Goal: Task Accomplishment & Management: Manage account settings

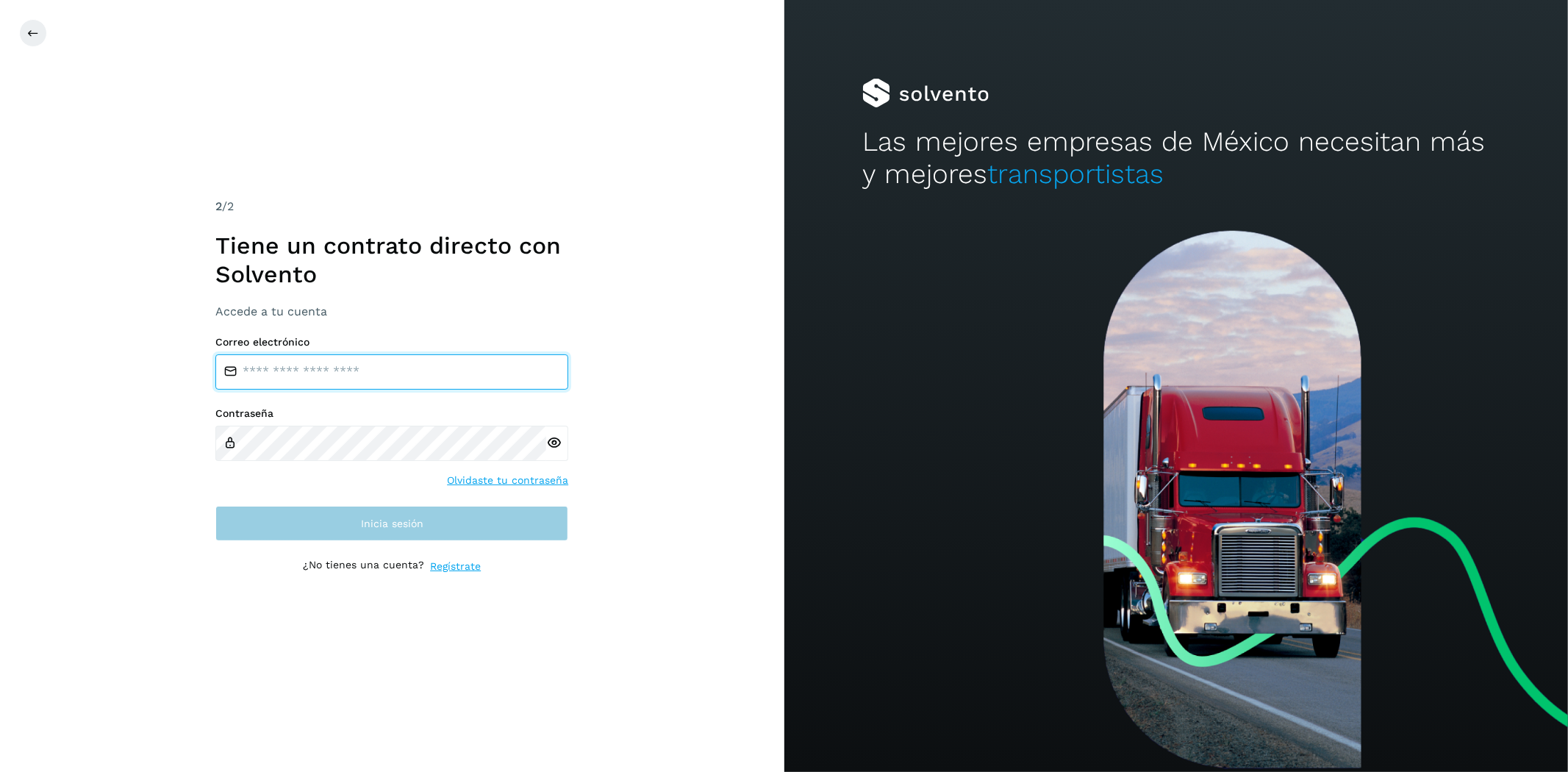
type input "**********"
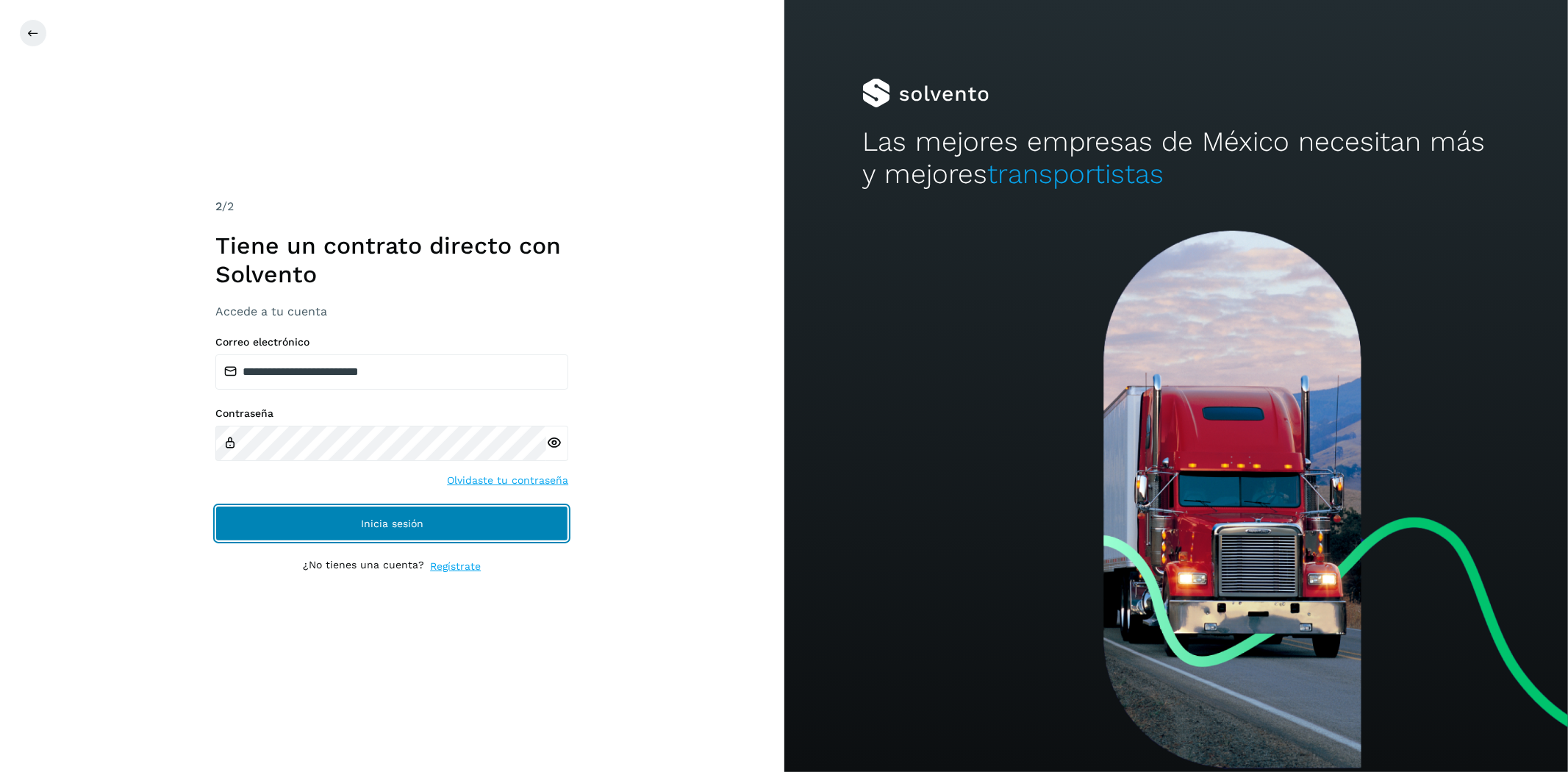
click at [403, 525] on span "Inicia sesión" at bounding box center [392, 523] width 62 height 10
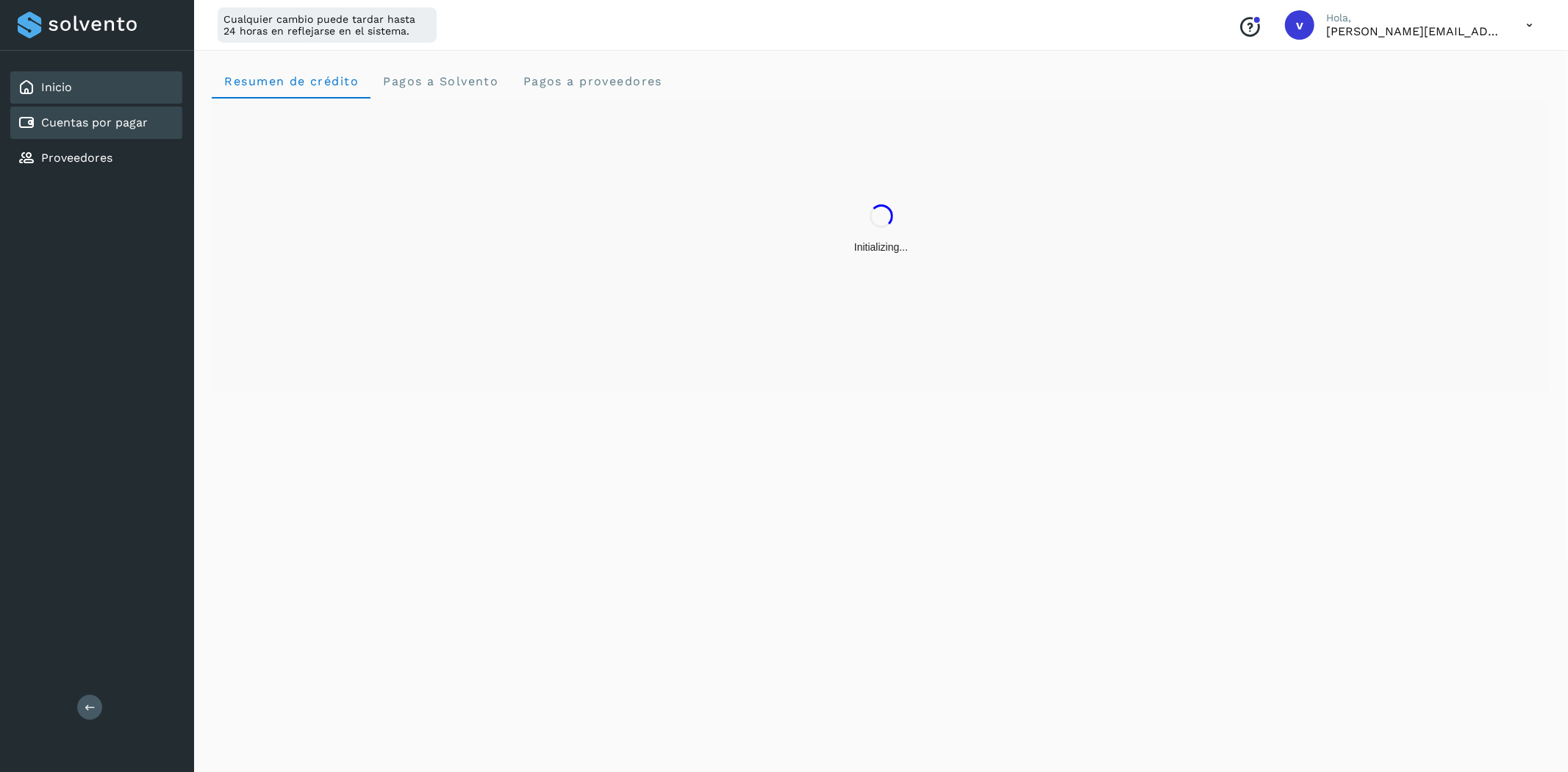
click at [100, 122] on link "Cuentas por pagar" at bounding box center [94, 122] width 107 height 14
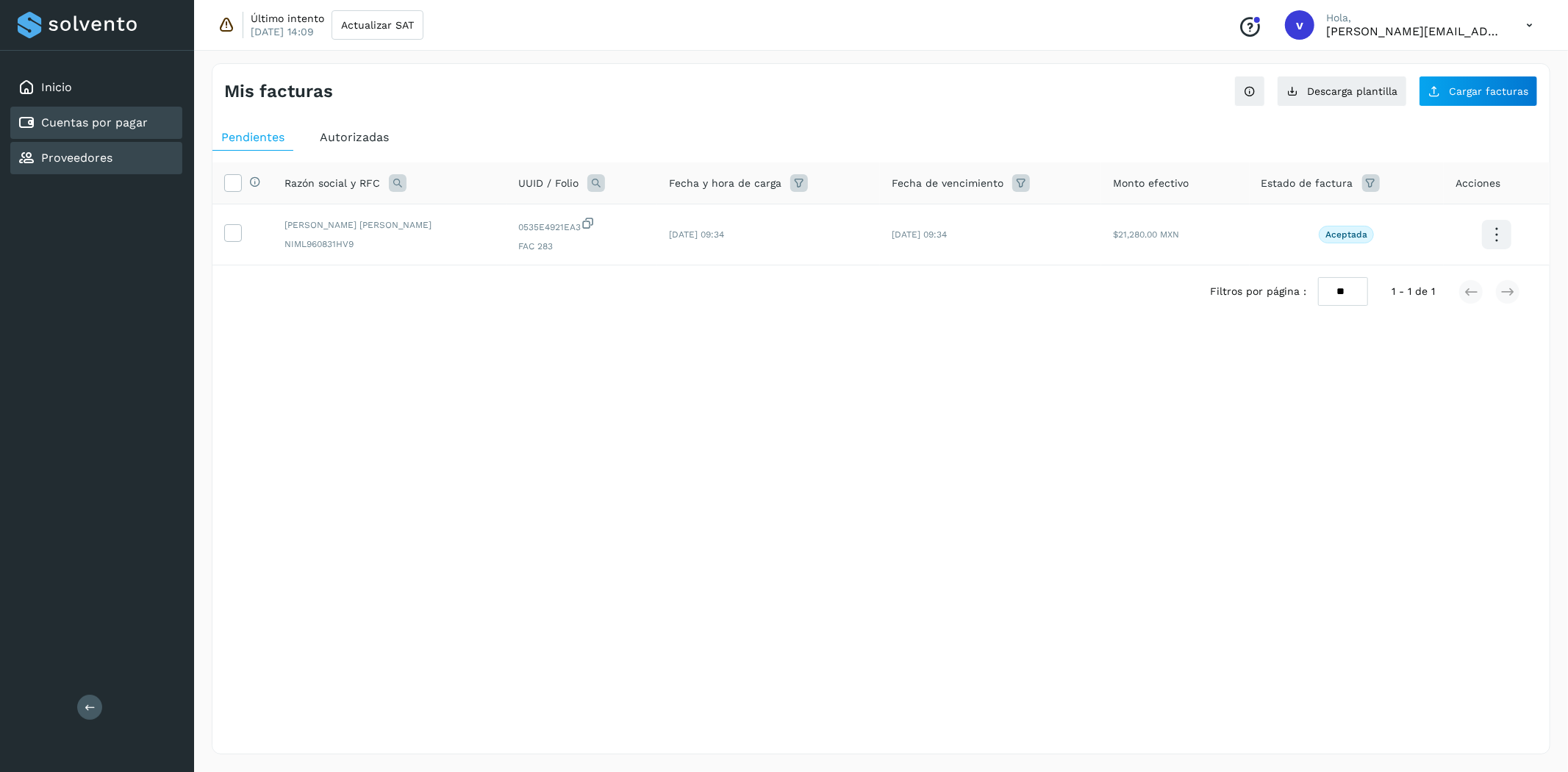
click at [106, 142] on div "Proveedores" at bounding box center [96, 159] width 172 height 33
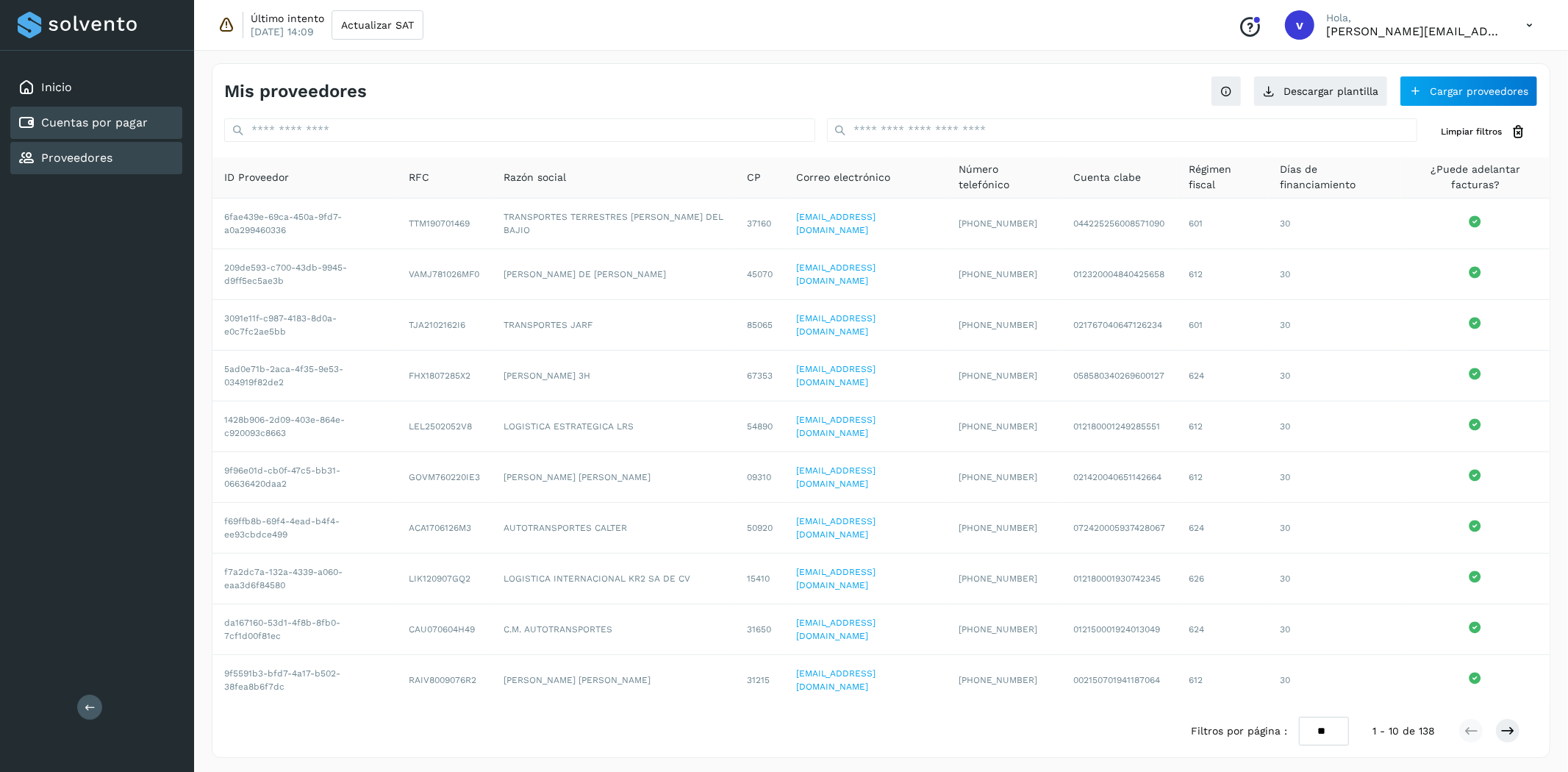
click at [127, 121] on link "Cuentas por pagar" at bounding box center [94, 122] width 107 height 14
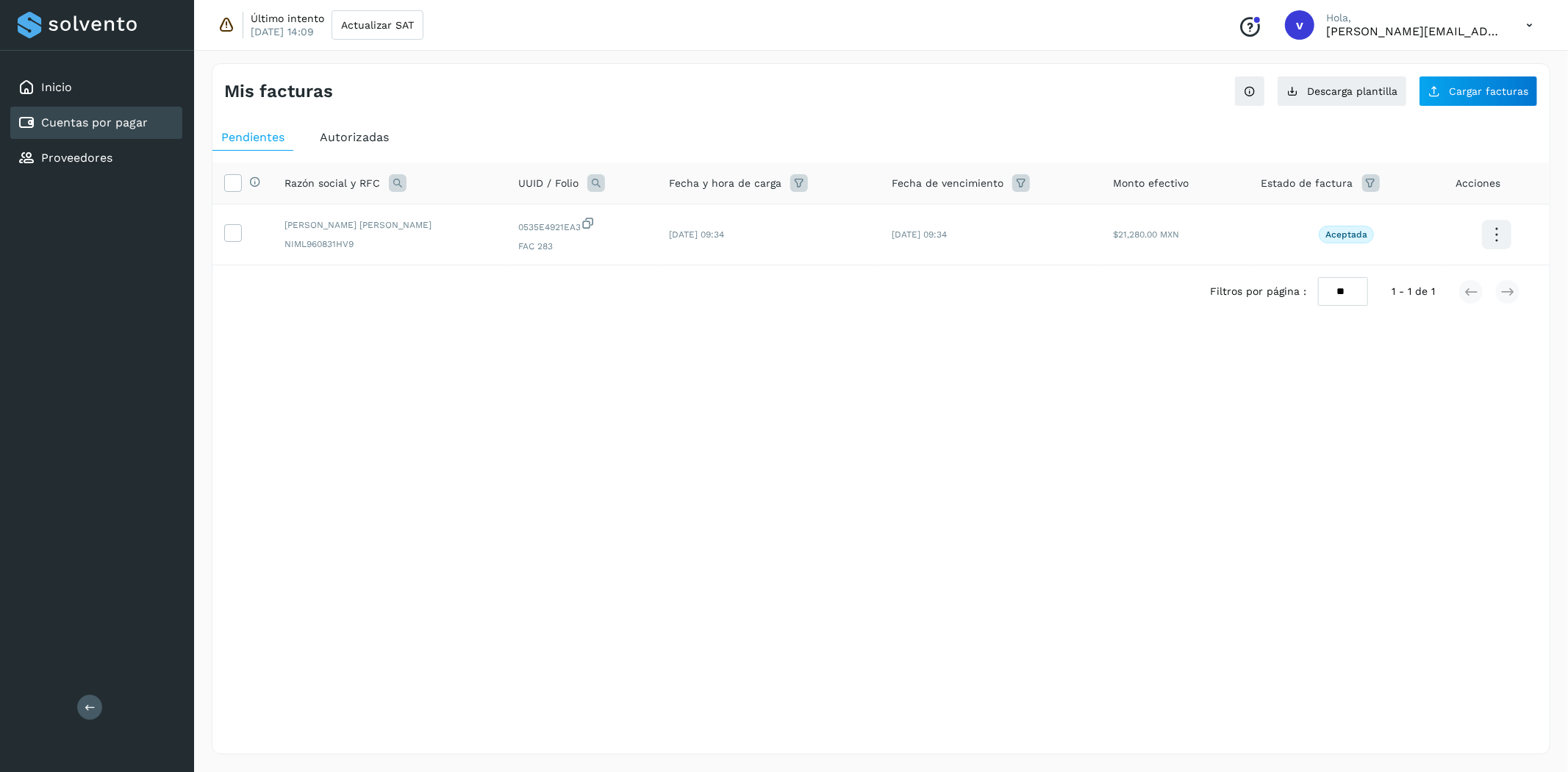
click at [1222, 522] on div "Mis facturas Ver instrucciones para cargar Facturas Descarga plantilla Cargar f…" at bounding box center [881, 408] width 1339 height 691
click at [63, 155] on link "Proveedores" at bounding box center [77, 158] width 72 height 14
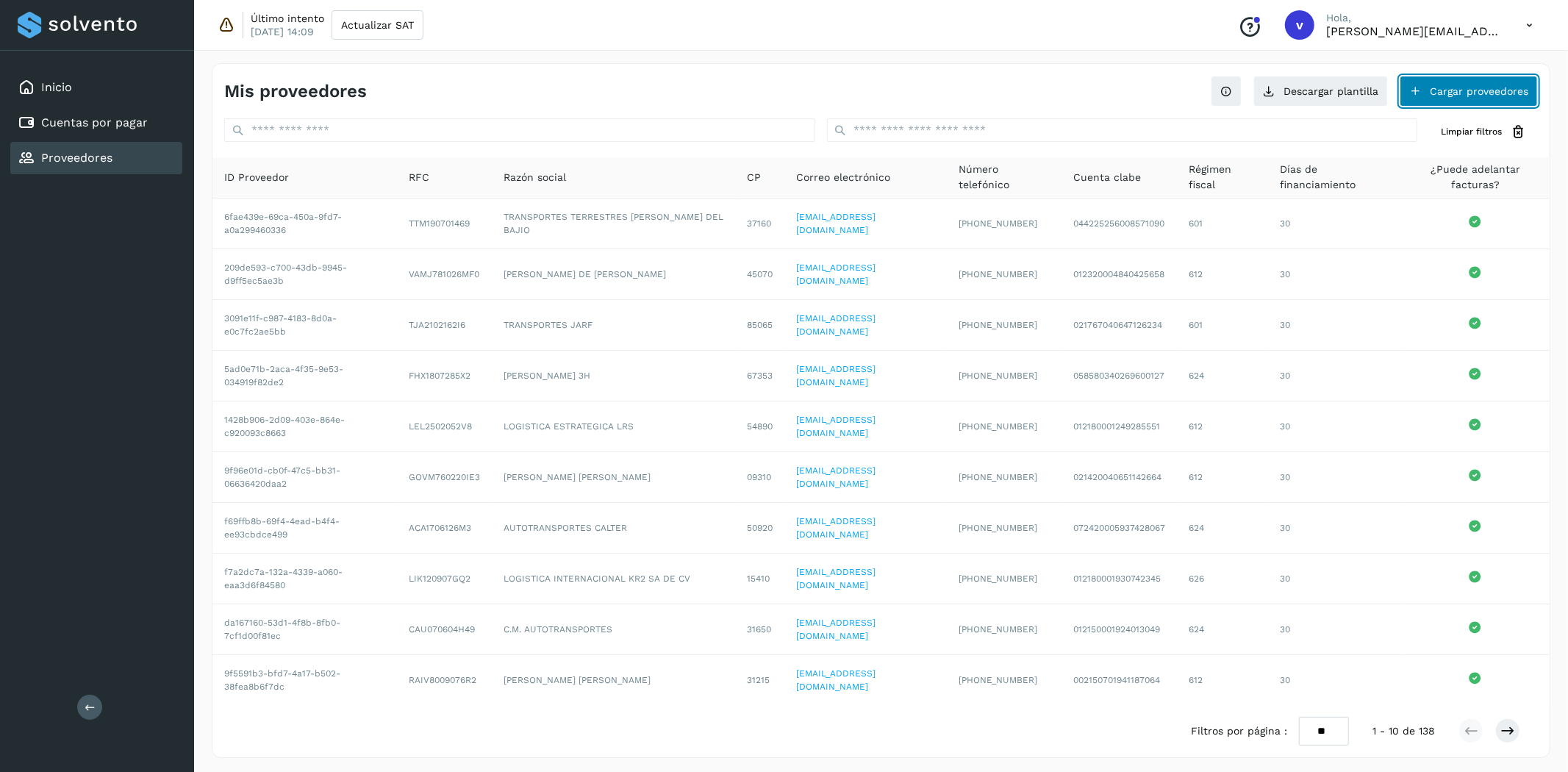
click at [1473, 86] on button "Cargar proveedores" at bounding box center [1469, 91] width 138 height 31
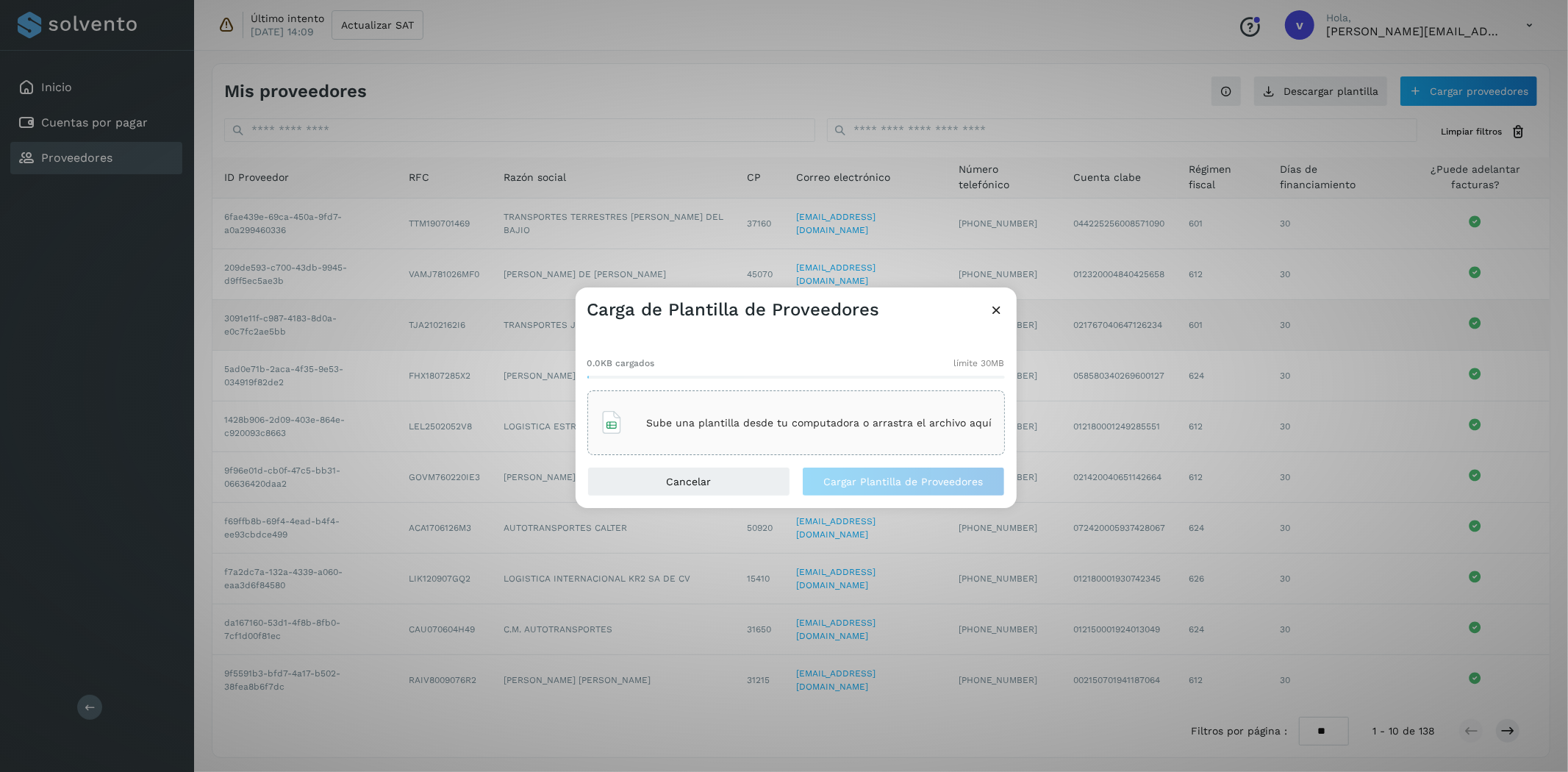
drag, startPoint x: 990, startPoint y: 306, endPoint x: 957, endPoint y: 311, distance: 33.4
click at [990, 306] on icon at bounding box center [997, 310] width 16 height 16
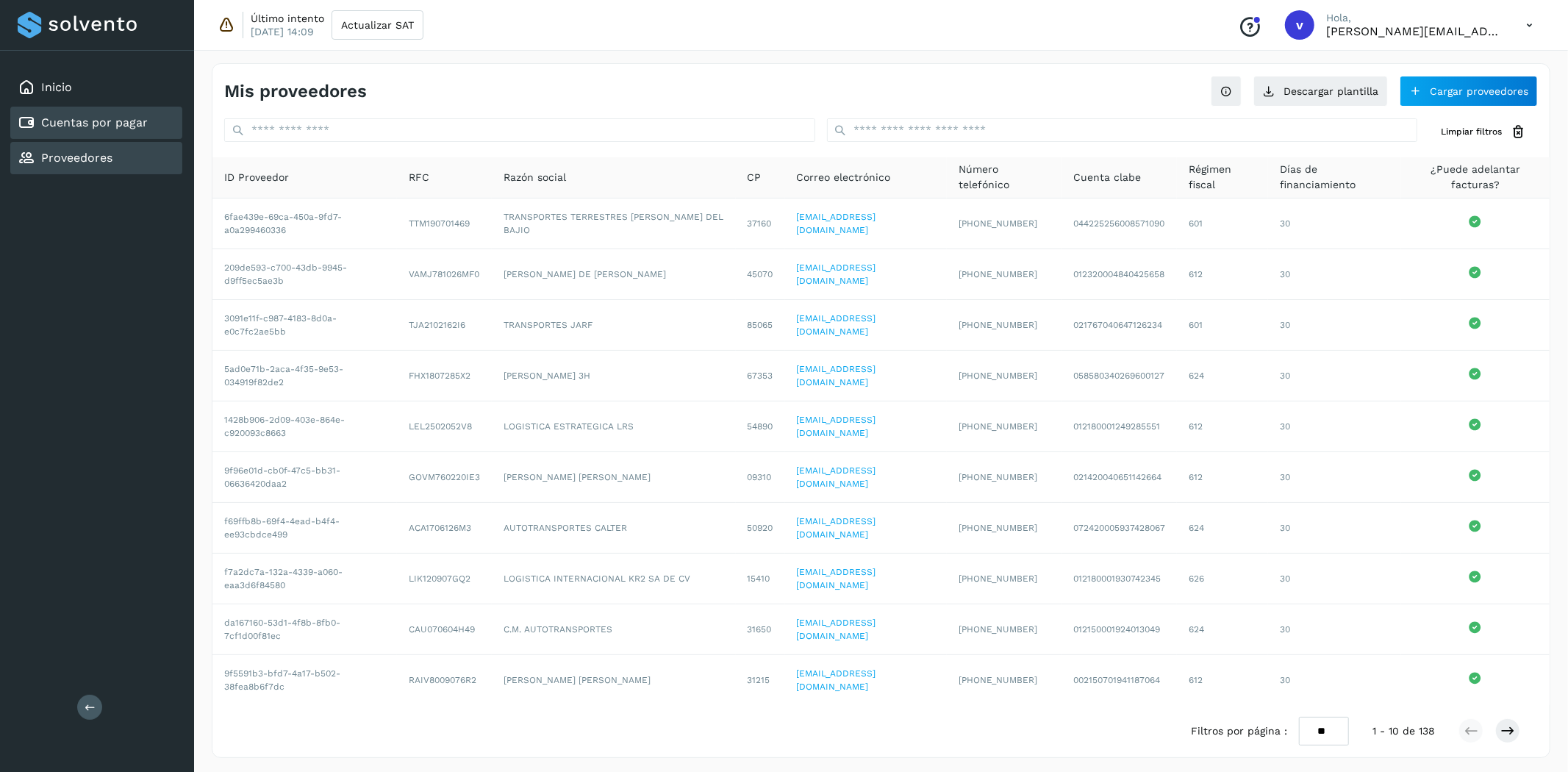
click at [128, 117] on link "Cuentas por pagar" at bounding box center [94, 122] width 107 height 14
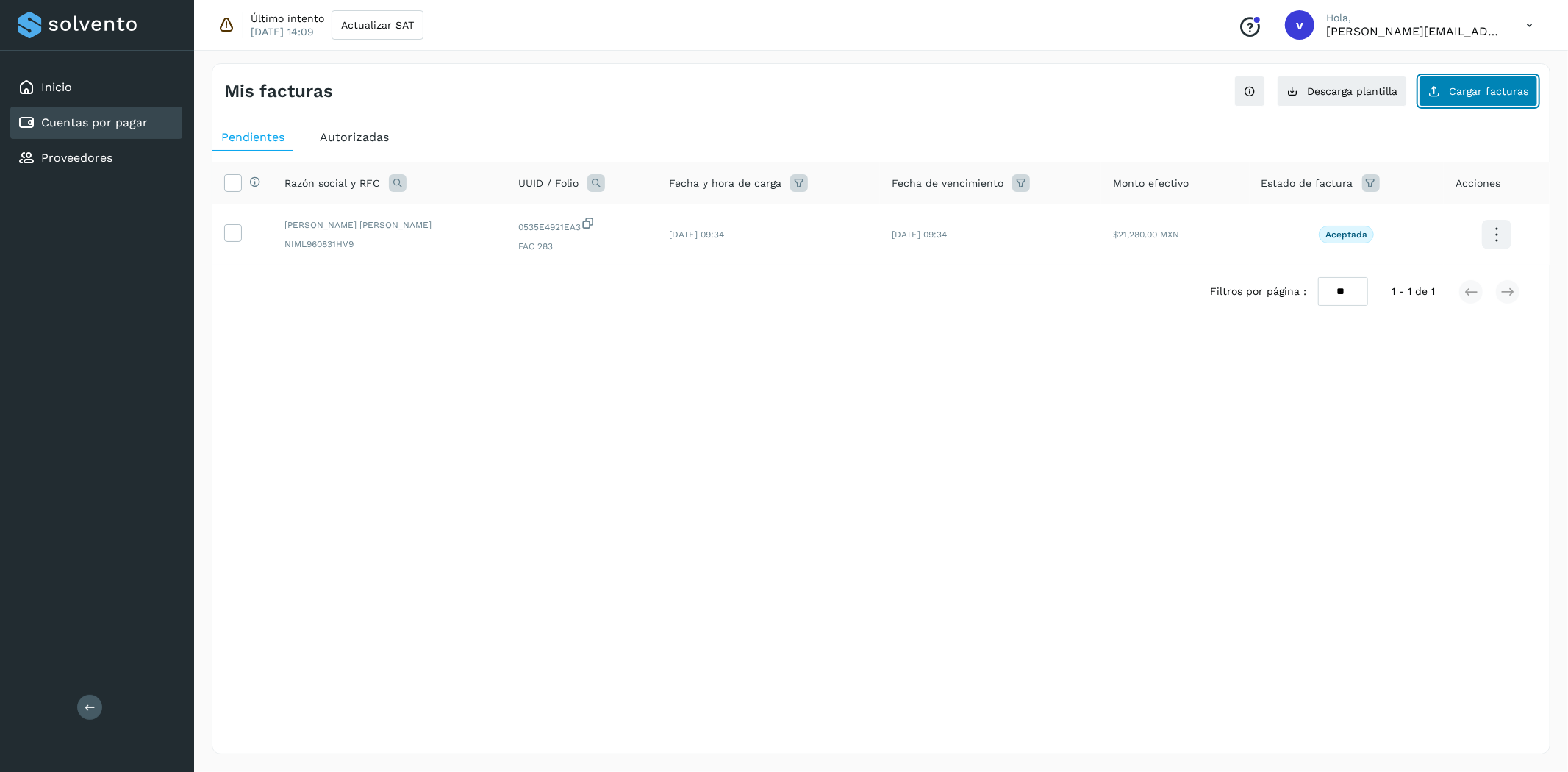
click at [1473, 102] on button "Cargar facturas" at bounding box center [1478, 91] width 119 height 31
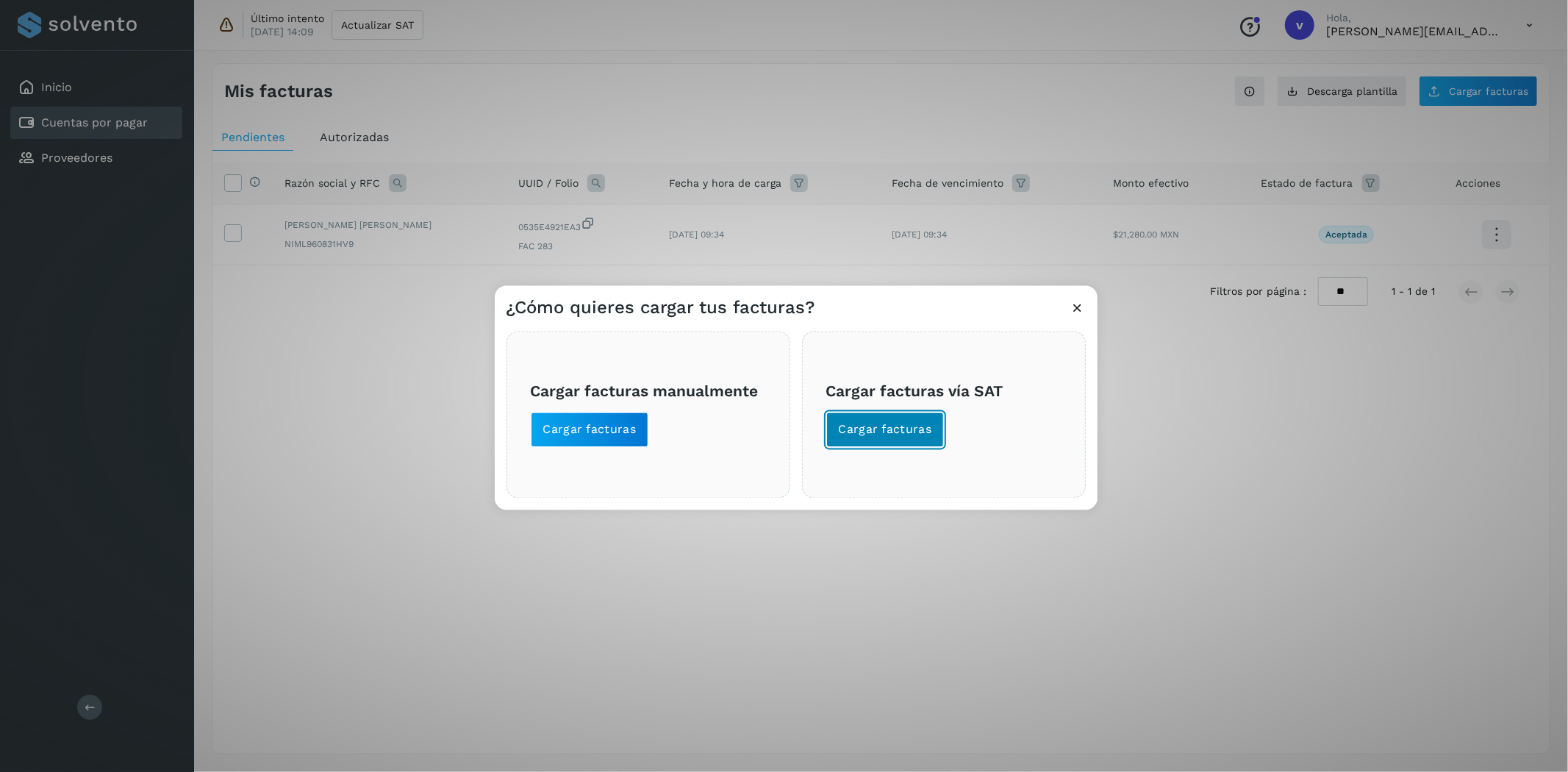
click at [920, 431] on span "Cargar facturas" at bounding box center [885, 430] width 93 height 16
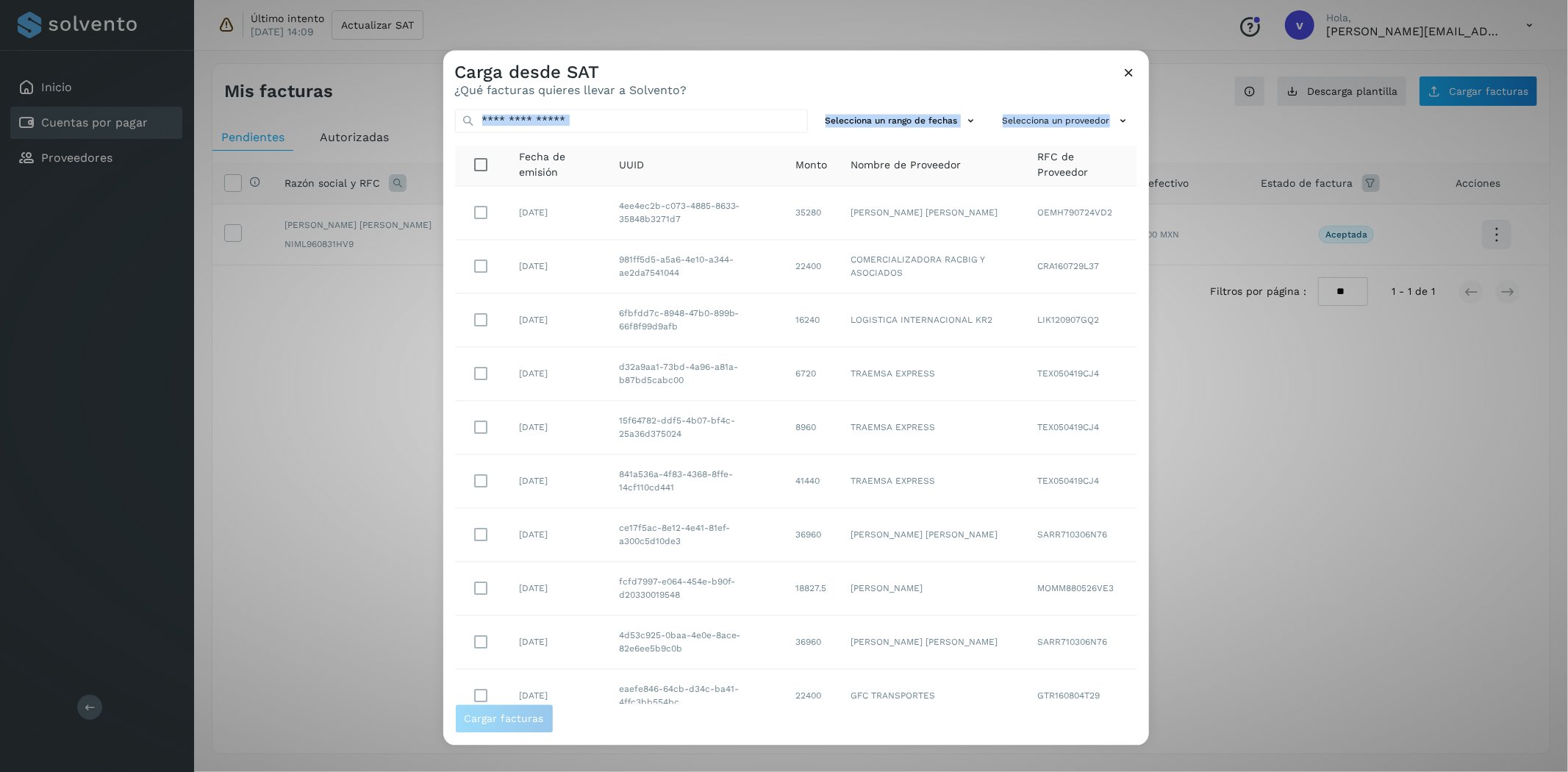
click at [572, 134] on div "Selecciona un rango de fechas Selecciona un proveedor Fecha de emisión UUID Mon…" at bounding box center [796, 401] width 706 height 606
click at [577, 126] on input "text" at bounding box center [631, 121] width 353 height 23
paste input "**********"
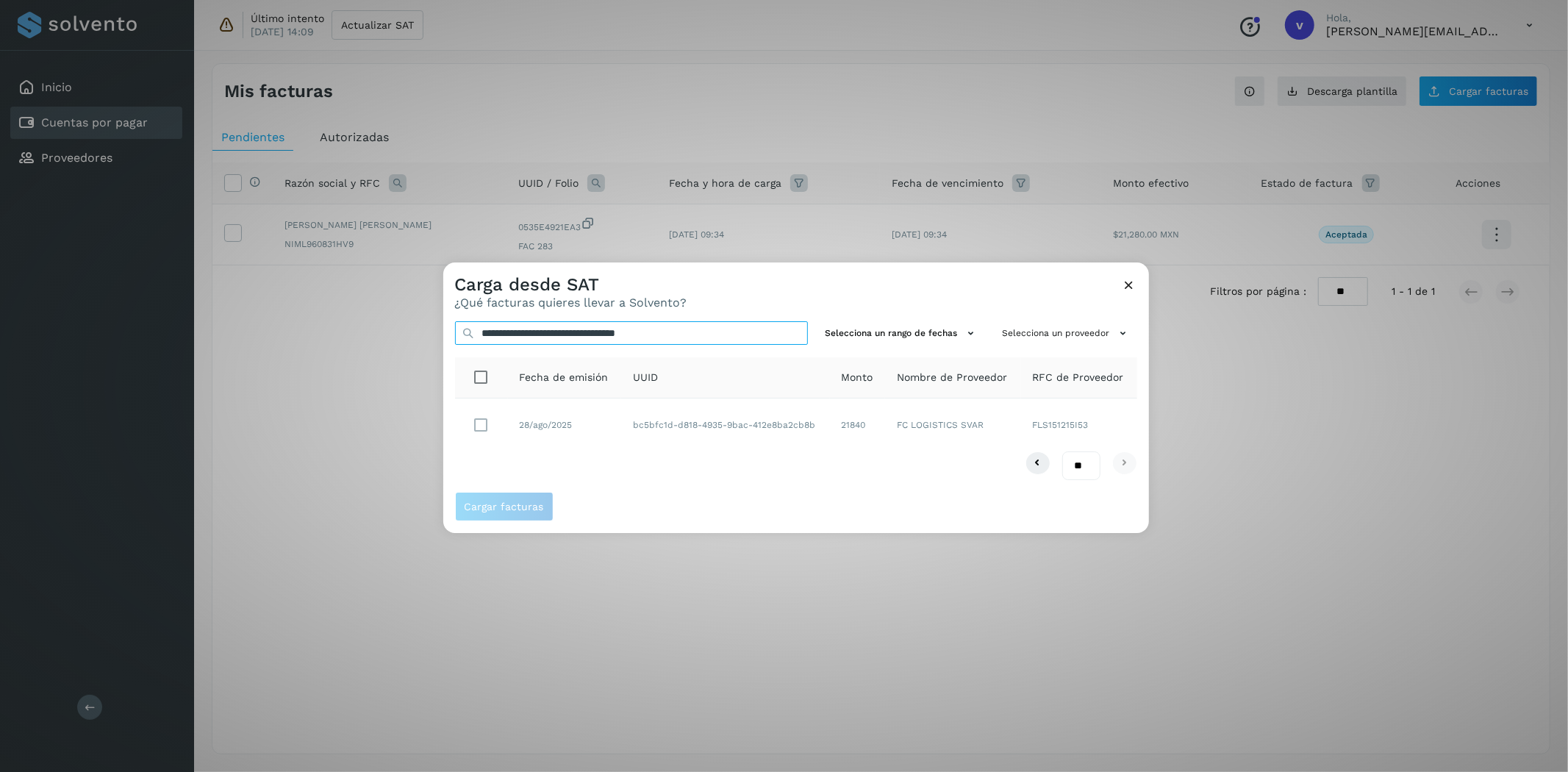
type input "**********"
click at [519, 513] on button "Cargar facturas" at bounding box center [504, 507] width 99 height 30
click at [536, 516] on button "Cargar facturas" at bounding box center [504, 507] width 99 height 30
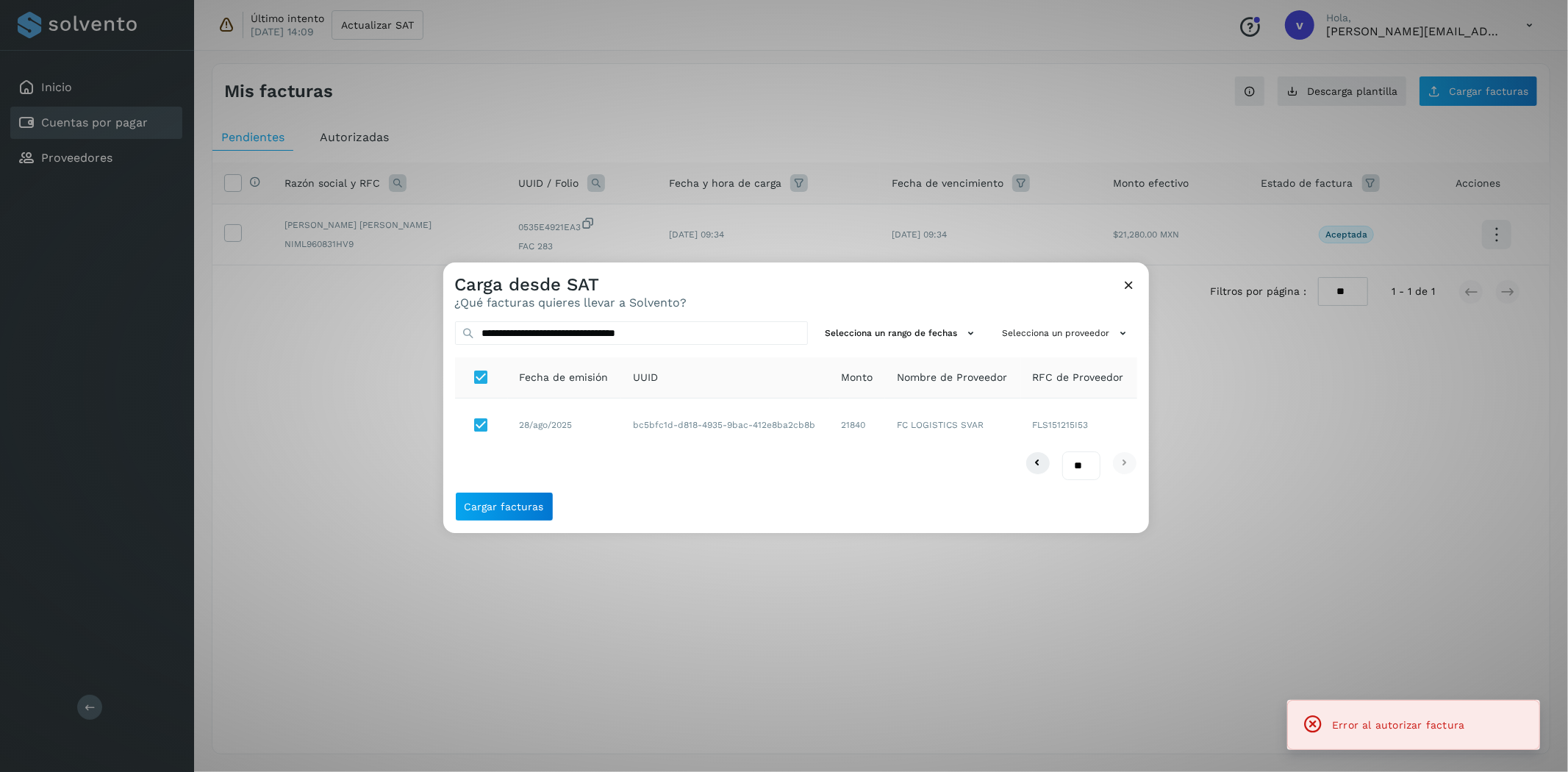
click at [1128, 288] on icon at bounding box center [1130, 285] width 16 height 16
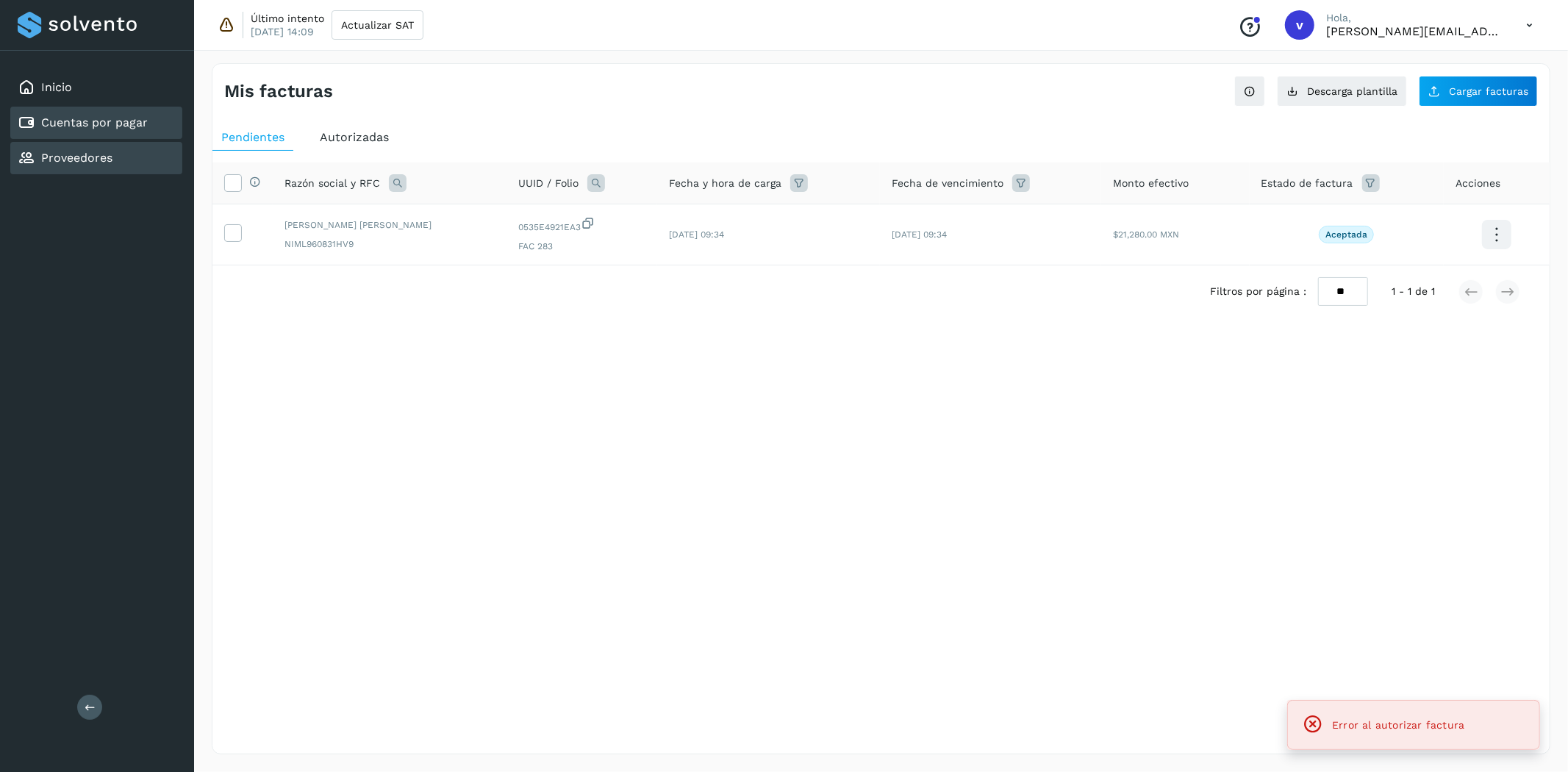
click at [70, 153] on link "Proveedores" at bounding box center [77, 158] width 72 height 14
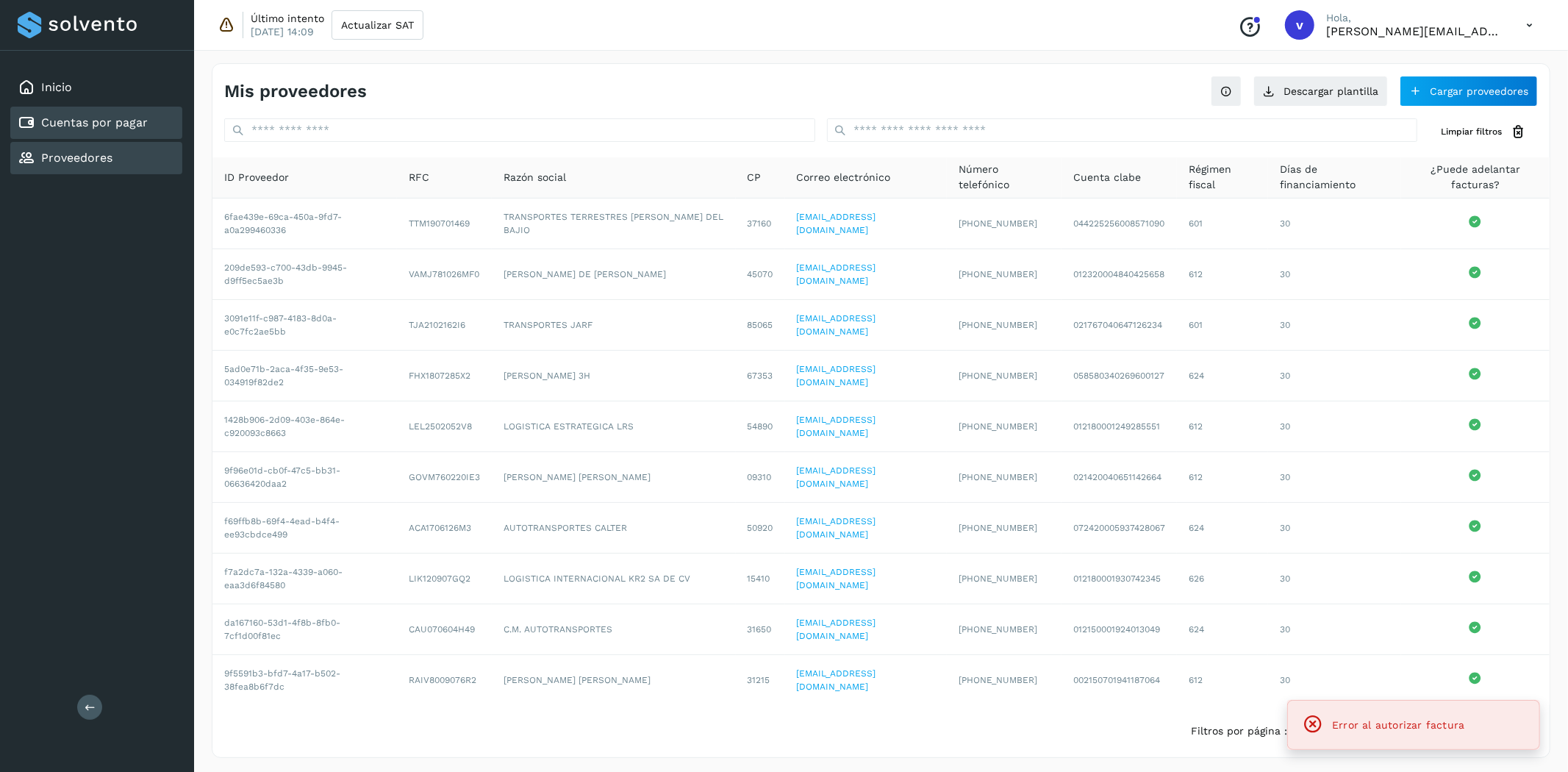
click at [74, 117] on link "Cuentas por pagar" at bounding box center [94, 122] width 107 height 14
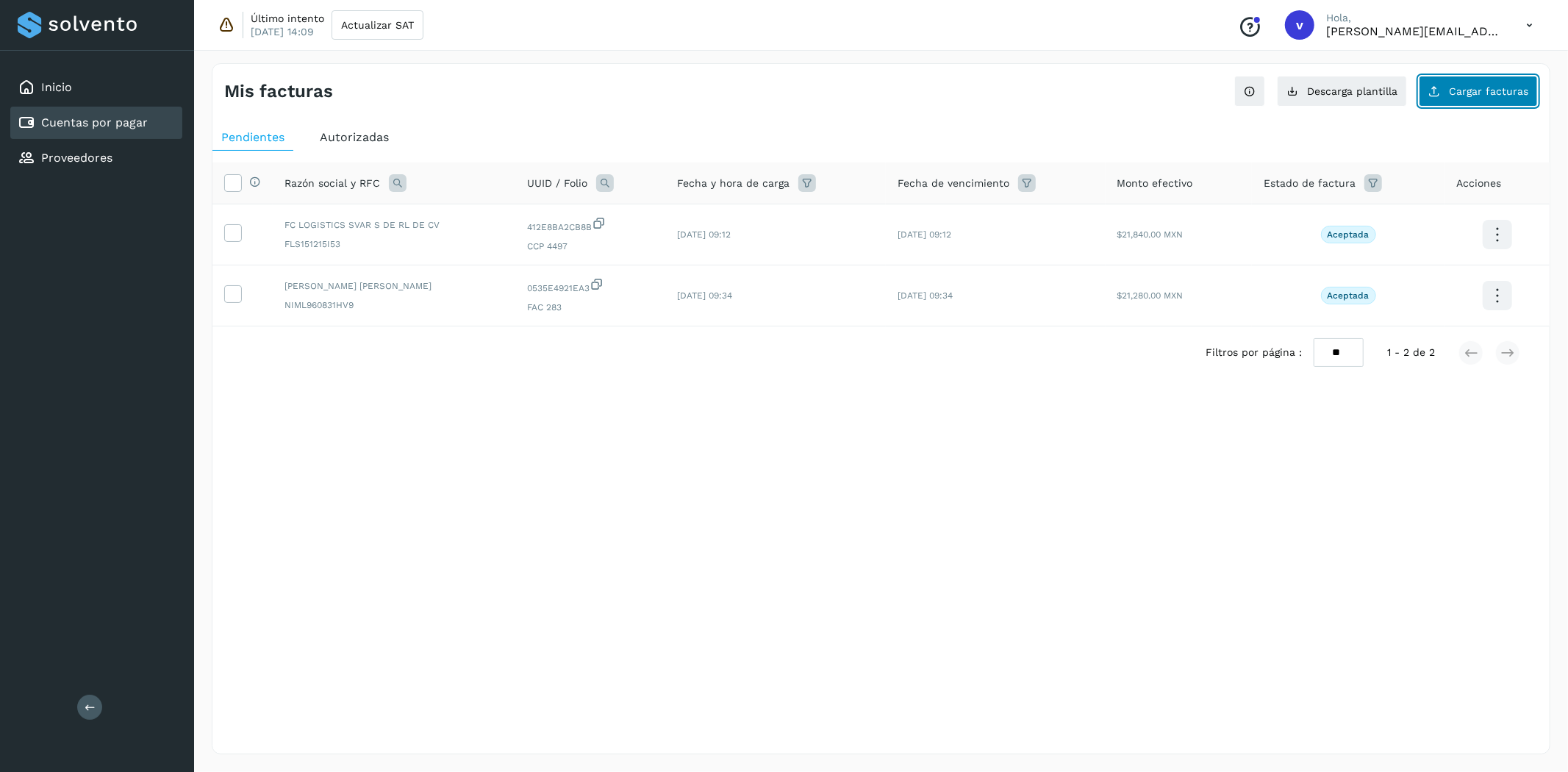
click at [1498, 86] on span "Cargar facturas" at bounding box center [1489, 91] width 79 height 10
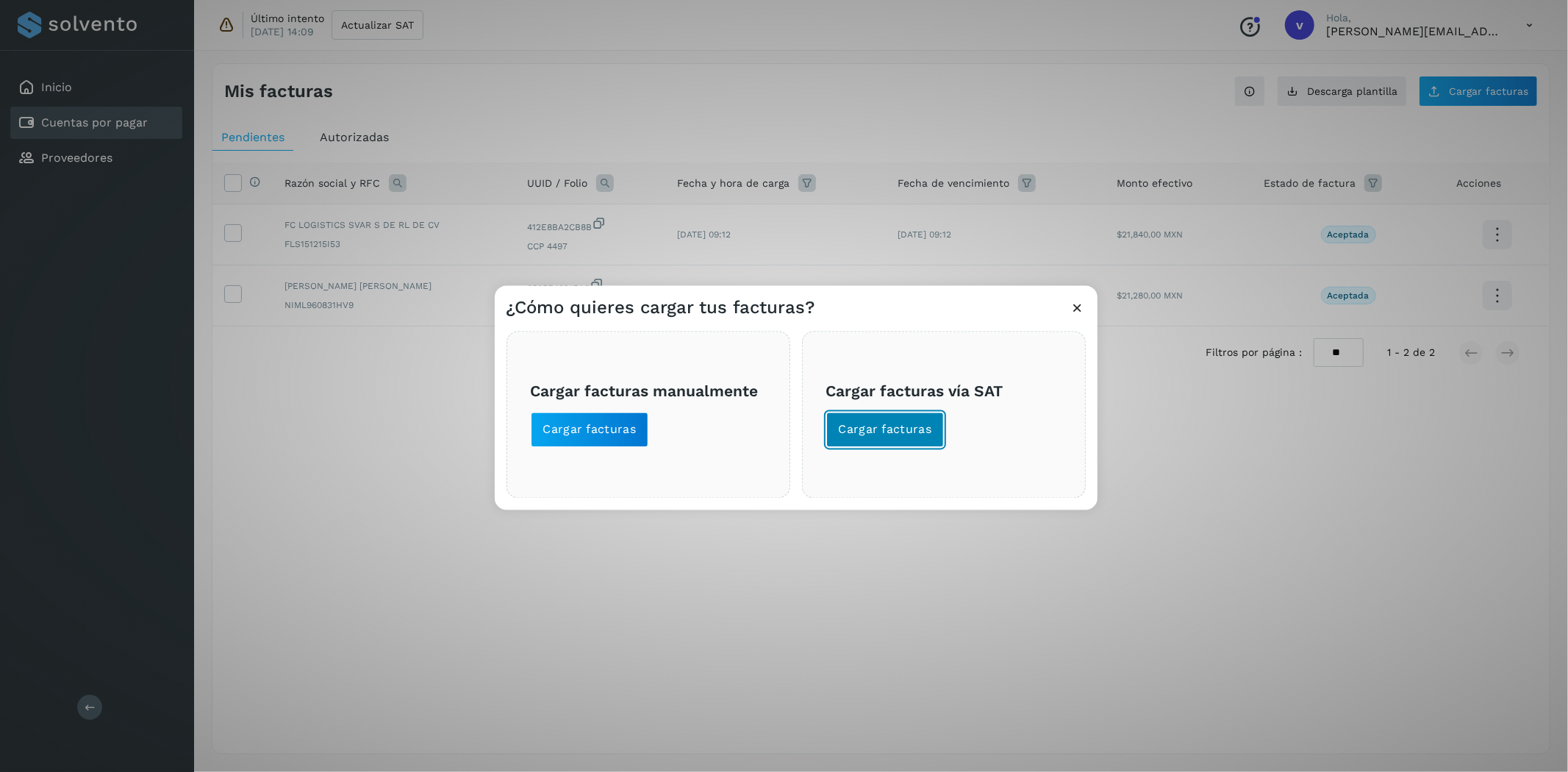
click at [862, 431] on span "Cargar facturas" at bounding box center [885, 430] width 93 height 16
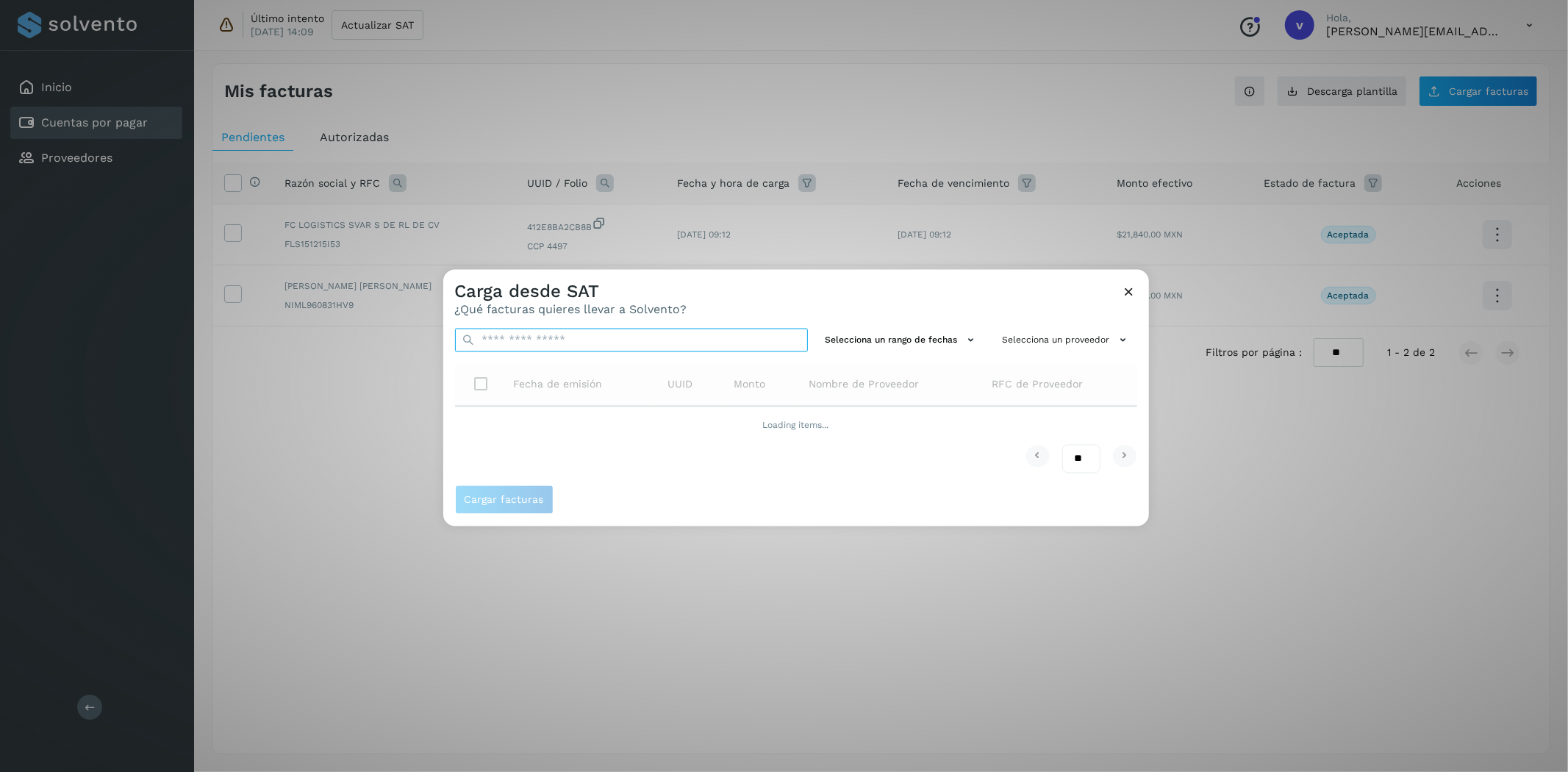
click at [583, 347] on input "text" at bounding box center [631, 341] width 353 height 23
paste input "**********"
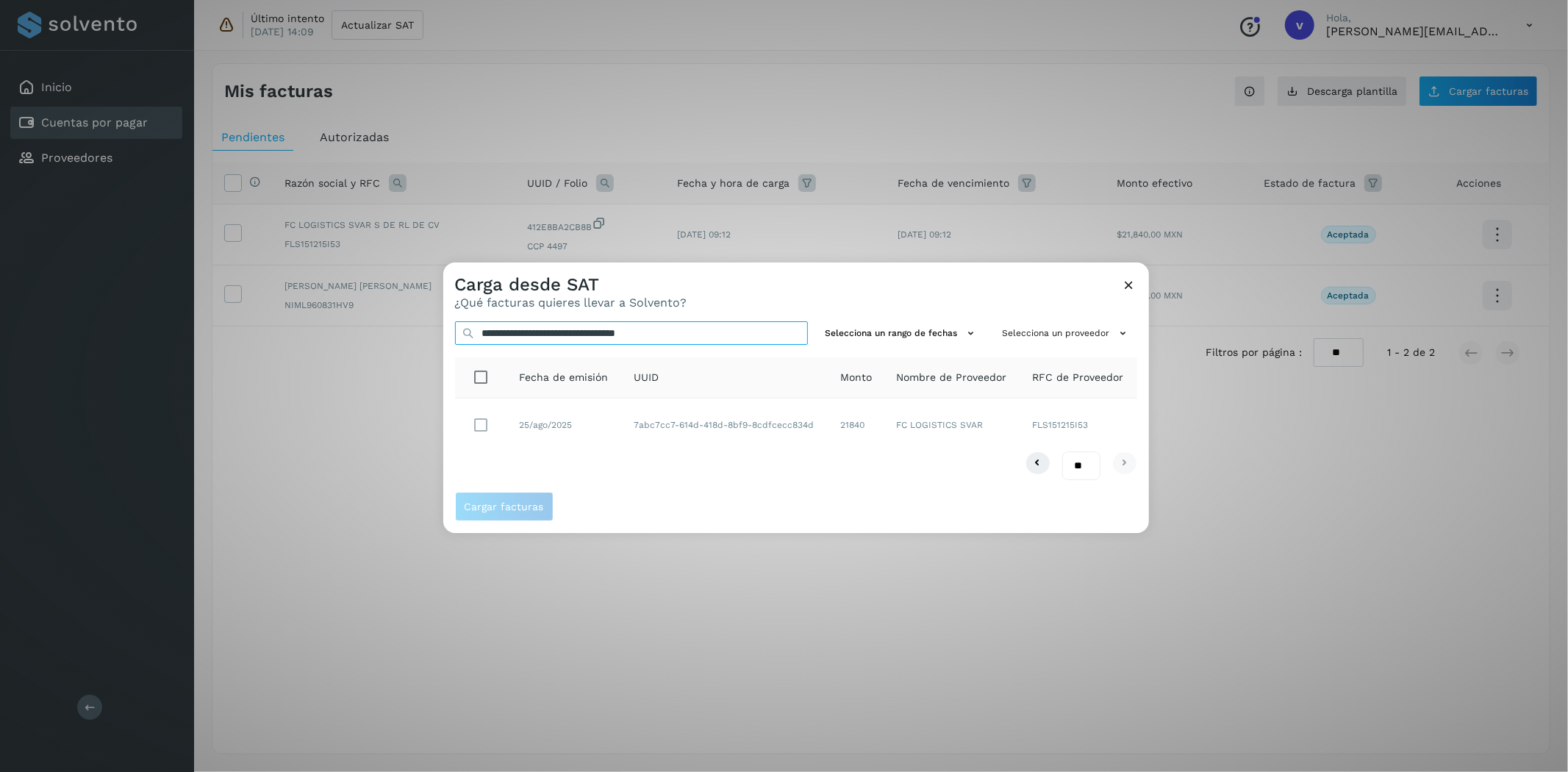
type input "**********"
drag, startPoint x: 530, startPoint y: 524, endPoint x: 532, endPoint y: 517, distance: 7.3
click at [530, 523] on div "Cargar facturas" at bounding box center [796, 512] width 706 height 41
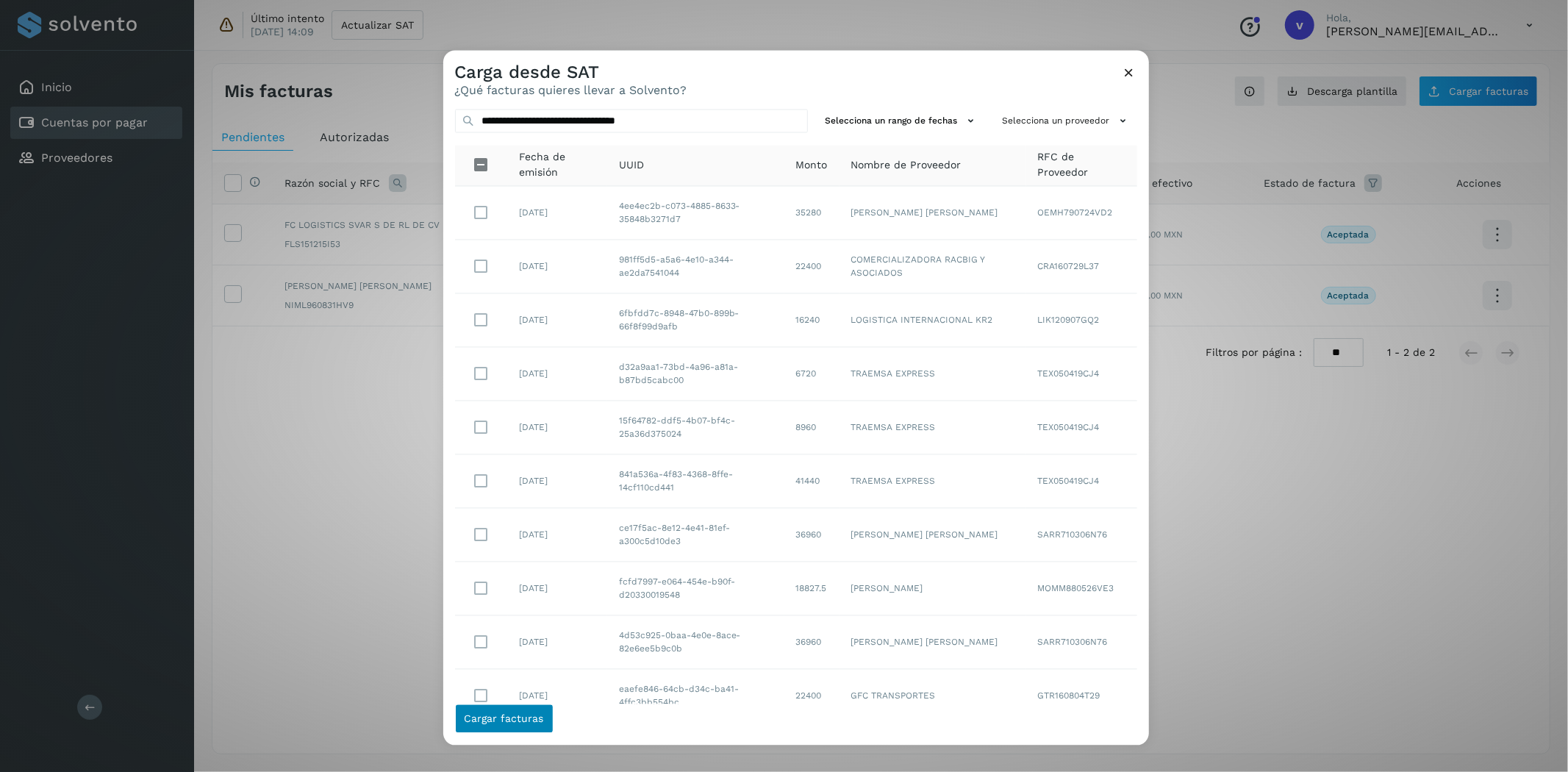
click at [532, 512] on td "[DATE]" at bounding box center [558, 535] width 100 height 54
click at [1129, 72] on icon at bounding box center [1130, 73] width 16 height 16
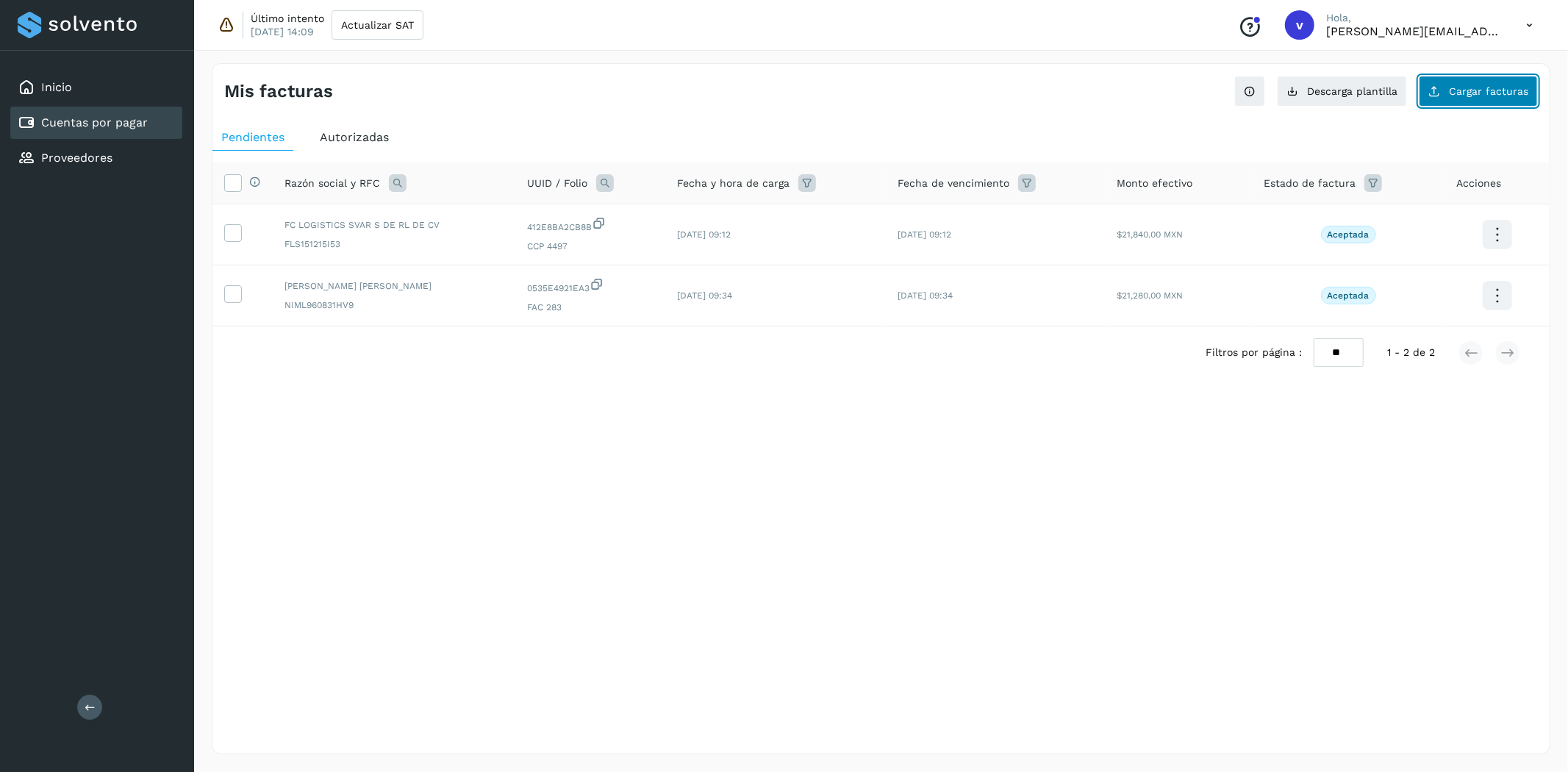
click at [1450, 94] on button "Cargar facturas" at bounding box center [1478, 91] width 119 height 31
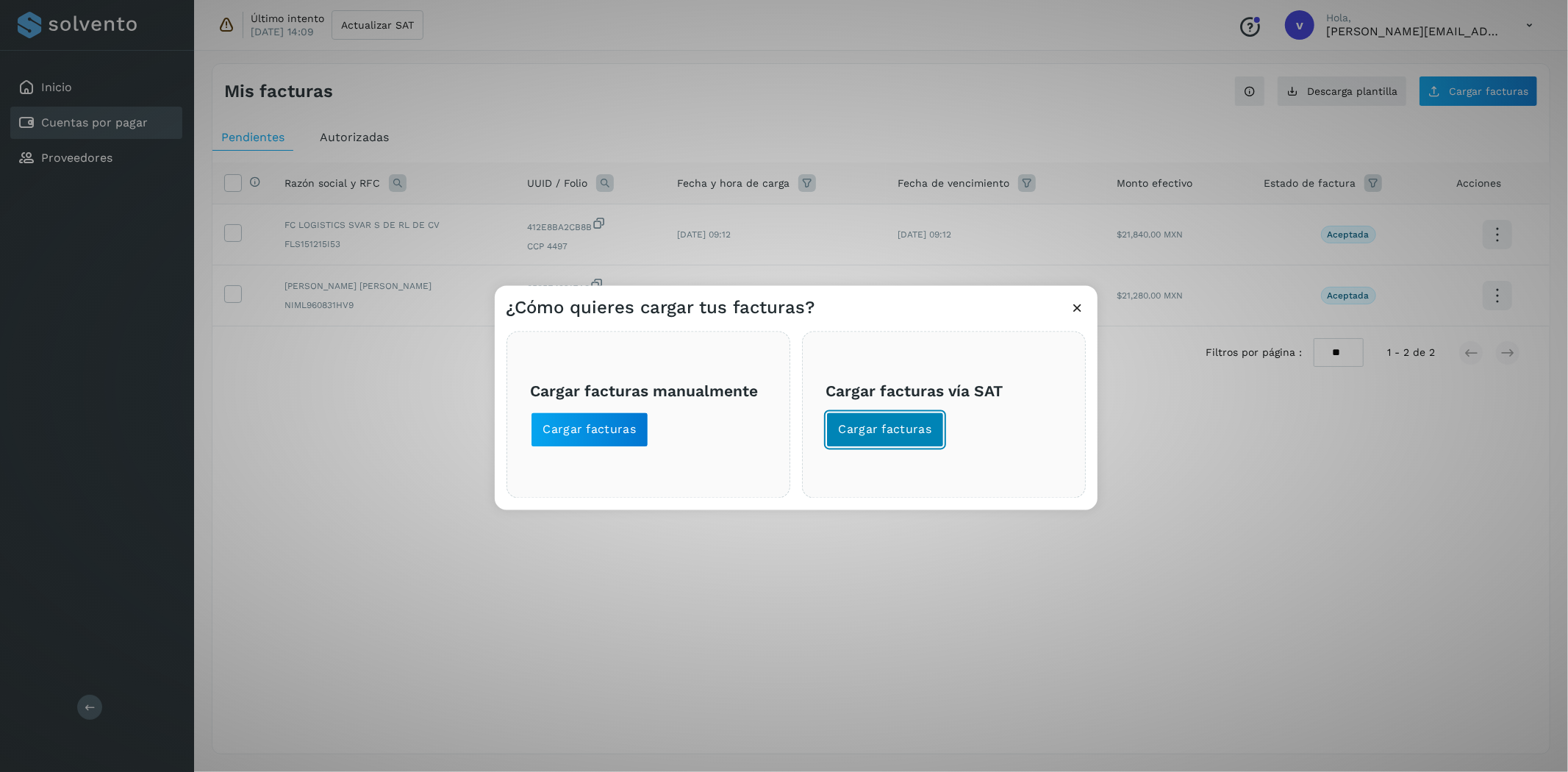
click at [899, 435] on span "Cargar facturas" at bounding box center [885, 430] width 93 height 16
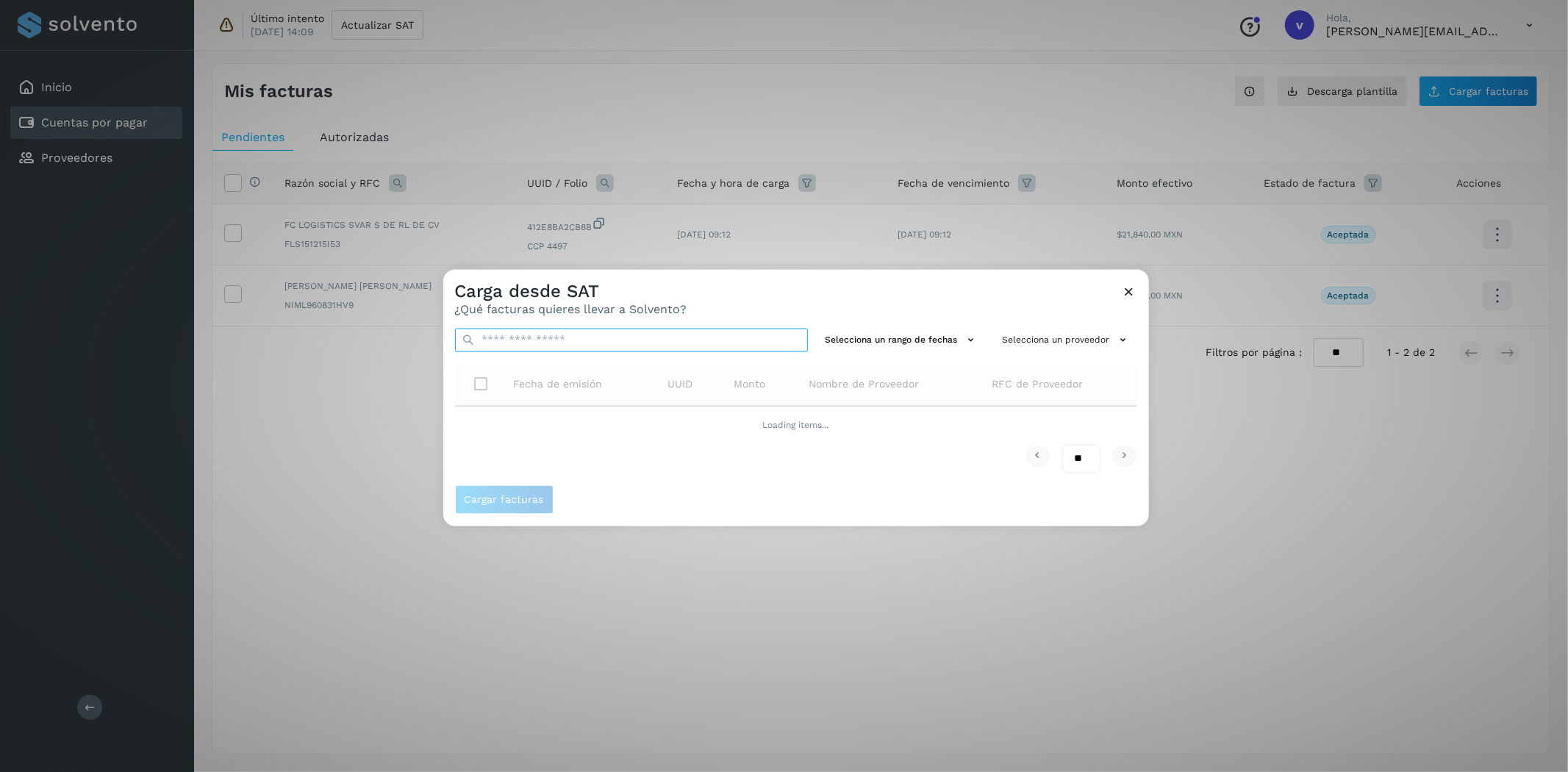
click at [549, 338] on input "text" at bounding box center [631, 341] width 353 height 23
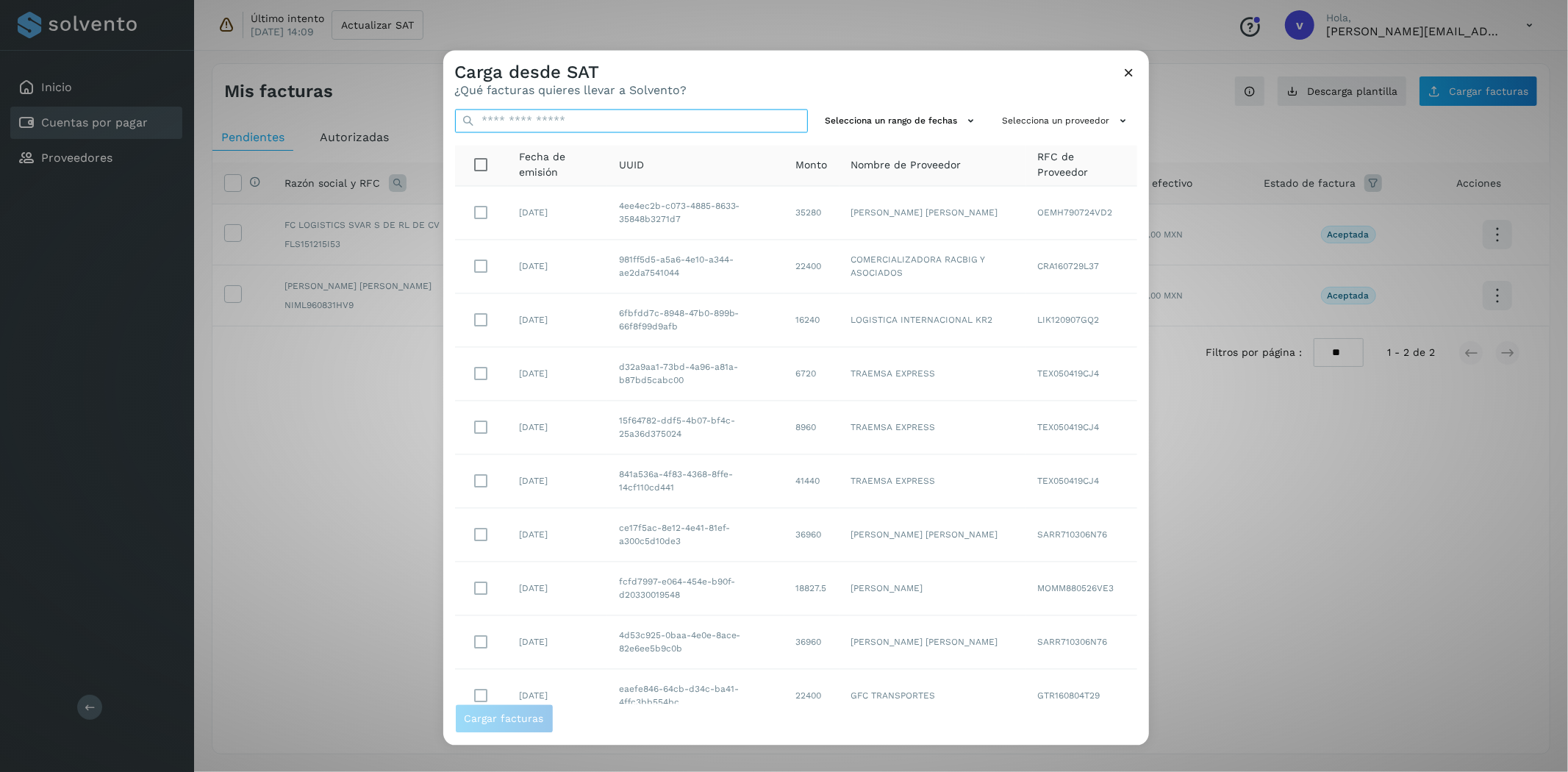
paste input "**********"
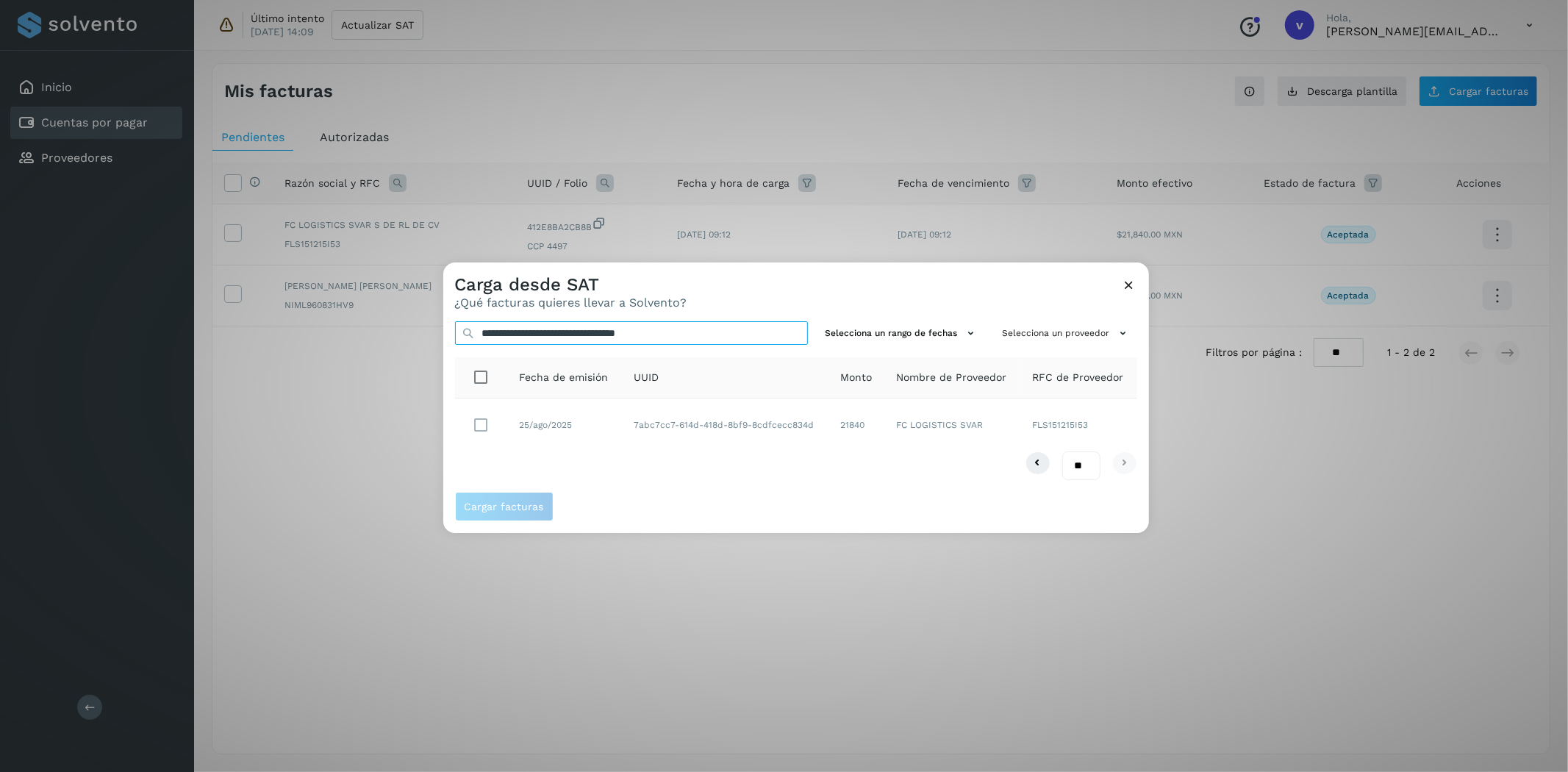
type input "**********"
click at [509, 503] on span "Cargar facturas" at bounding box center [505, 506] width 79 height 10
click at [533, 505] on span "Cargar facturas" at bounding box center [505, 506] width 79 height 10
click at [1123, 285] on icon at bounding box center [1130, 285] width 16 height 16
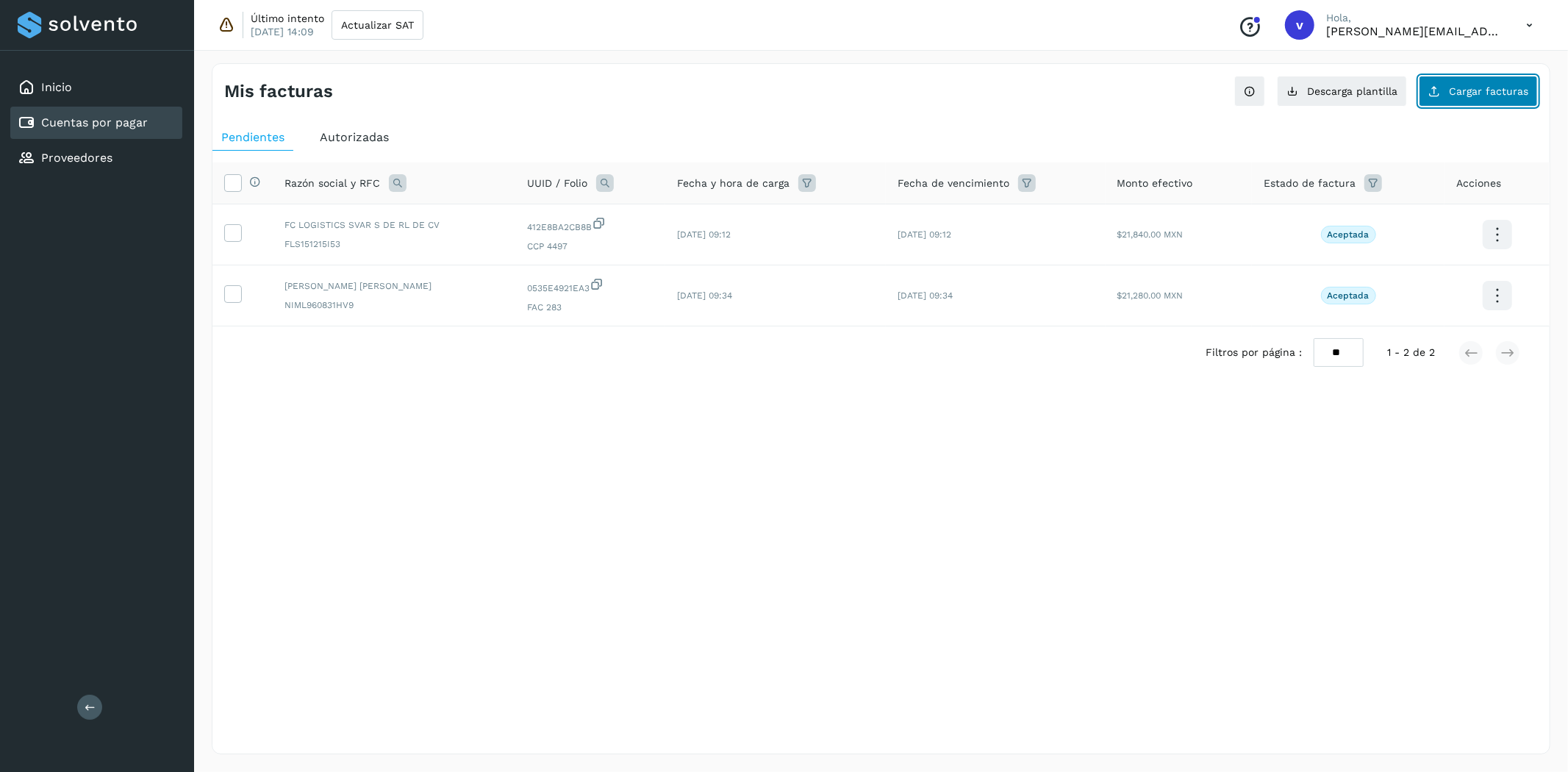
click at [1495, 87] on span "Cargar facturas" at bounding box center [1489, 91] width 79 height 10
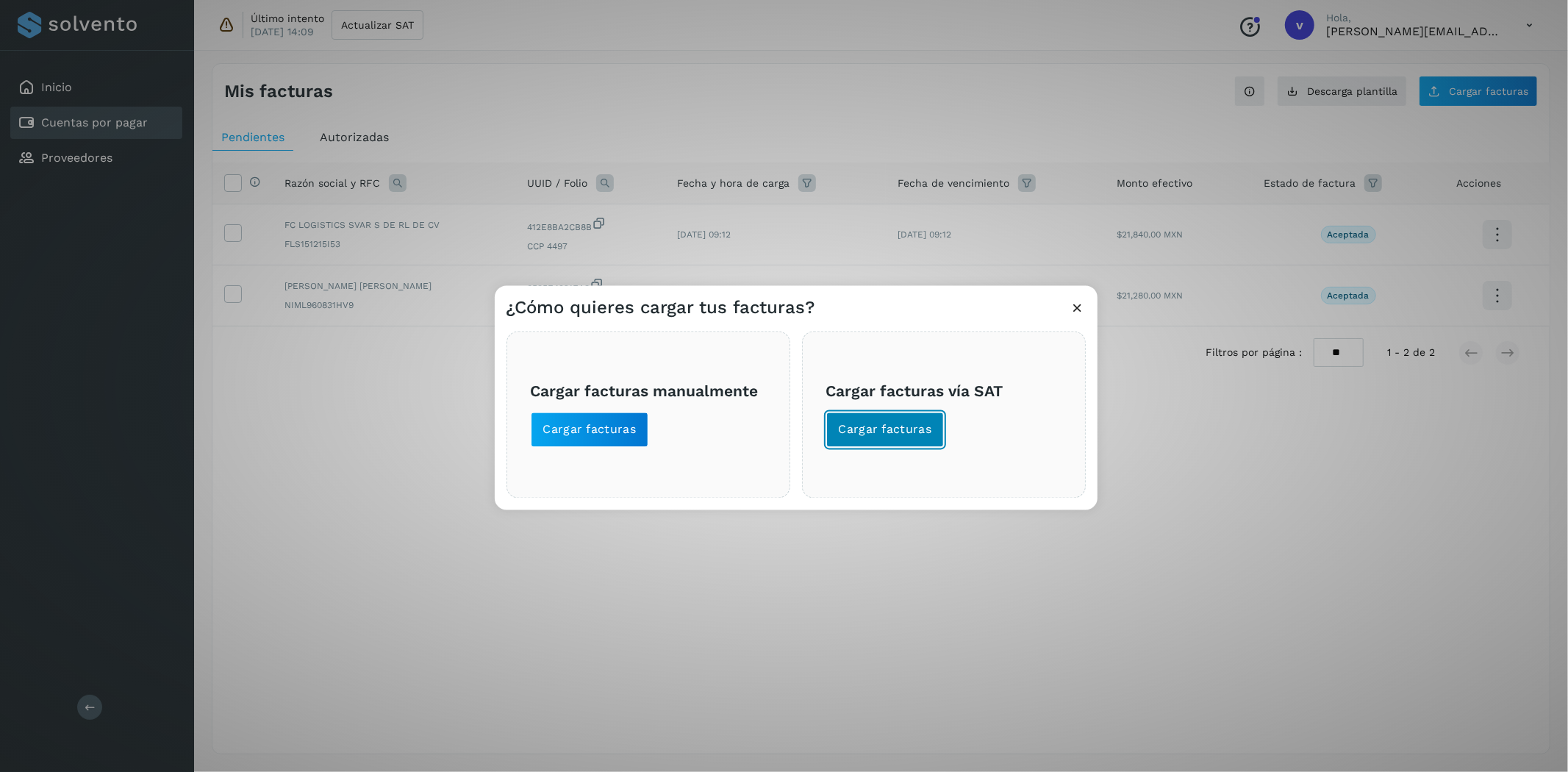
click at [895, 428] on span "Cargar facturas" at bounding box center [885, 430] width 93 height 16
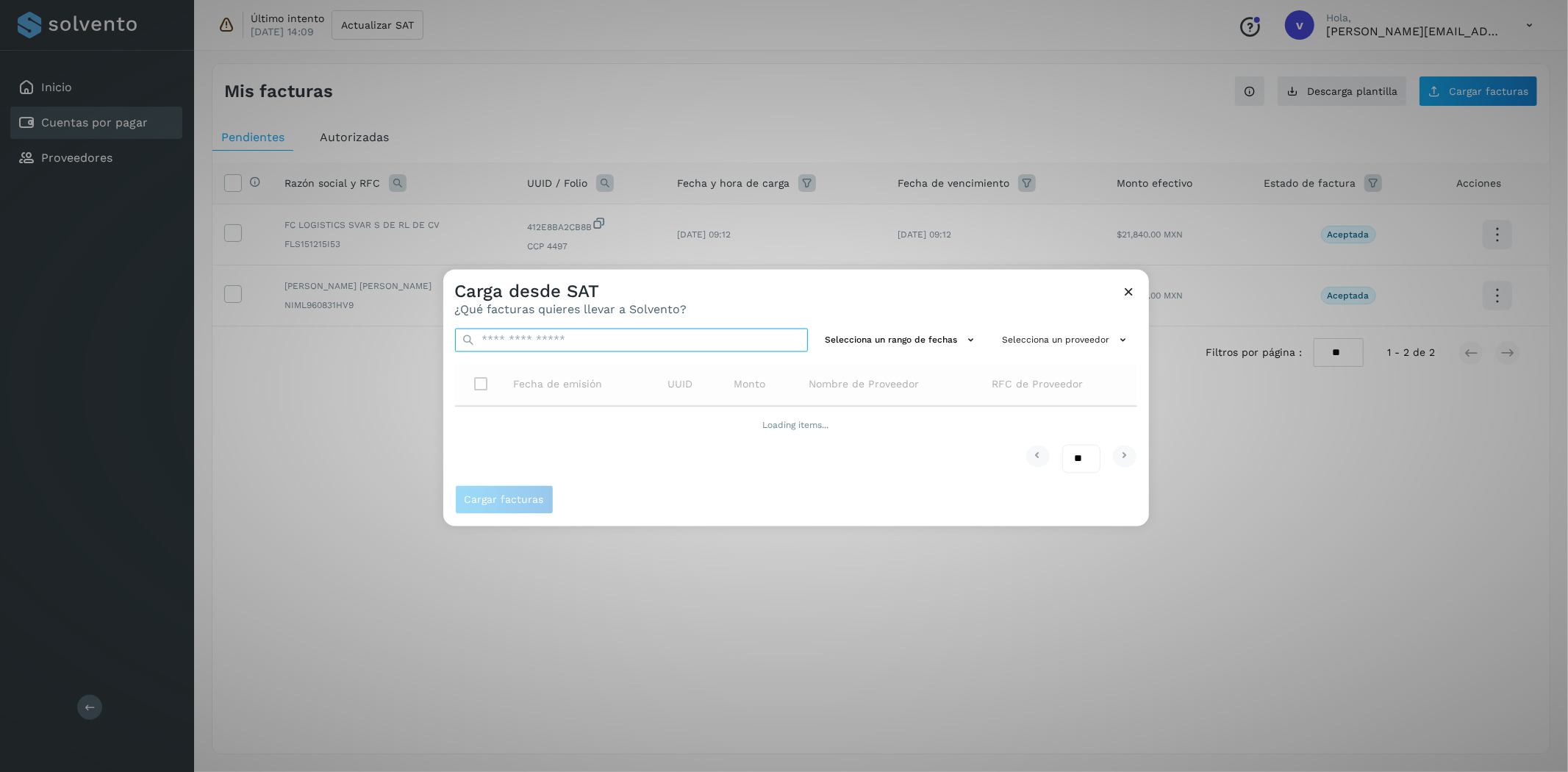
click at [563, 346] on input "text" at bounding box center [631, 341] width 353 height 23
paste input "**********"
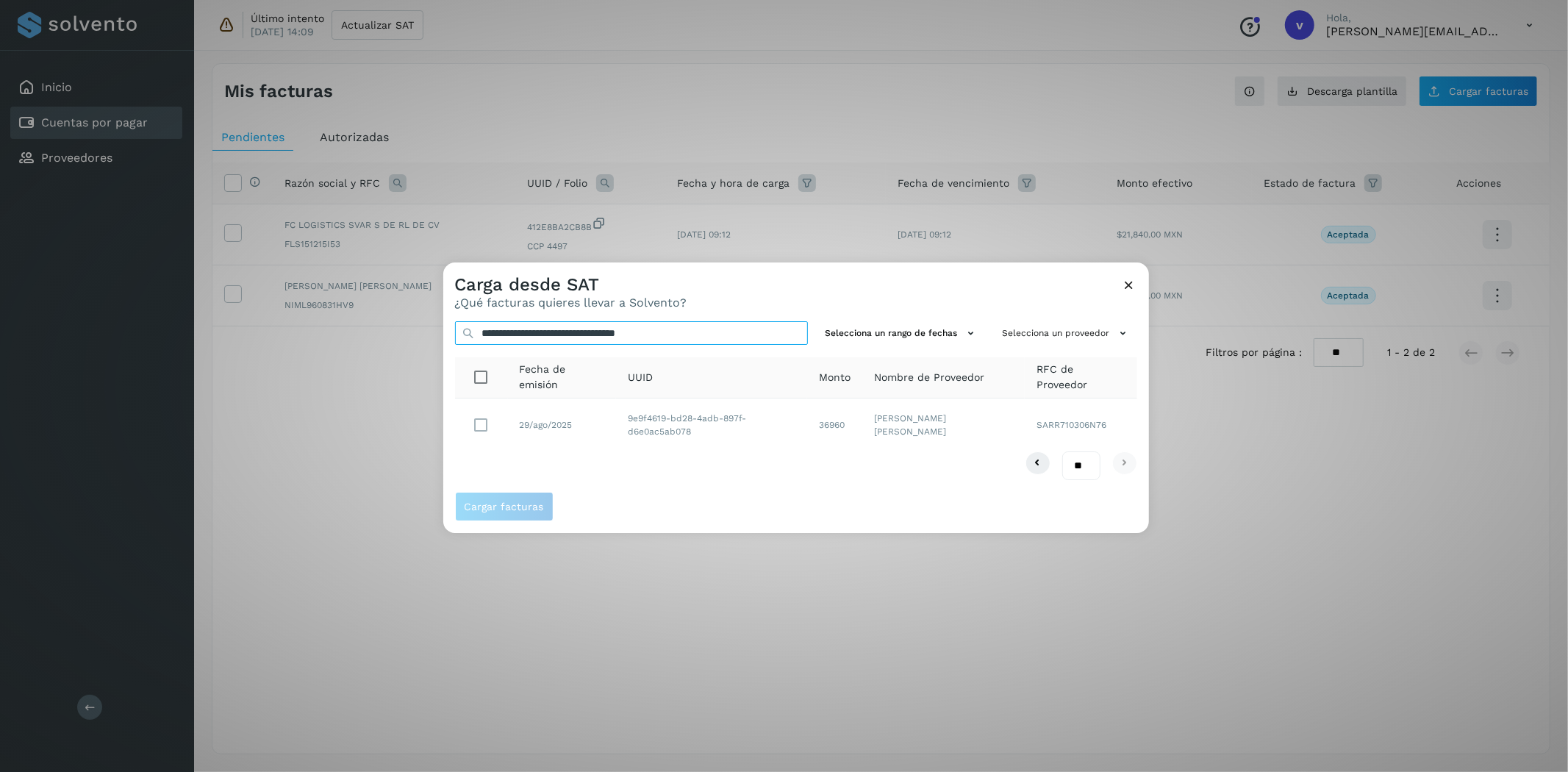
type input "**********"
click at [506, 523] on div "Cargar facturas" at bounding box center [796, 512] width 706 height 41
click at [508, 516] on button "Cargar facturas" at bounding box center [504, 507] width 99 height 30
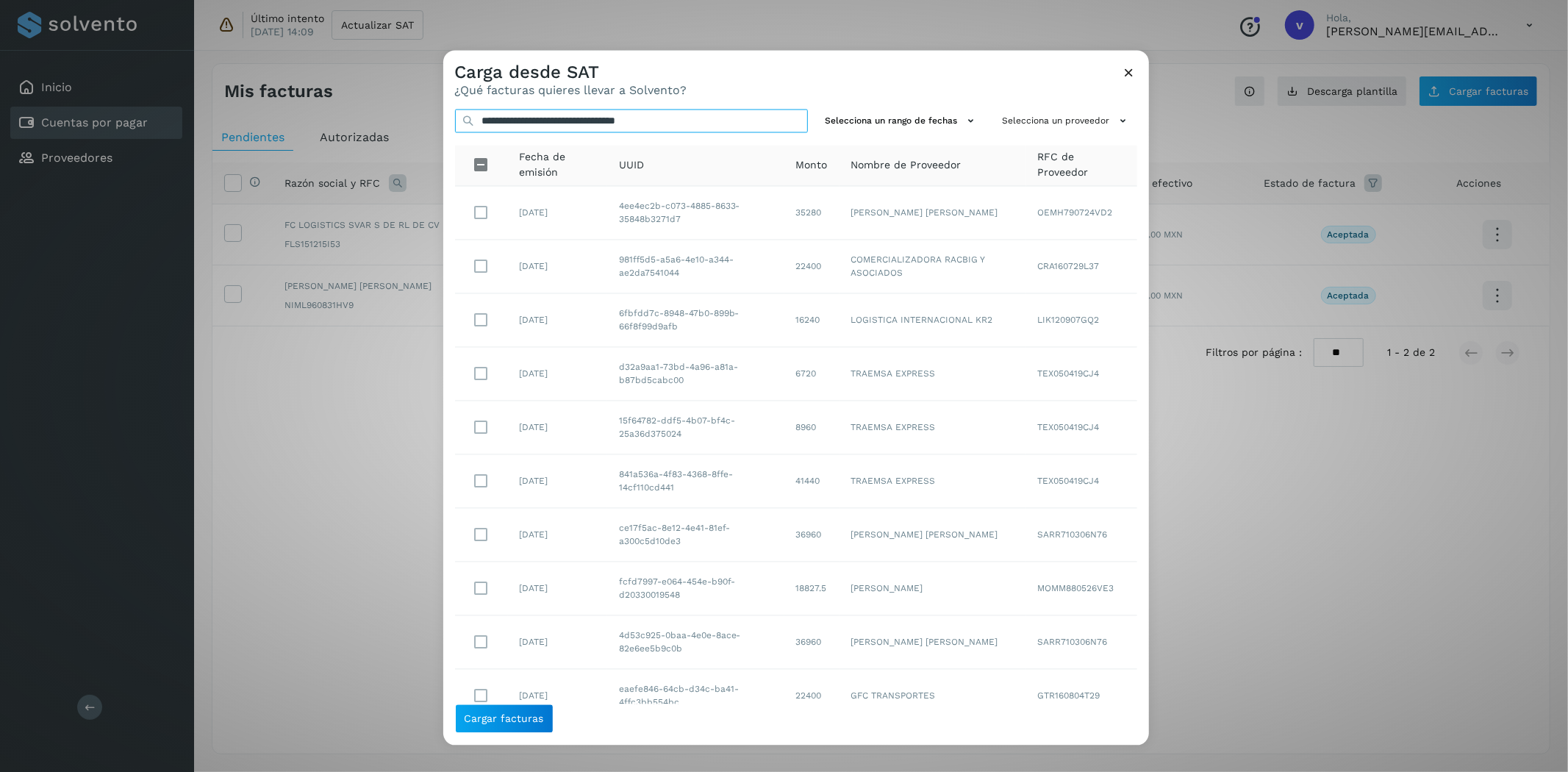
click at [712, 117] on input "**********" at bounding box center [631, 121] width 353 height 23
drag, startPoint x: 769, startPoint y: 128, endPoint x: 251, endPoint y: 115, distance: 518.2
click at [251, 115] on div "**********" at bounding box center [784, 386] width 1568 height 772
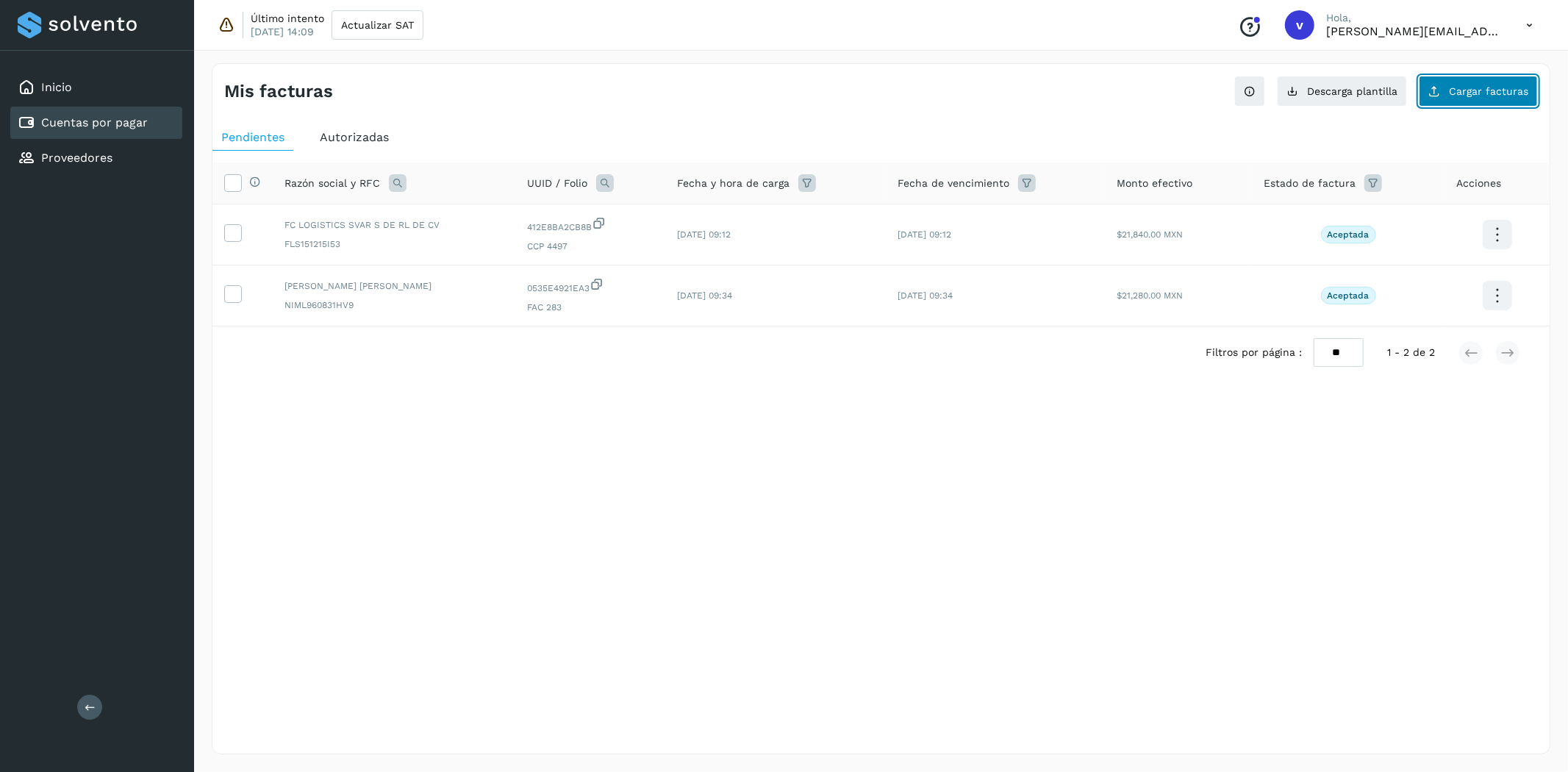
click at [1502, 89] on span "Cargar facturas" at bounding box center [1489, 91] width 79 height 10
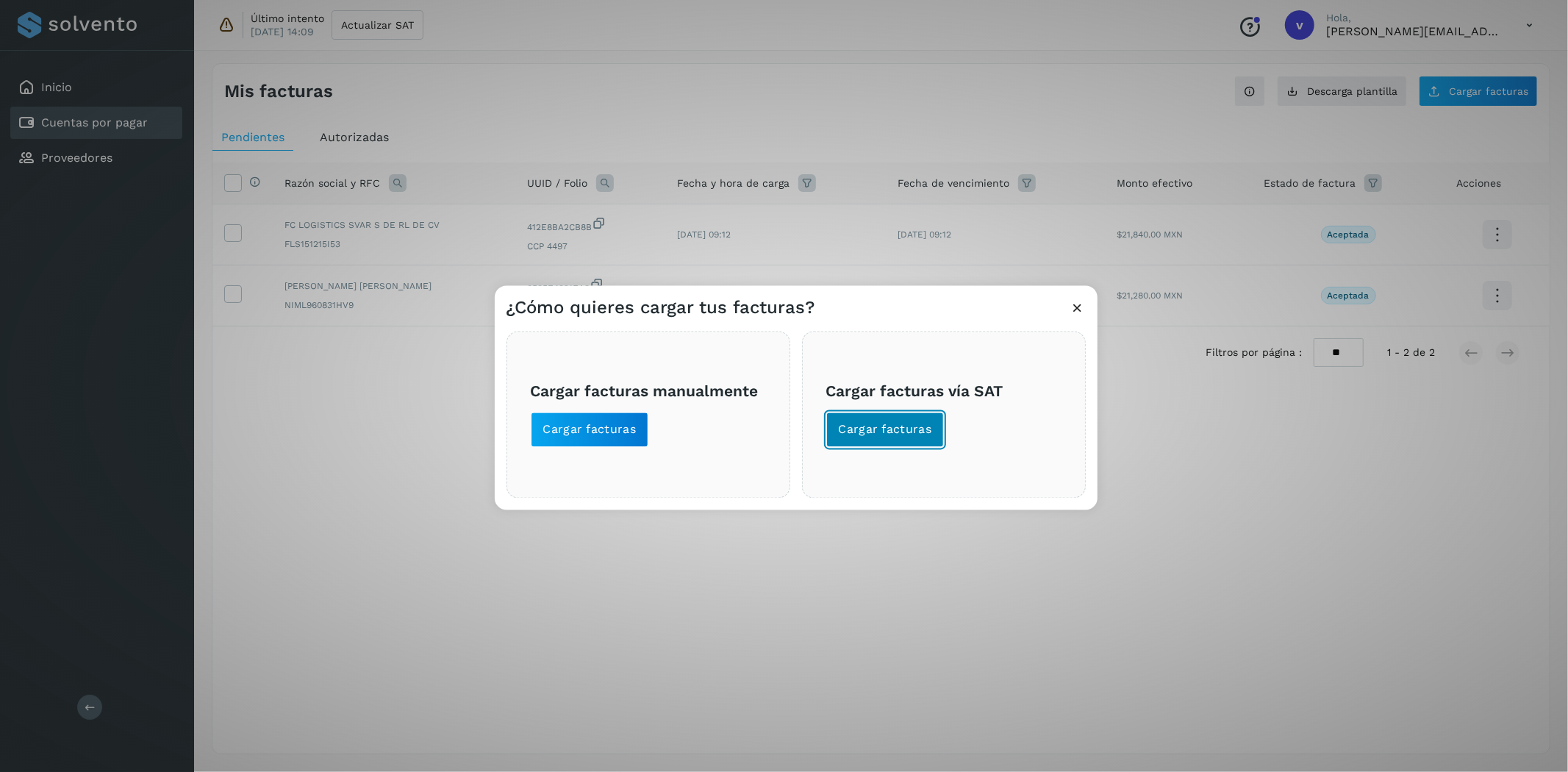
click at [913, 421] on button "Cargar facturas" at bounding box center [885, 430] width 118 height 35
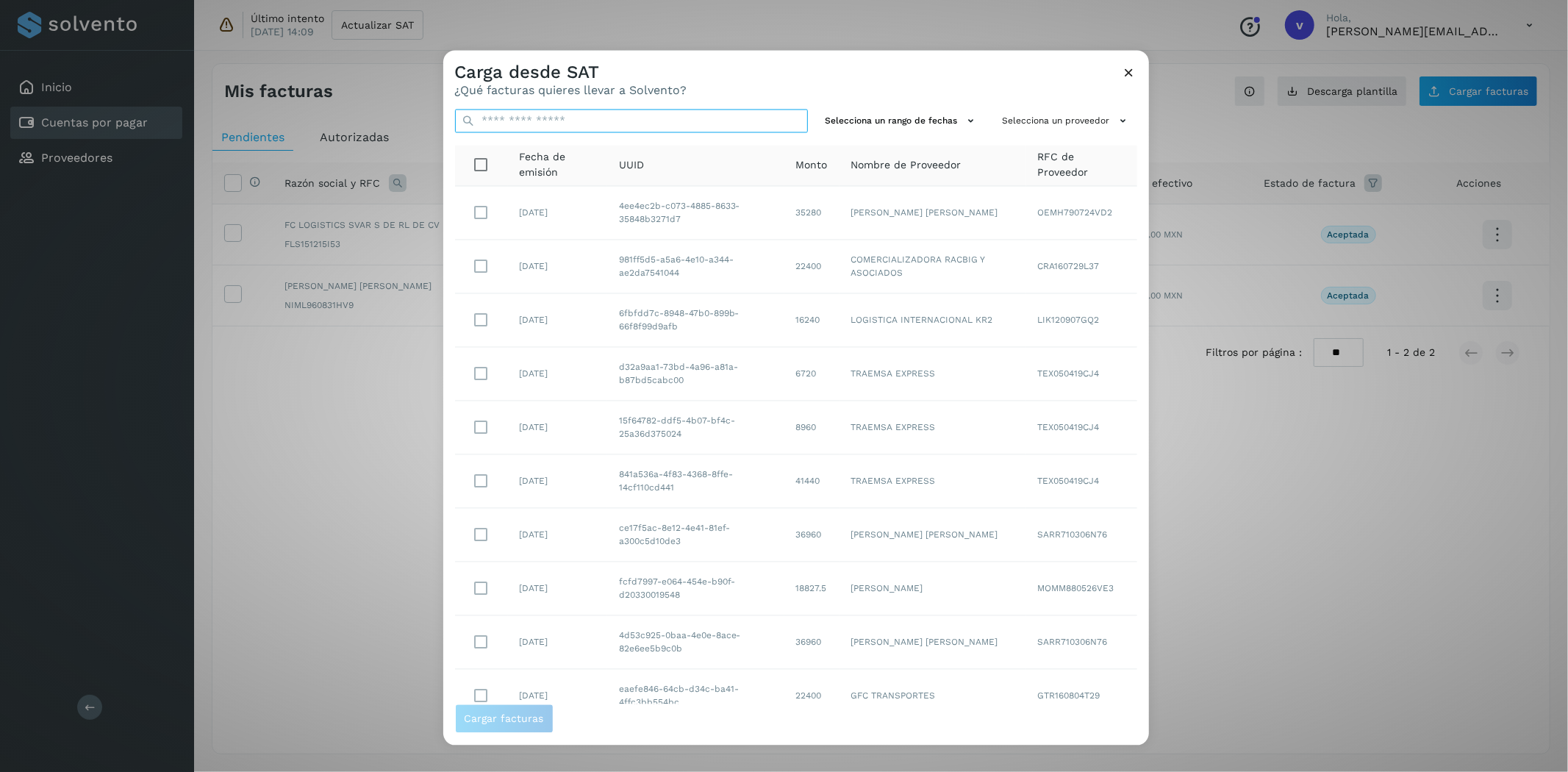
click at [508, 128] on input "text" at bounding box center [631, 121] width 353 height 23
paste input "**********"
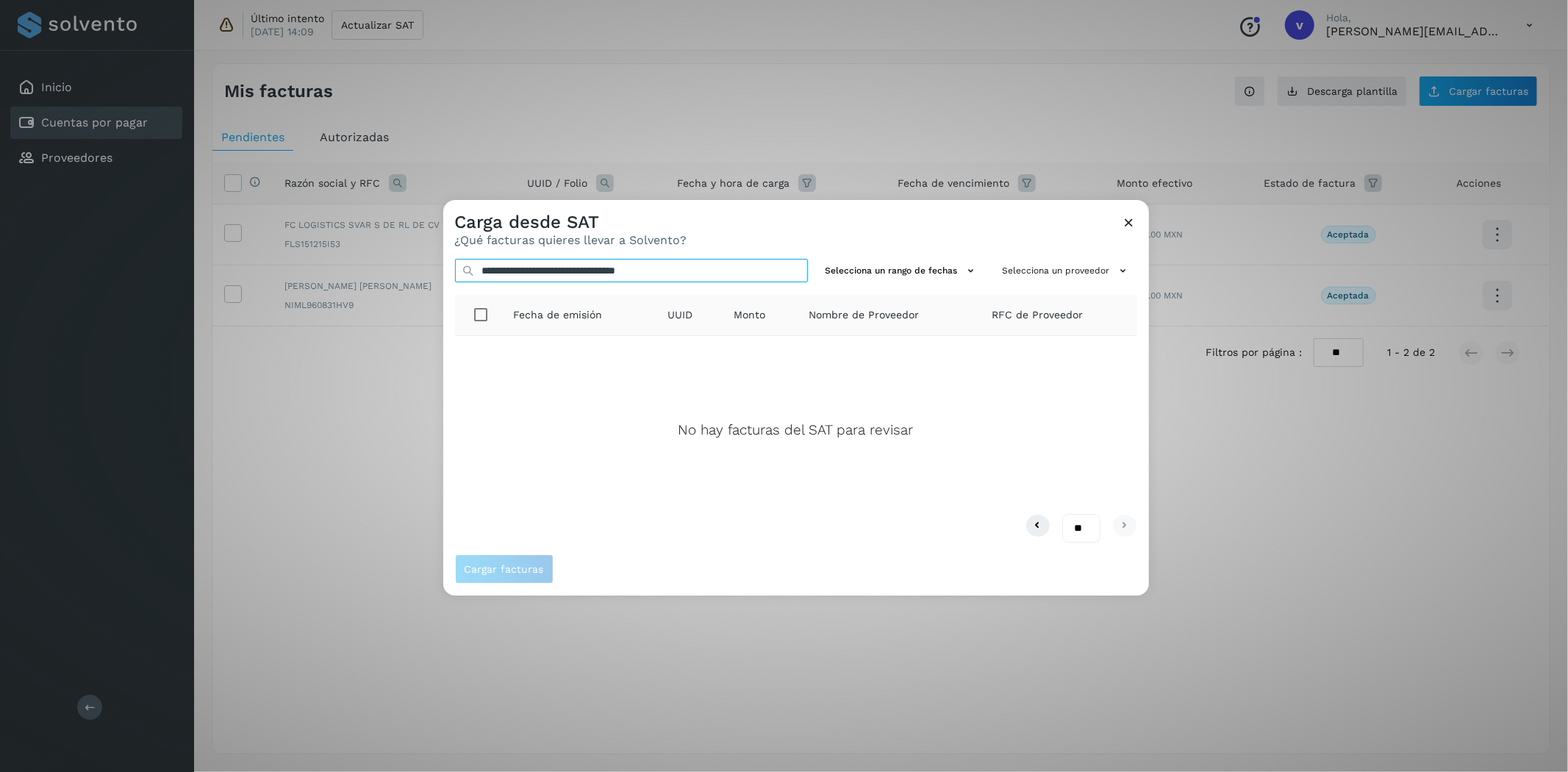
type input "**********"
click at [1120, 222] on div "Carga desde SAT ¿Qué facturas quieres llevar a Solvento?" at bounding box center [796, 223] width 706 height 47
click at [1129, 219] on icon at bounding box center [1130, 222] width 16 height 16
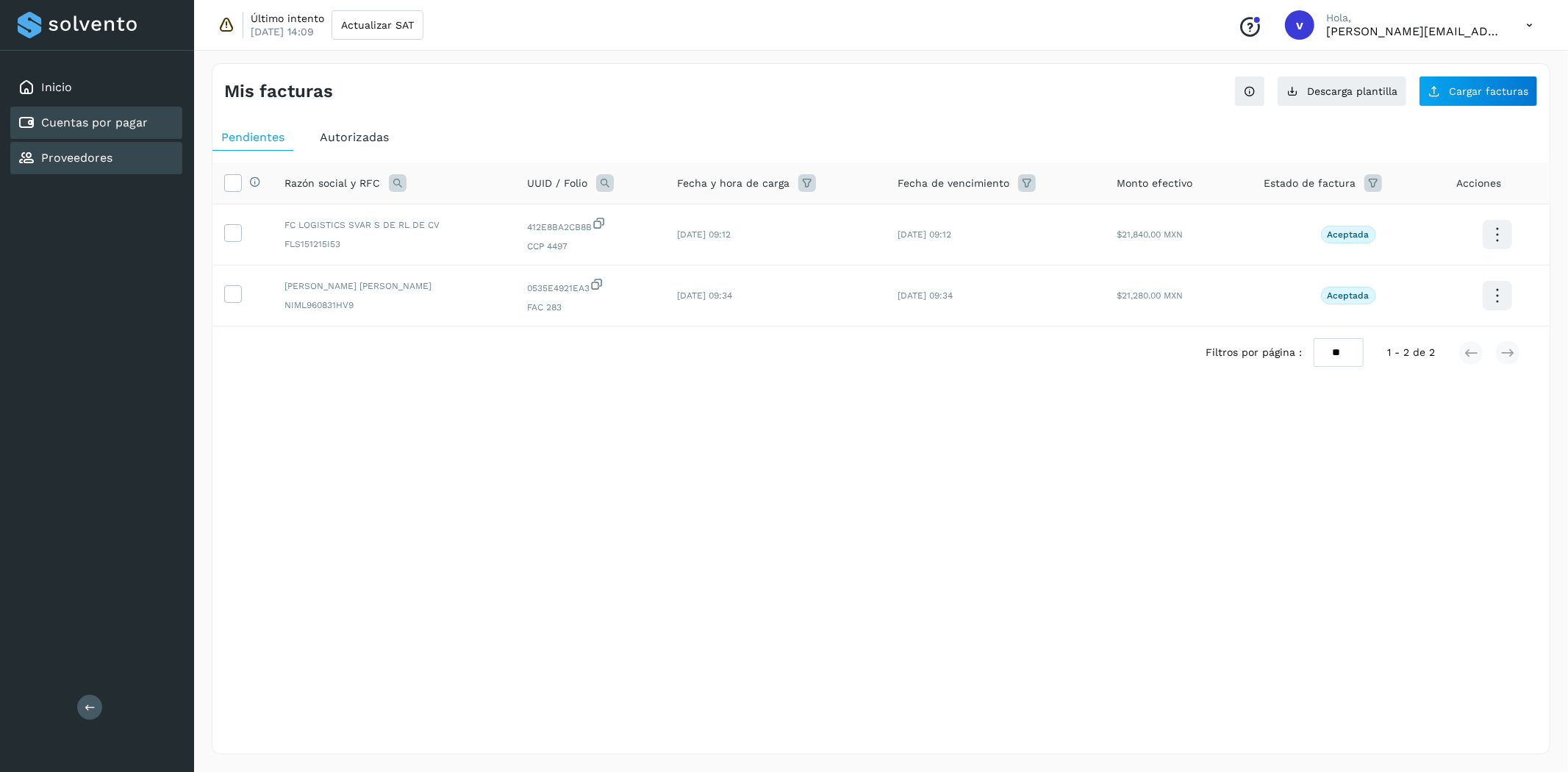
click at [147, 156] on div "Proveedores" at bounding box center [96, 159] width 172 height 33
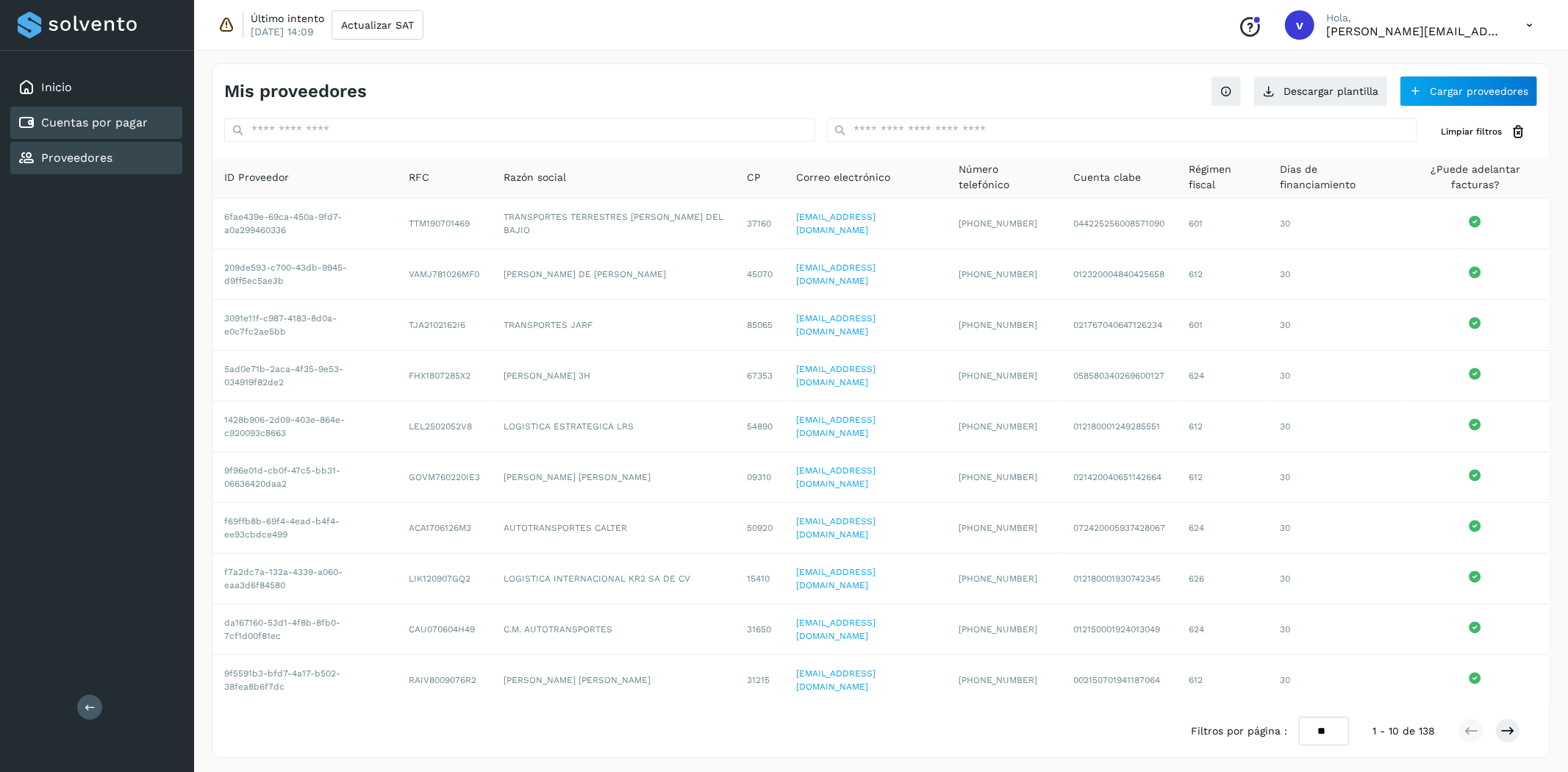
click at [141, 127] on link "Cuentas por pagar" at bounding box center [94, 122] width 107 height 14
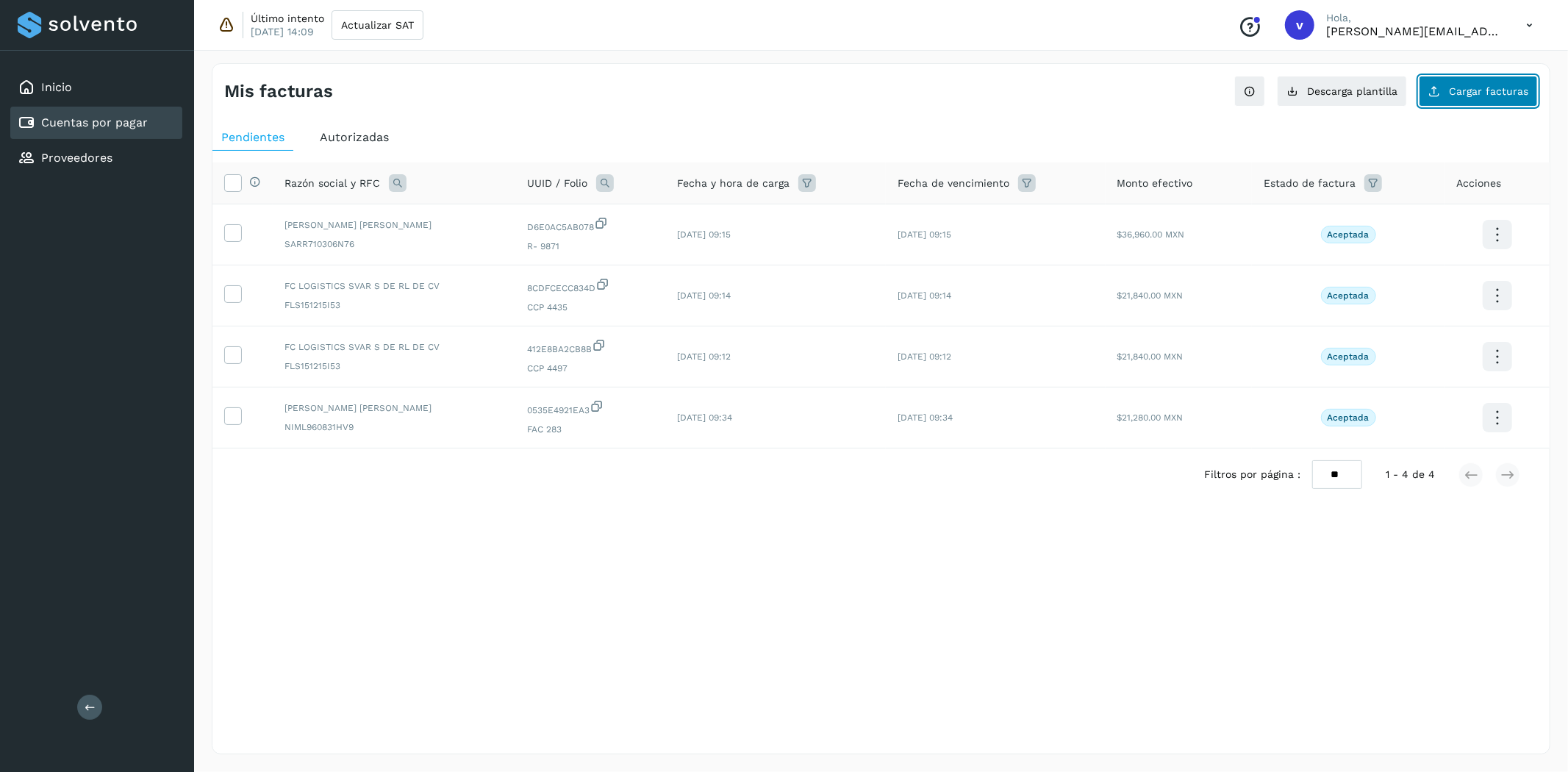
click at [1458, 83] on button "Cargar facturas" at bounding box center [1478, 91] width 119 height 31
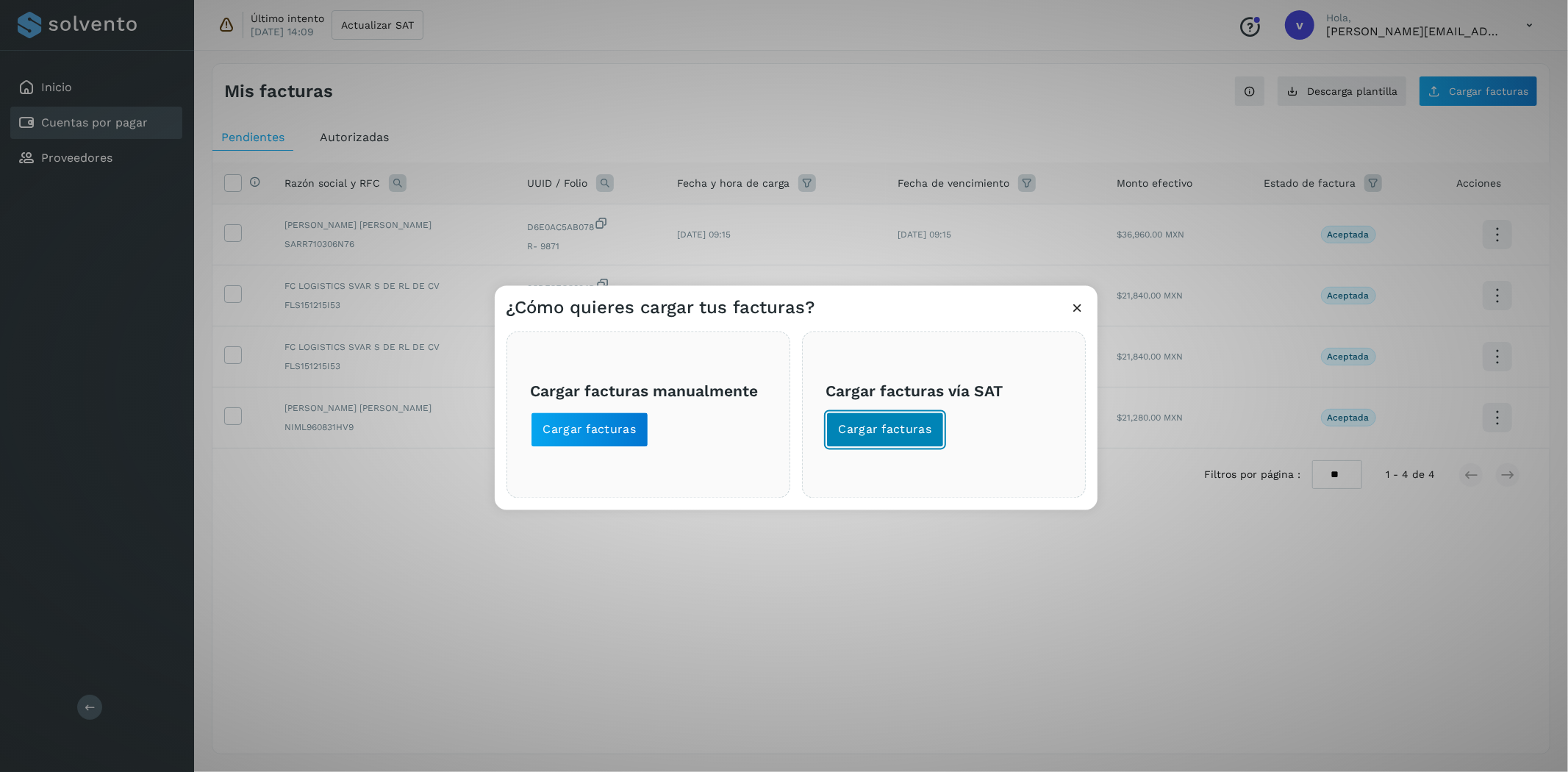
click at [886, 436] on span "Cargar facturas" at bounding box center [885, 430] width 93 height 16
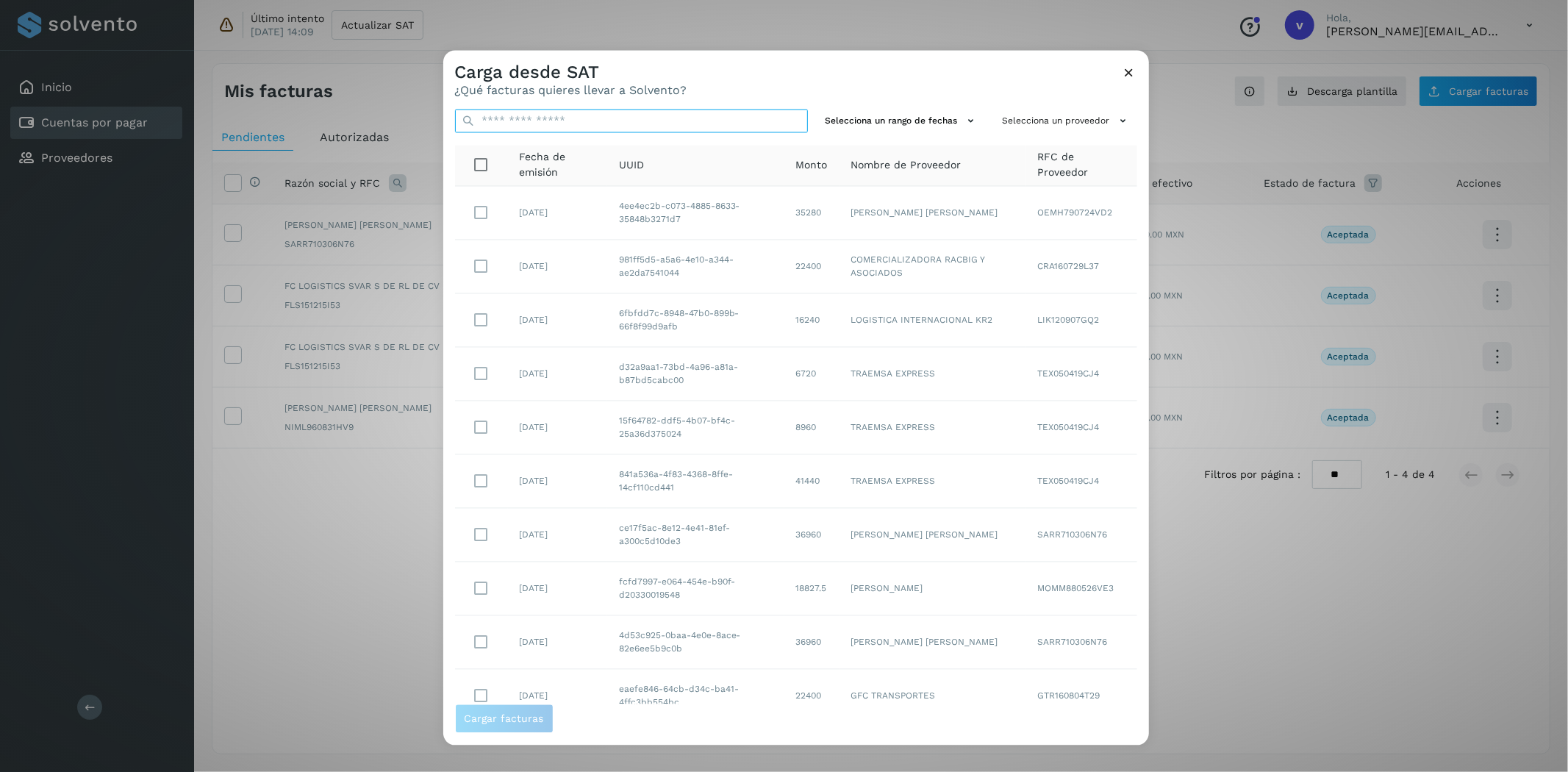
click at [619, 128] on input "text" at bounding box center [631, 121] width 353 height 23
paste input "**********"
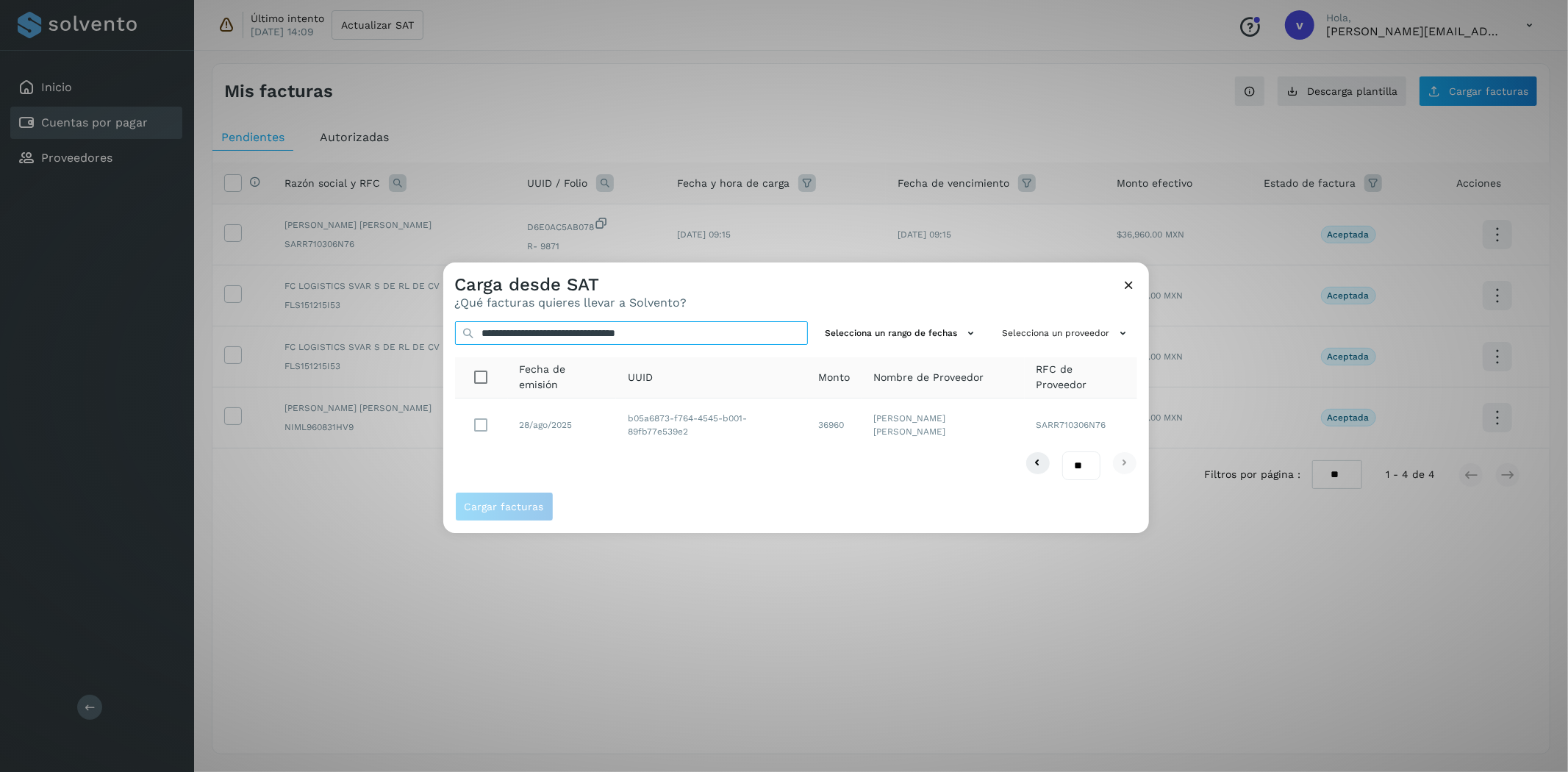
type input "**********"
click at [540, 509] on span "Cargar facturas" at bounding box center [505, 506] width 79 height 10
click at [541, 509] on button "Cargar facturas" at bounding box center [504, 507] width 99 height 30
click at [1120, 285] on div "Carga desde SAT ¿Qué facturas quieres llevar a Solvento?" at bounding box center [796, 286] width 706 height 47
click at [1126, 285] on icon at bounding box center [1130, 285] width 16 height 16
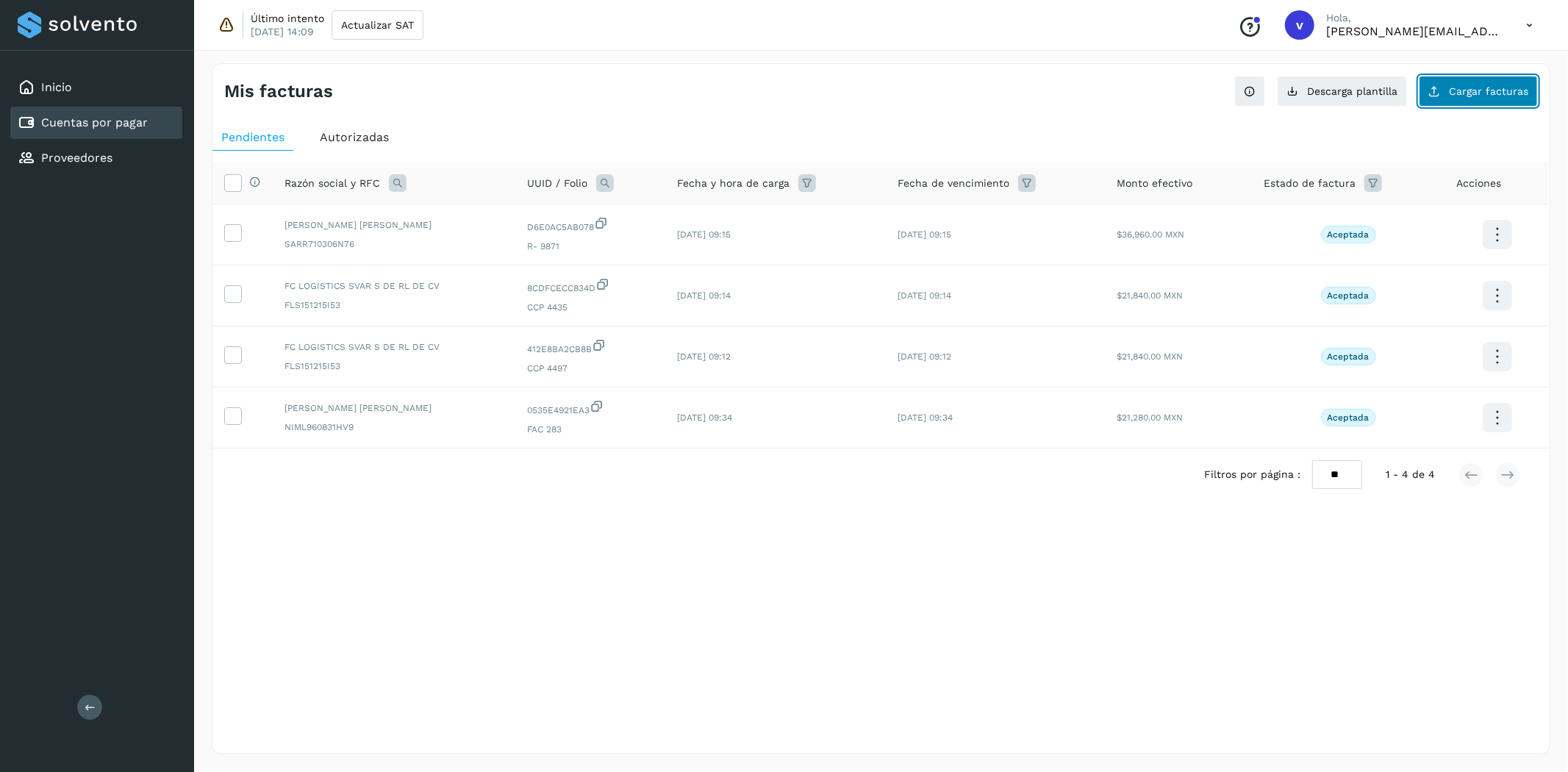
click at [1461, 89] on span "Cargar facturas" at bounding box center [1489, 91] width 79 height 10
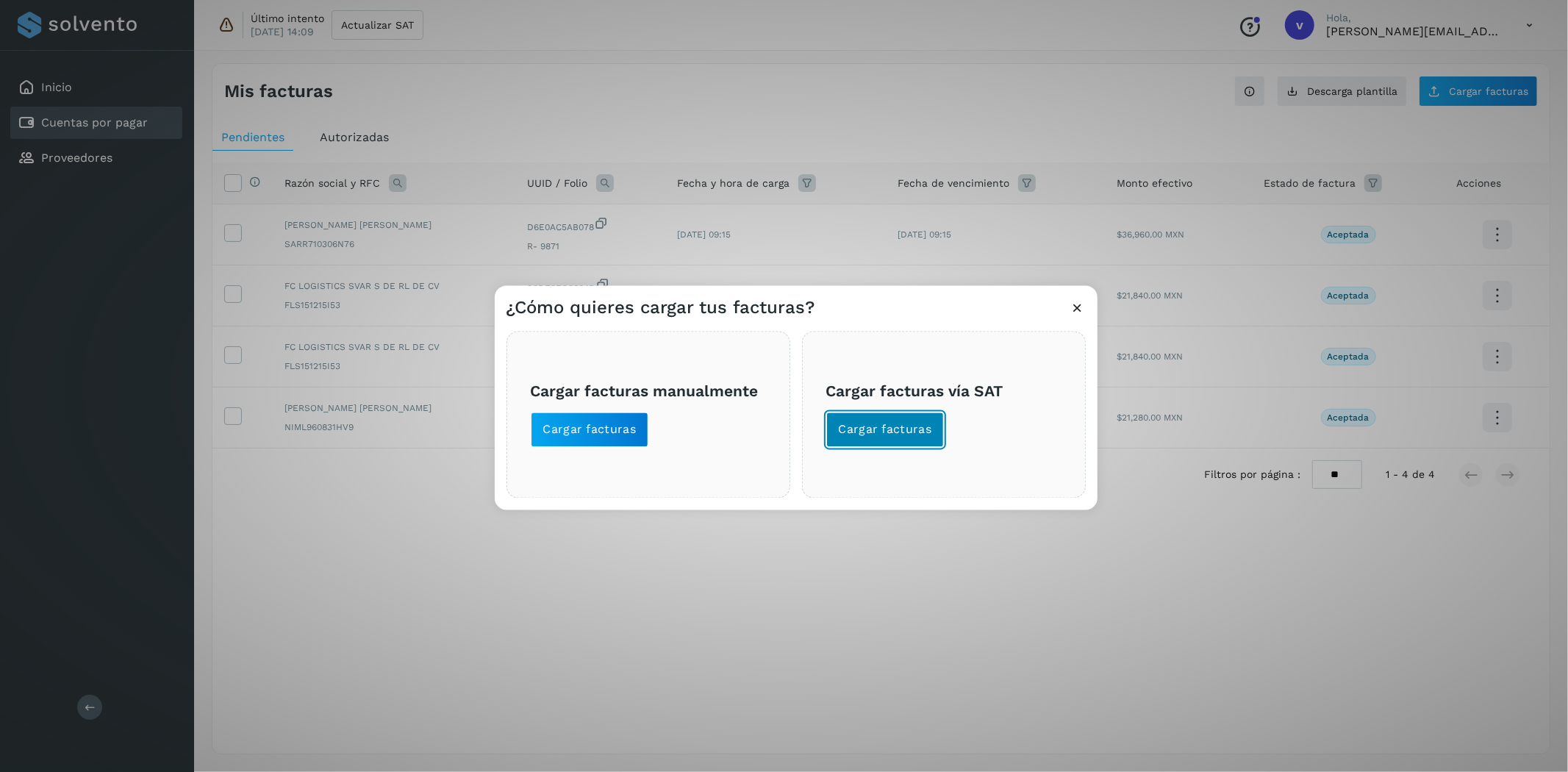
click at [893, 422] on span "Cargar facturas" at bounding box center [885, 430] width 93 height 16
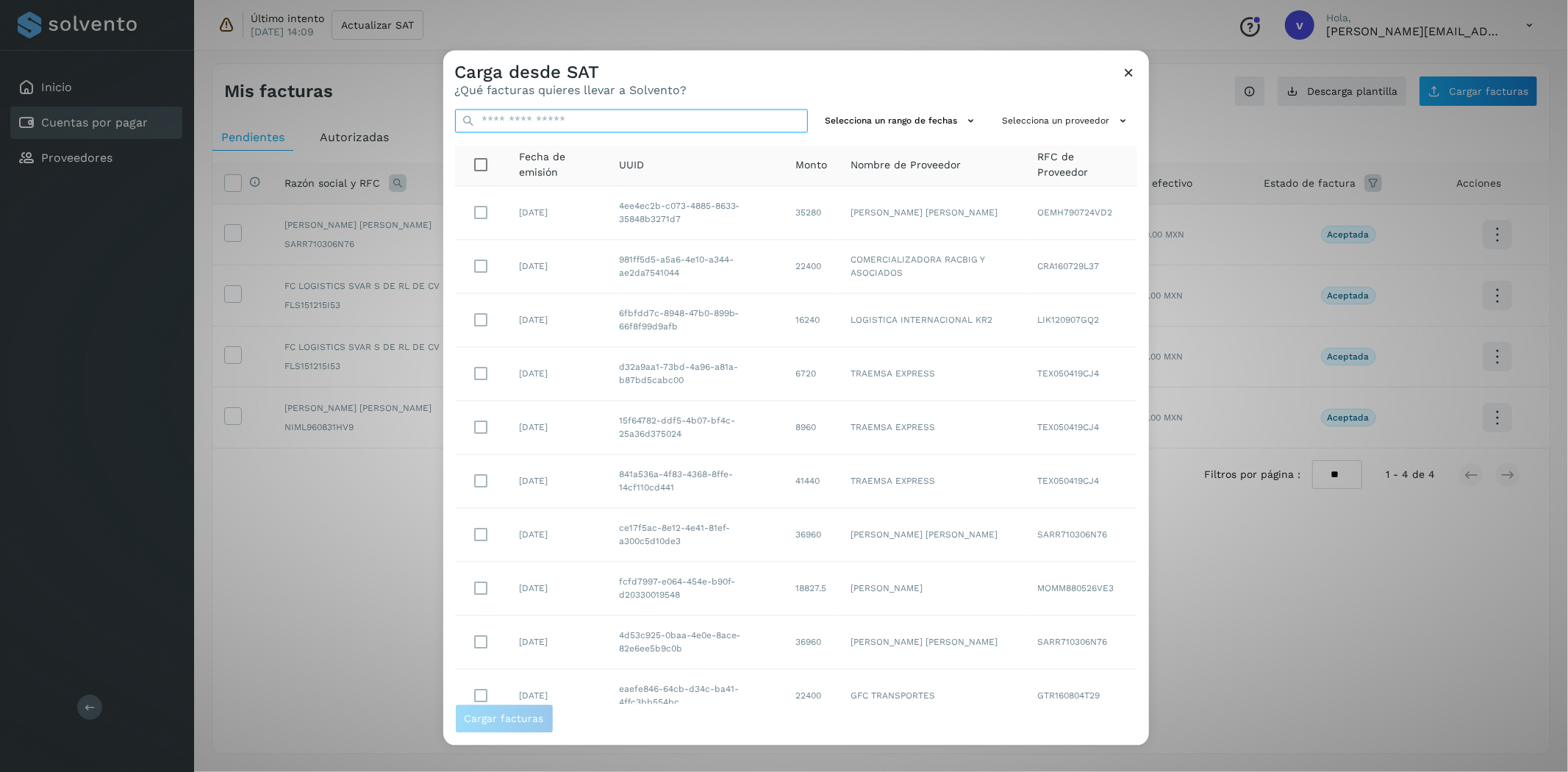
click at [510, 124] on input "text" at bounding box center [631, 121] width 353 height 23
paste input "**********"
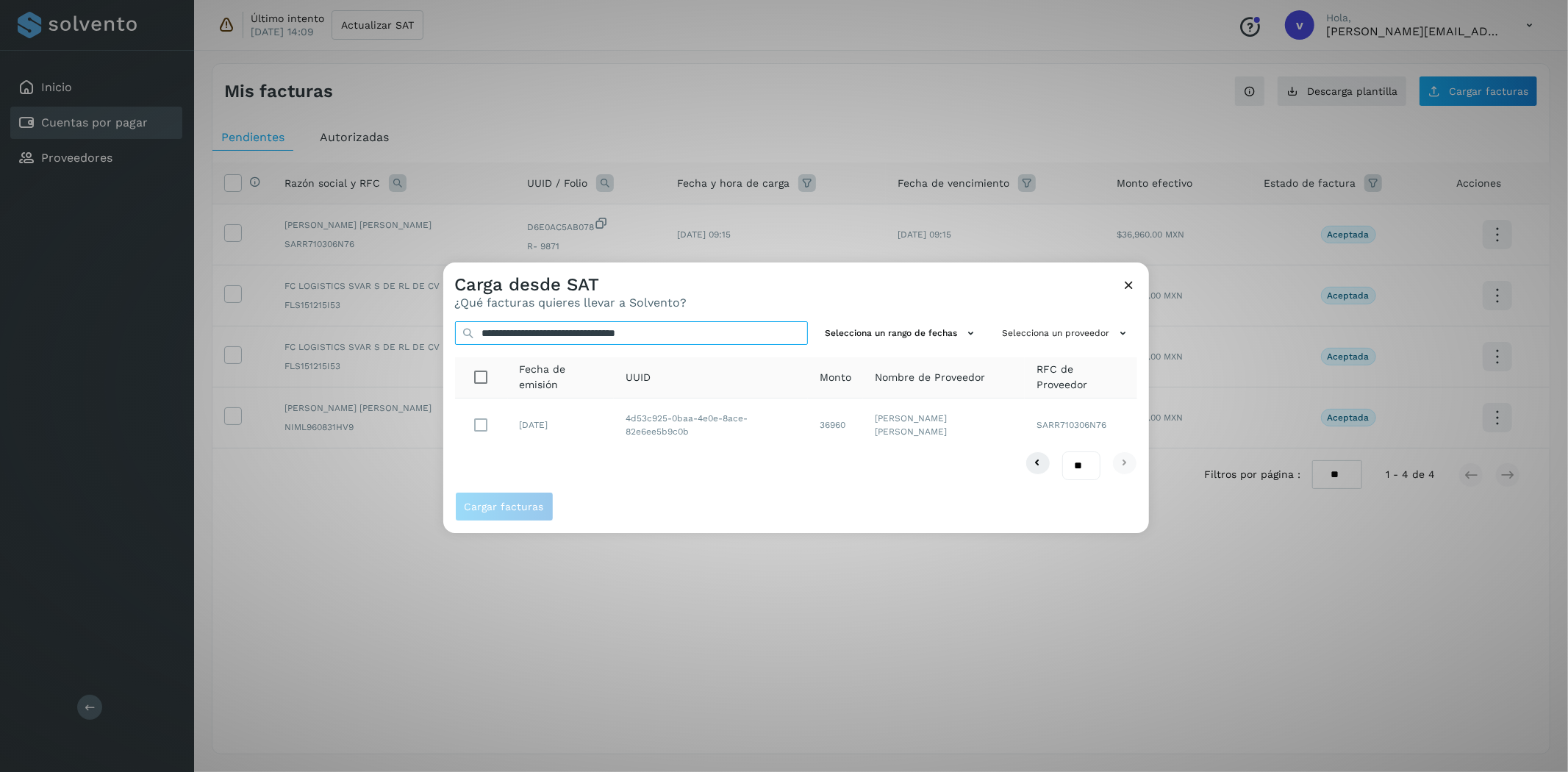
type input "**********"
click at [489, 504] on span "Cargar facturas" at bounding box center [505, 506] width 79 height 10
click at [1135, 285] on icon at bounding box center [1130, 285] width 16 height 16
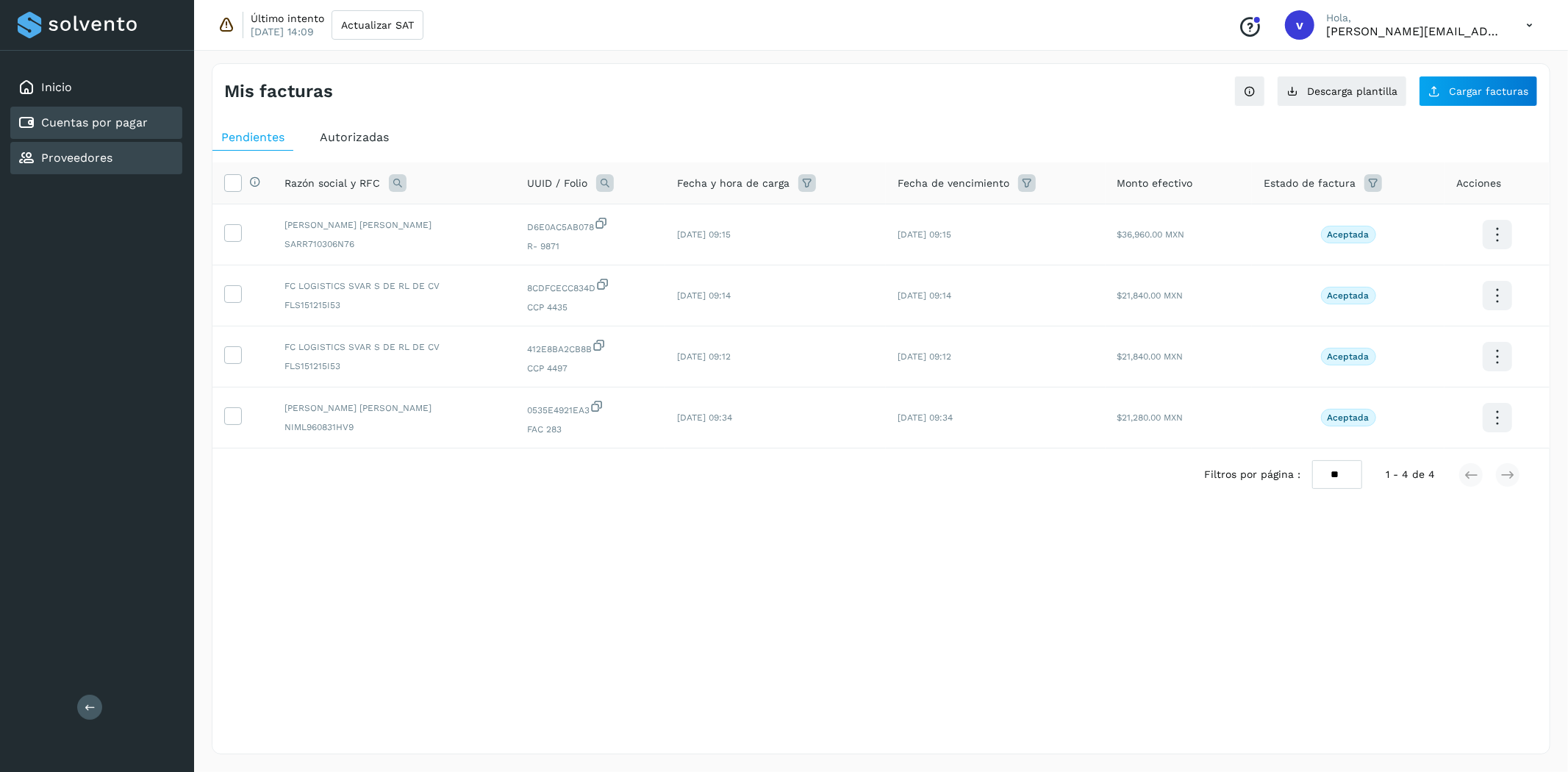
click at [87, 155] on link "Proveedores" at bounding box center [77, 158] width 72 height 14
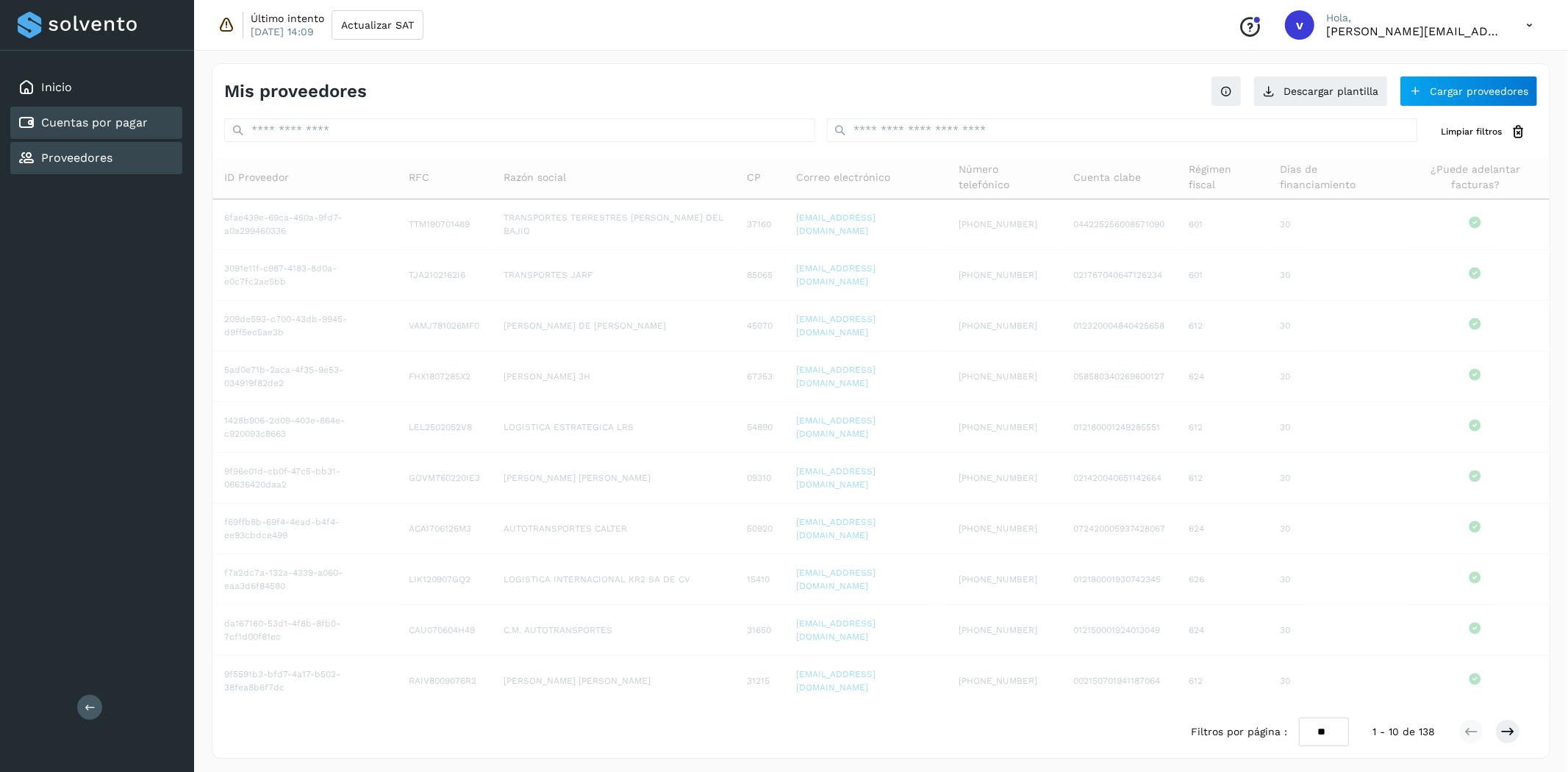
click at [103, 109] on div "Cuentas por pagar" at bounding box center [96, 123] width 172 height 33
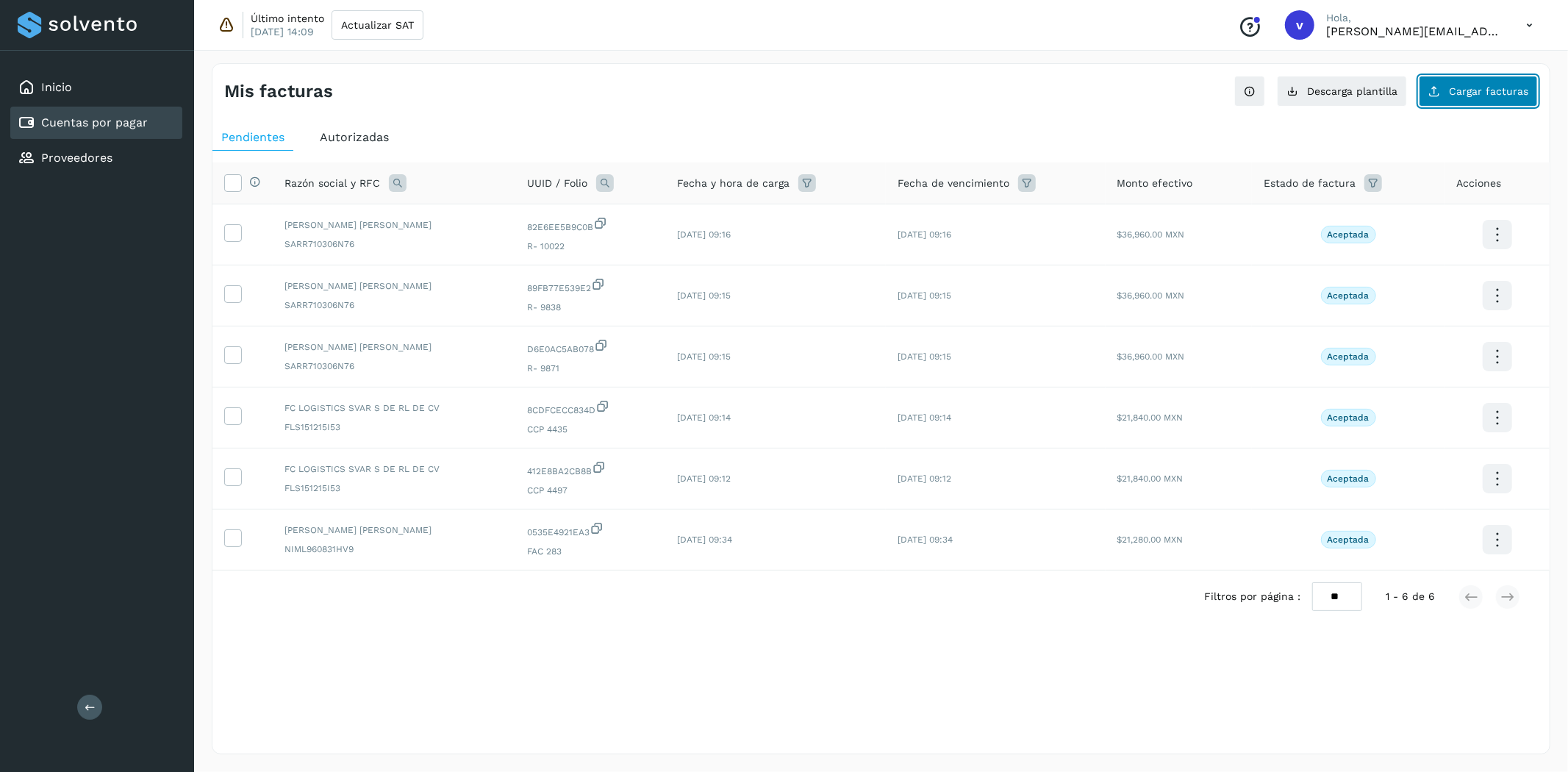
click at [1484, 100] on button "Cargar facturas" at bounding box center [1478, 91] width 119 height 31
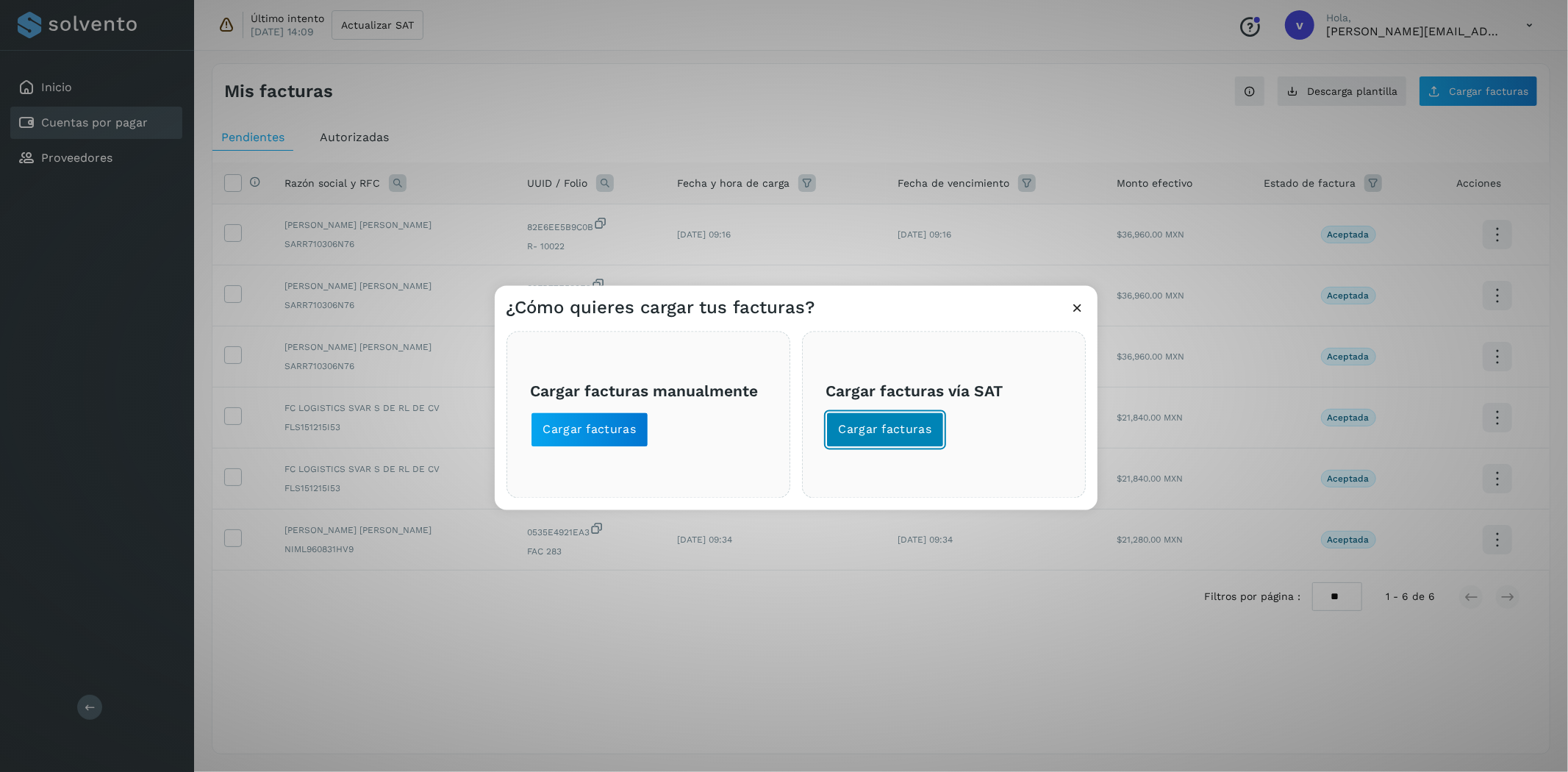
click at [902, 440] on button "Cargar facturas" at bounding box center [885, 430] width 118 height 35
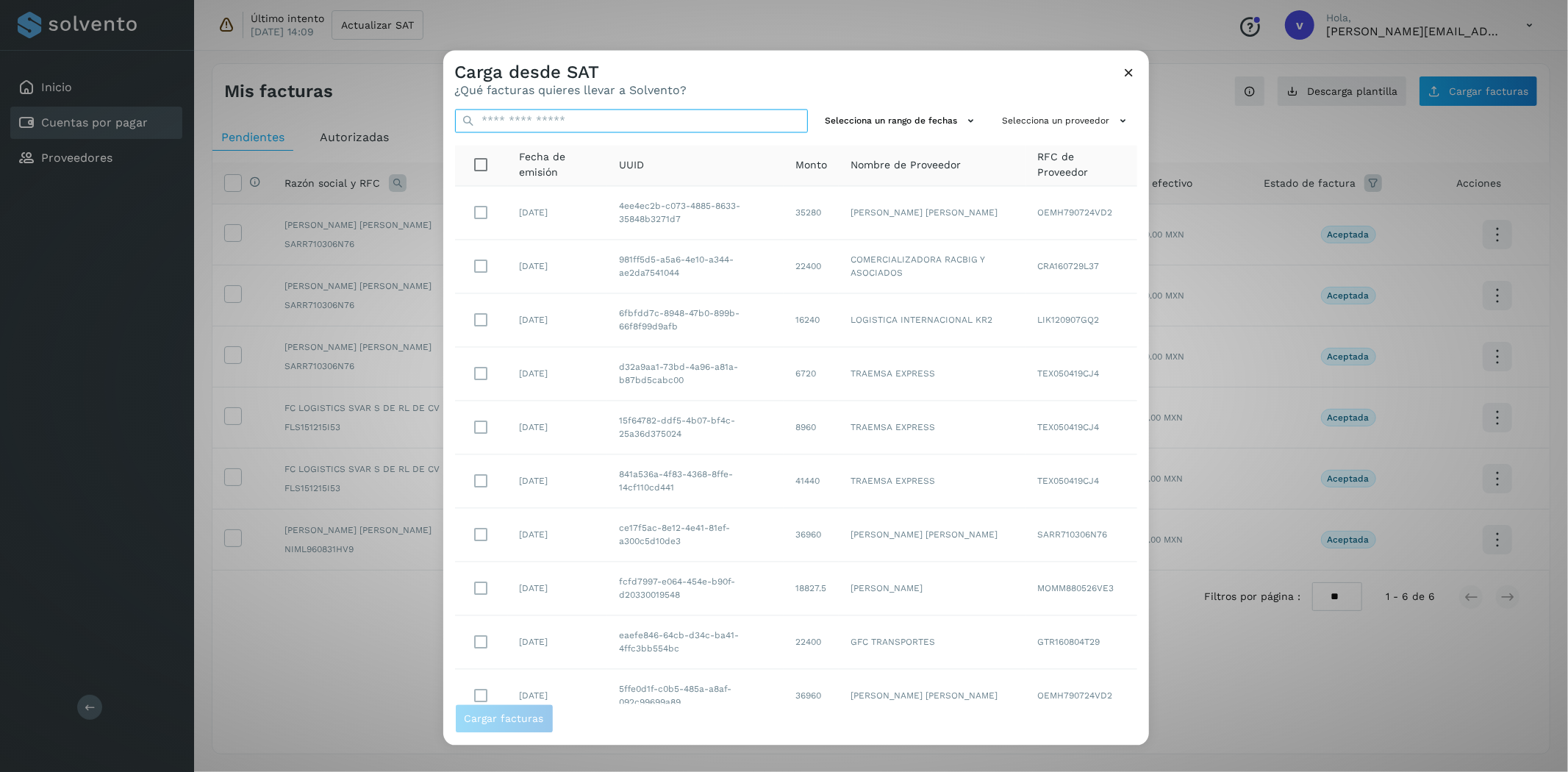
click at [512, 115] on input "text" at bounding box center [631, 121] width 353 height 23
paste input "**********"
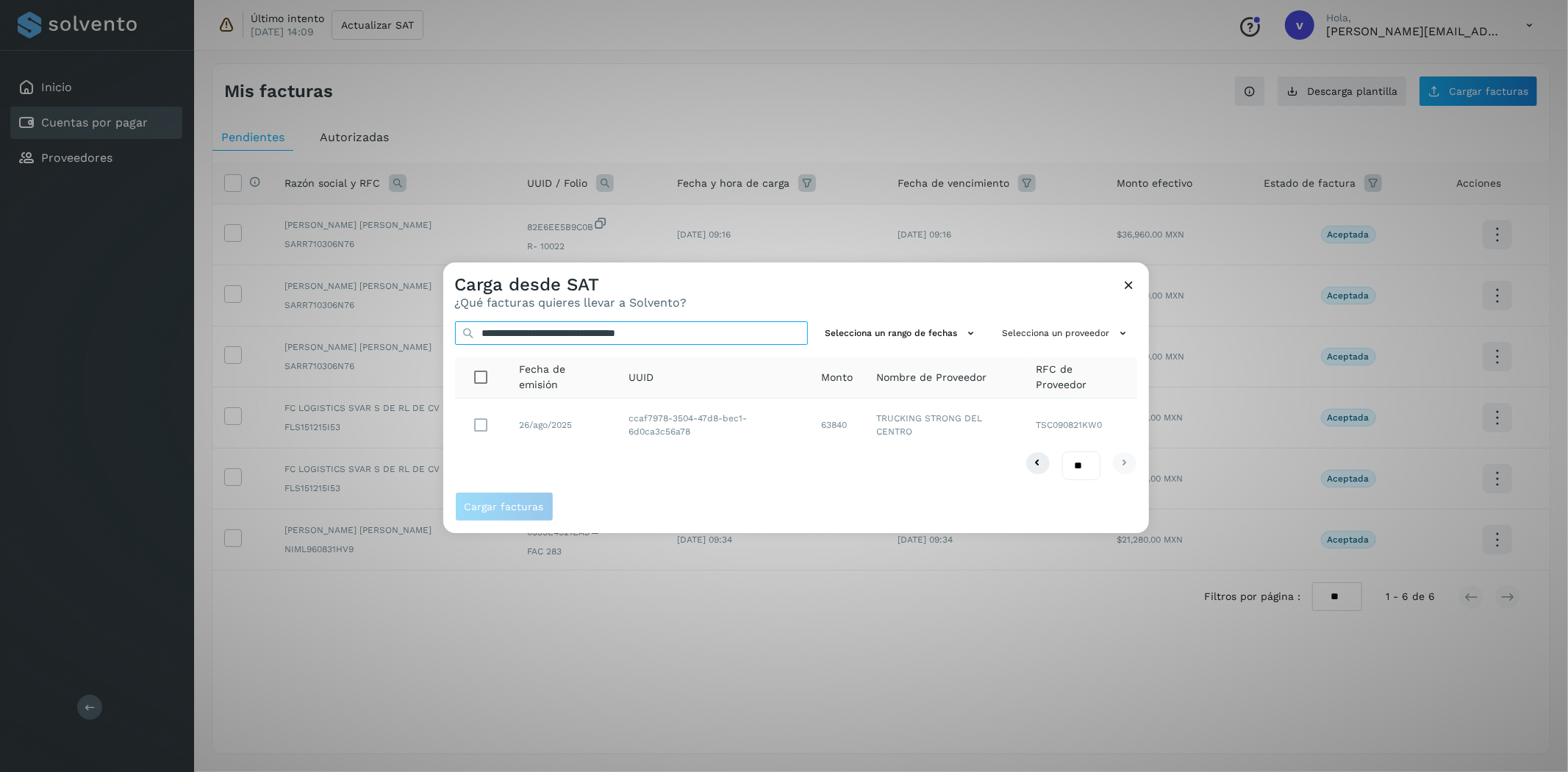
type input "**********"
click at [515, 511] on span "Cargar facturas" at bounding box center [505, 506] width 79 height 10
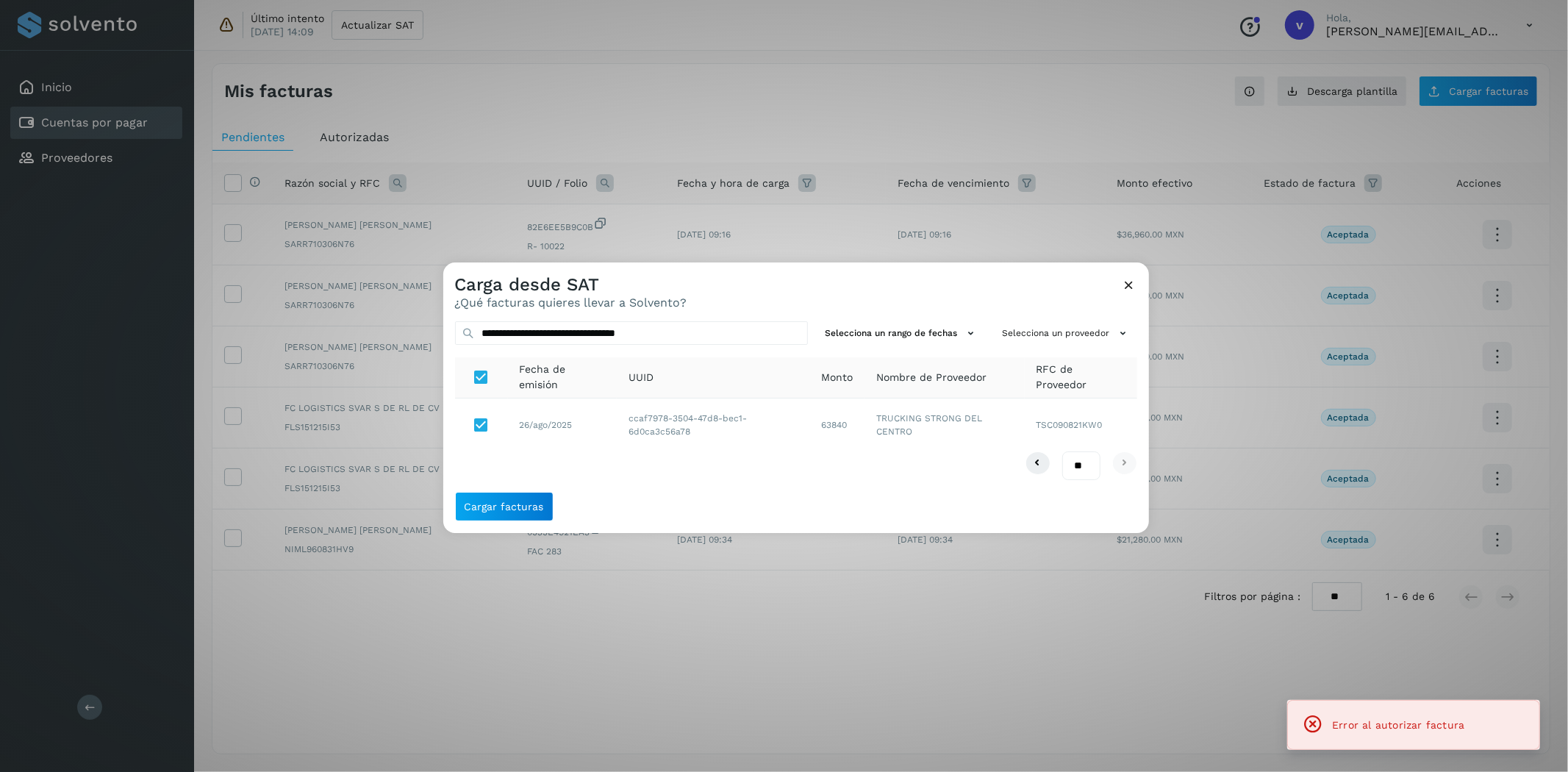
click at [1133, 279] on icon at bounding box center [1130, 285] width 16 height 16
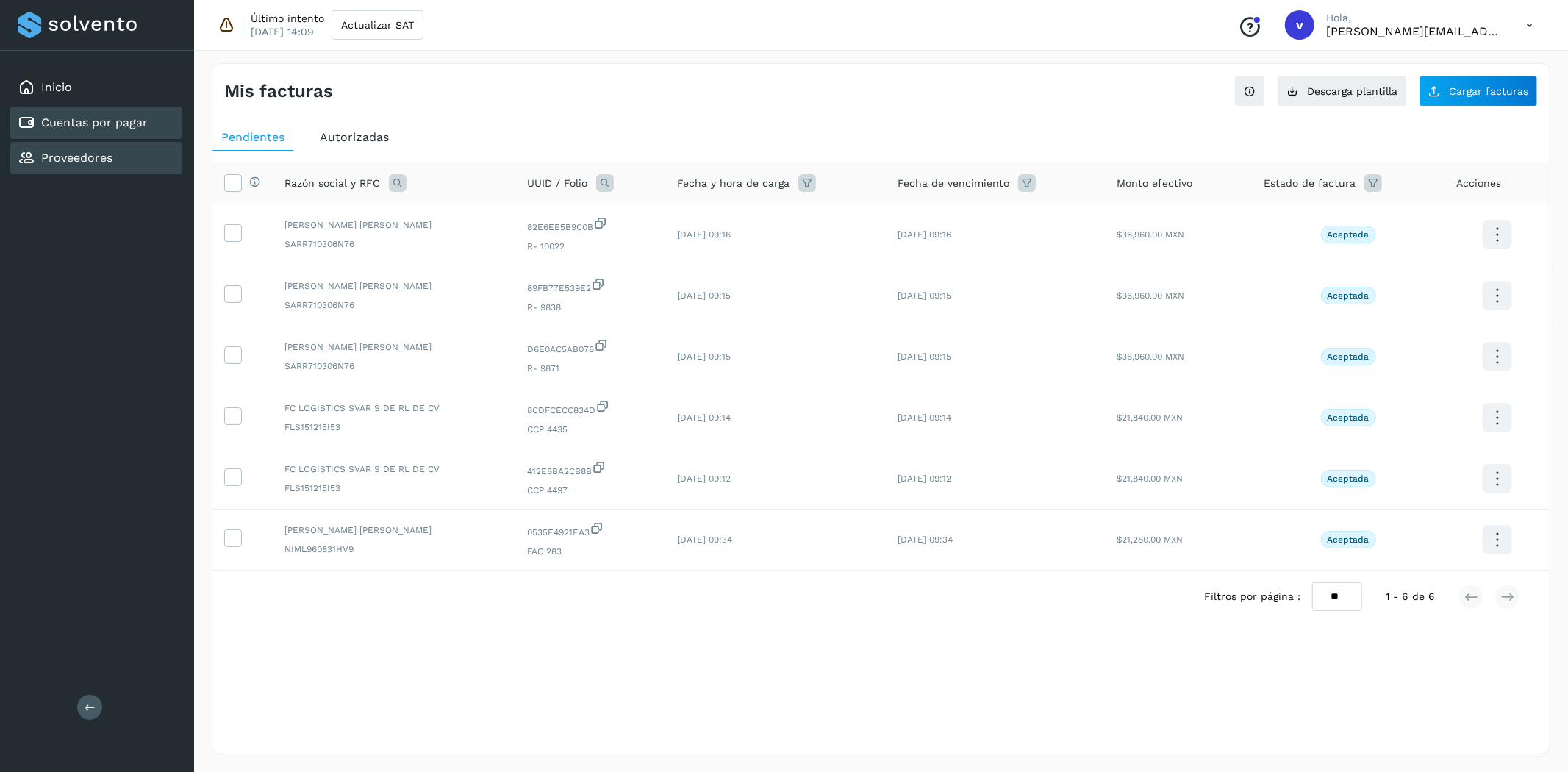
click at [96, 142] on div "Proveedores" at bounding box center [96, 159] width 172 height 33
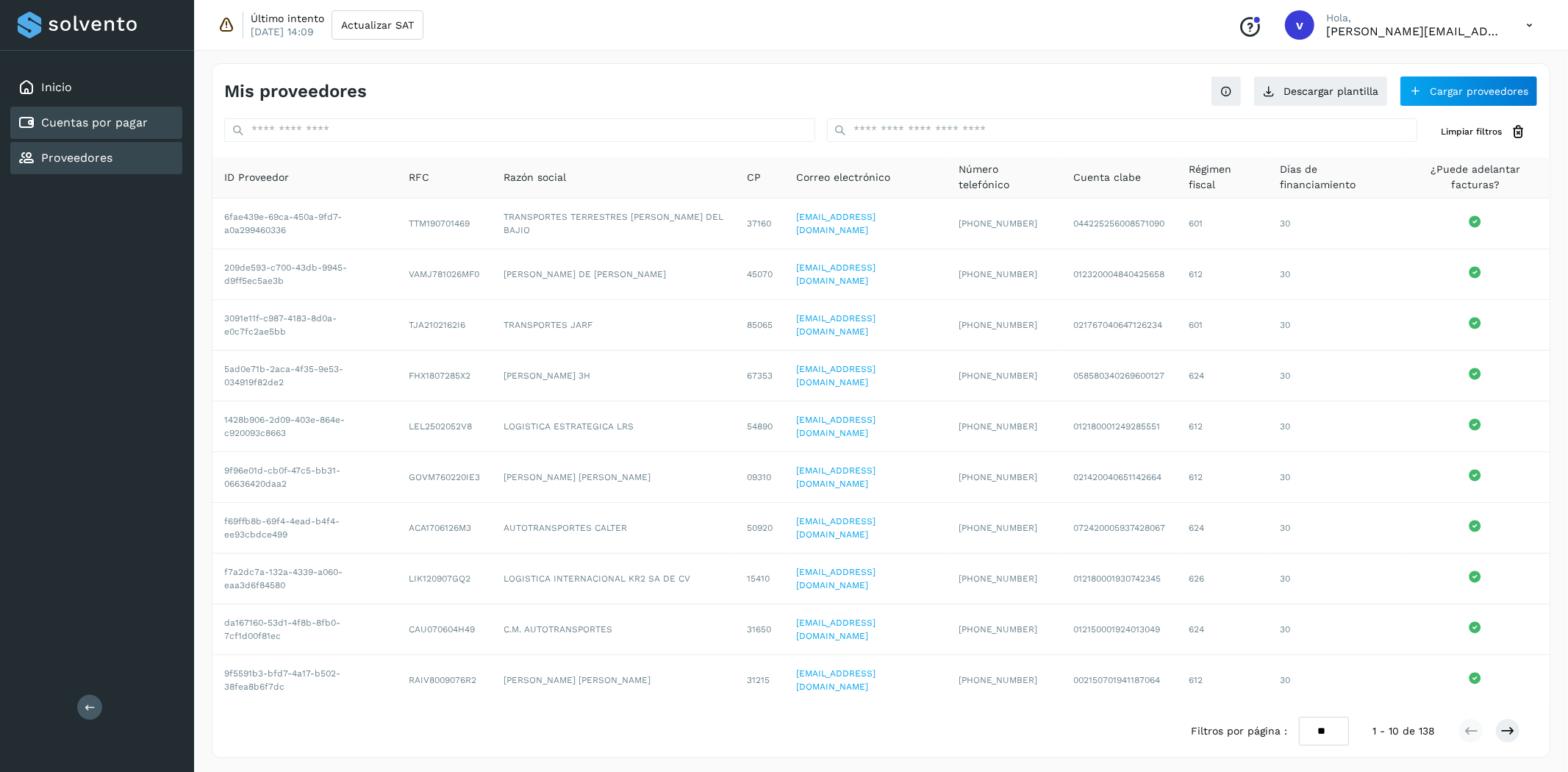
click at [108, 125] on link "Cuentas por pagar" at bounding box center [94, 122] width 107 height 14
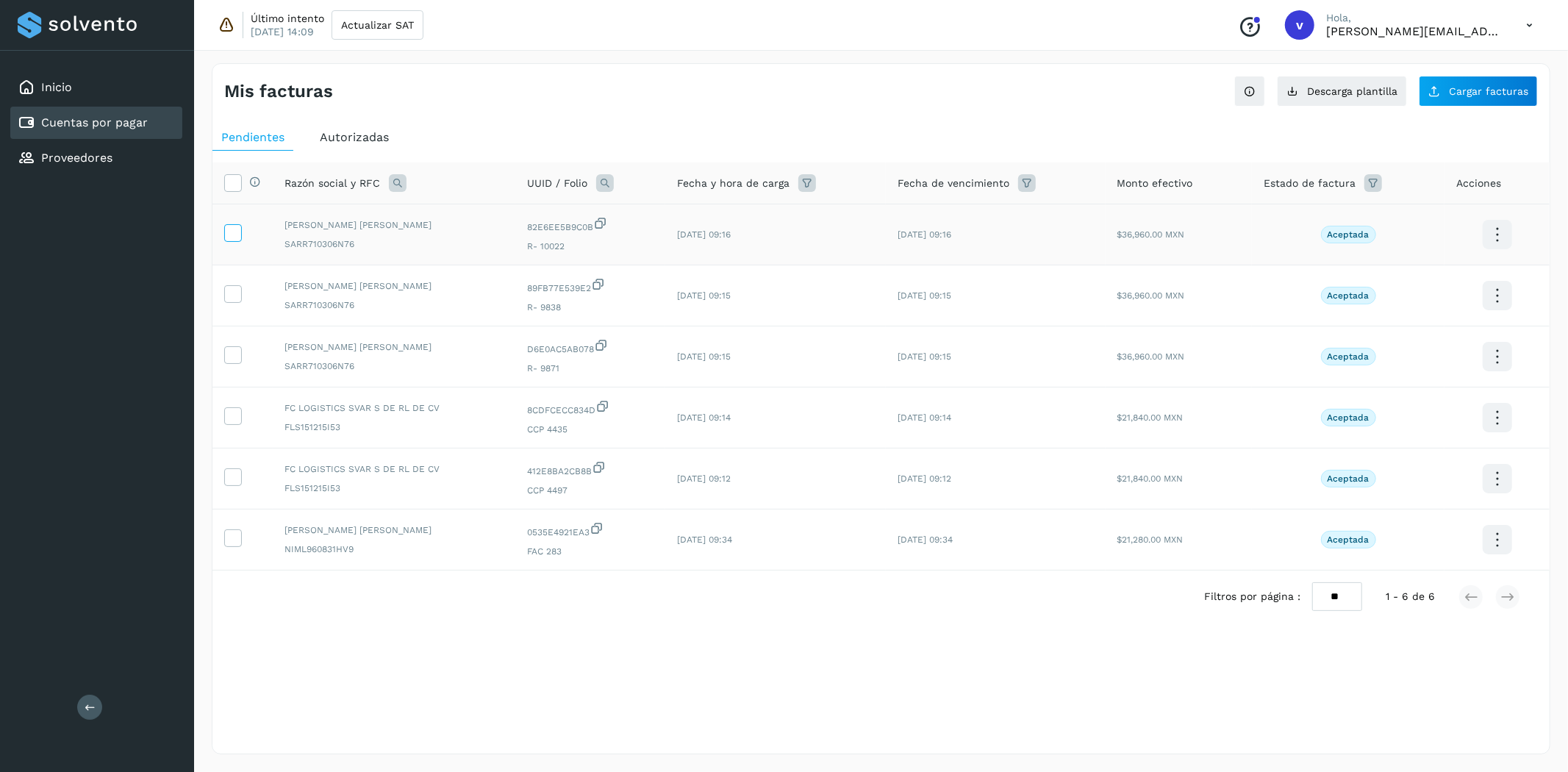
click at [234, 237] on icon at bounding box center [232, 232] width 16 height 16
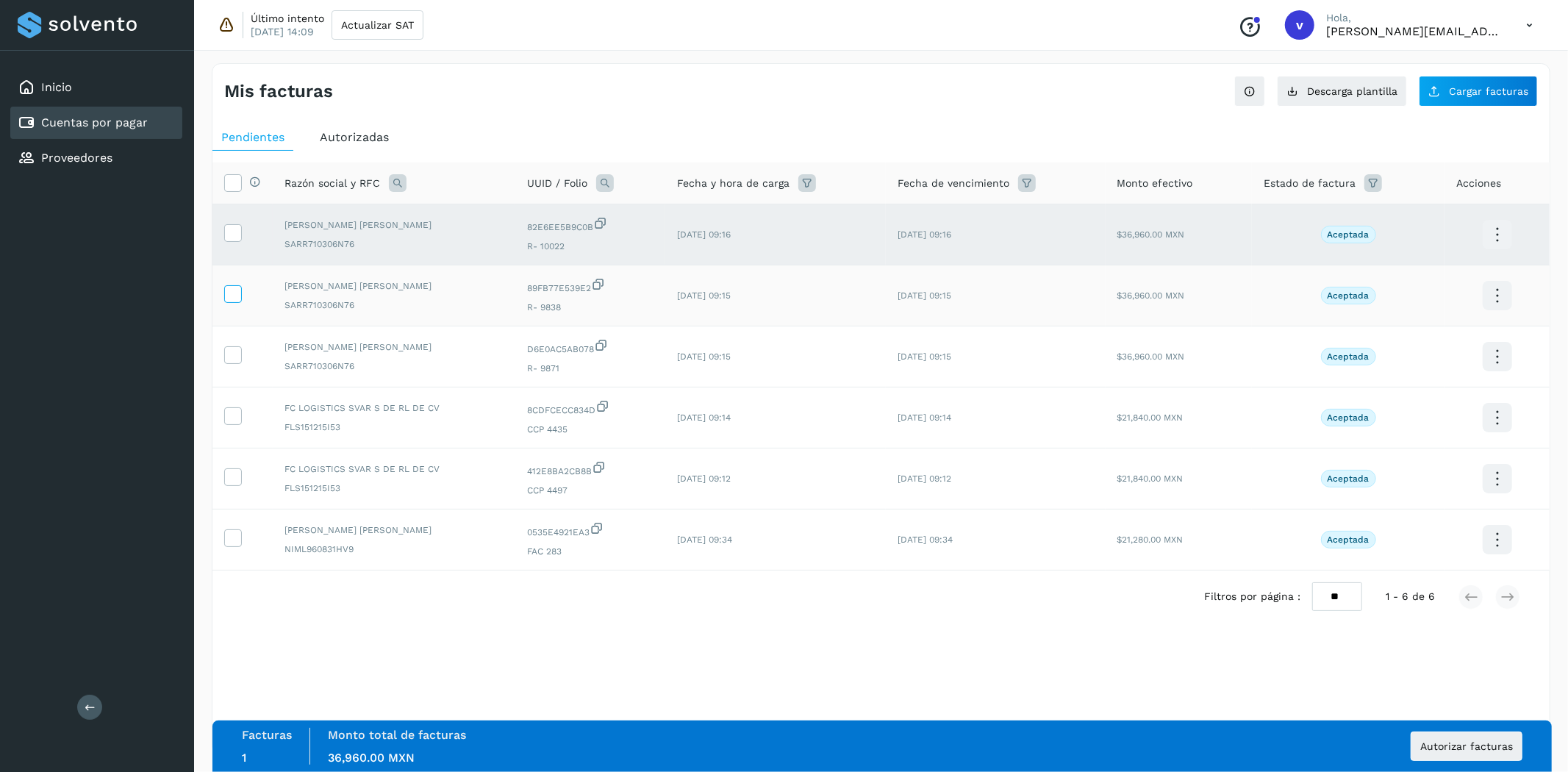
click at [229, 295] on icon at bounding box center [232, 293] width 16 height 16
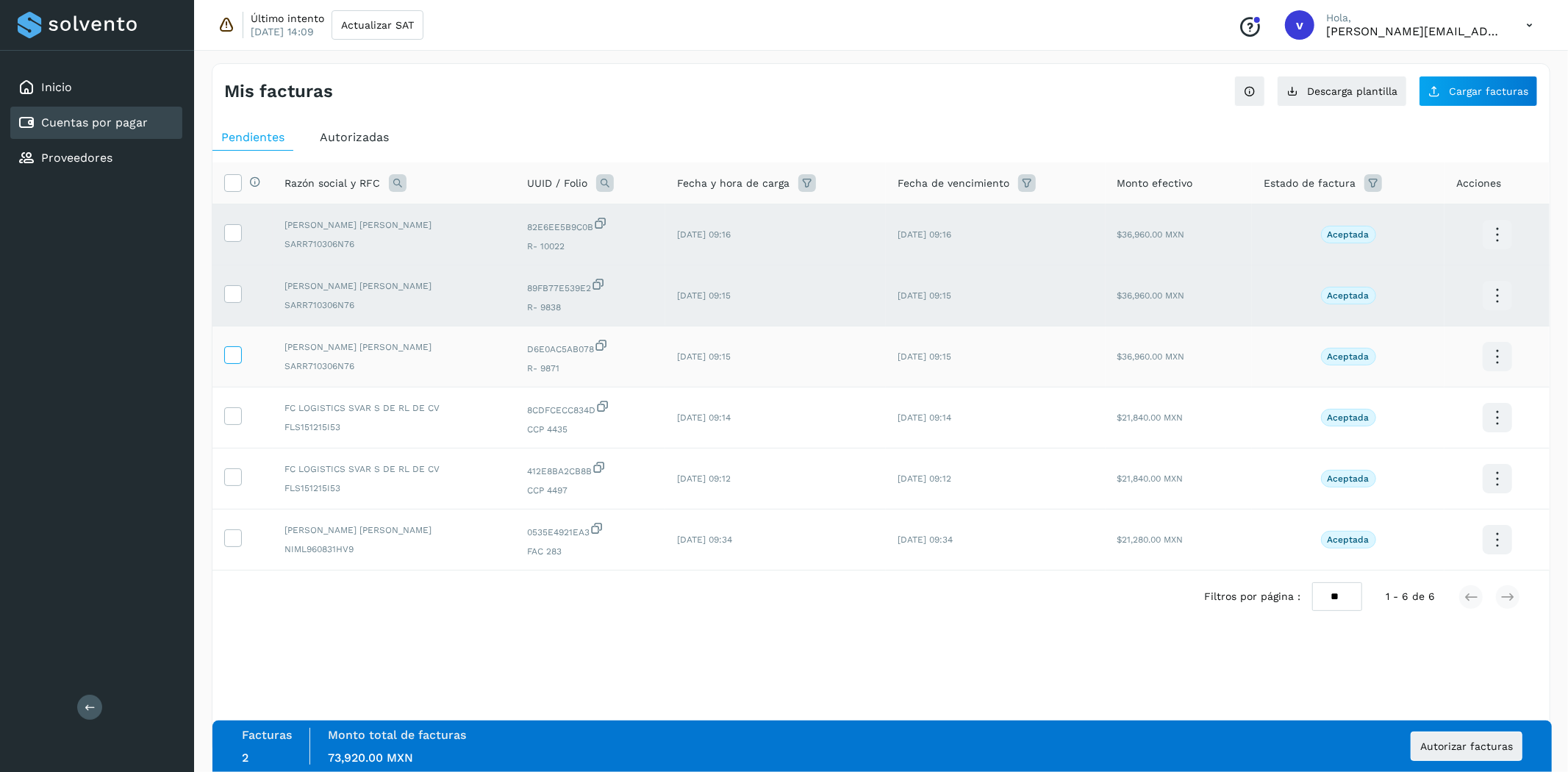
click at [231, 348] on icon at bounding box center [232, 354] width 16 height 16
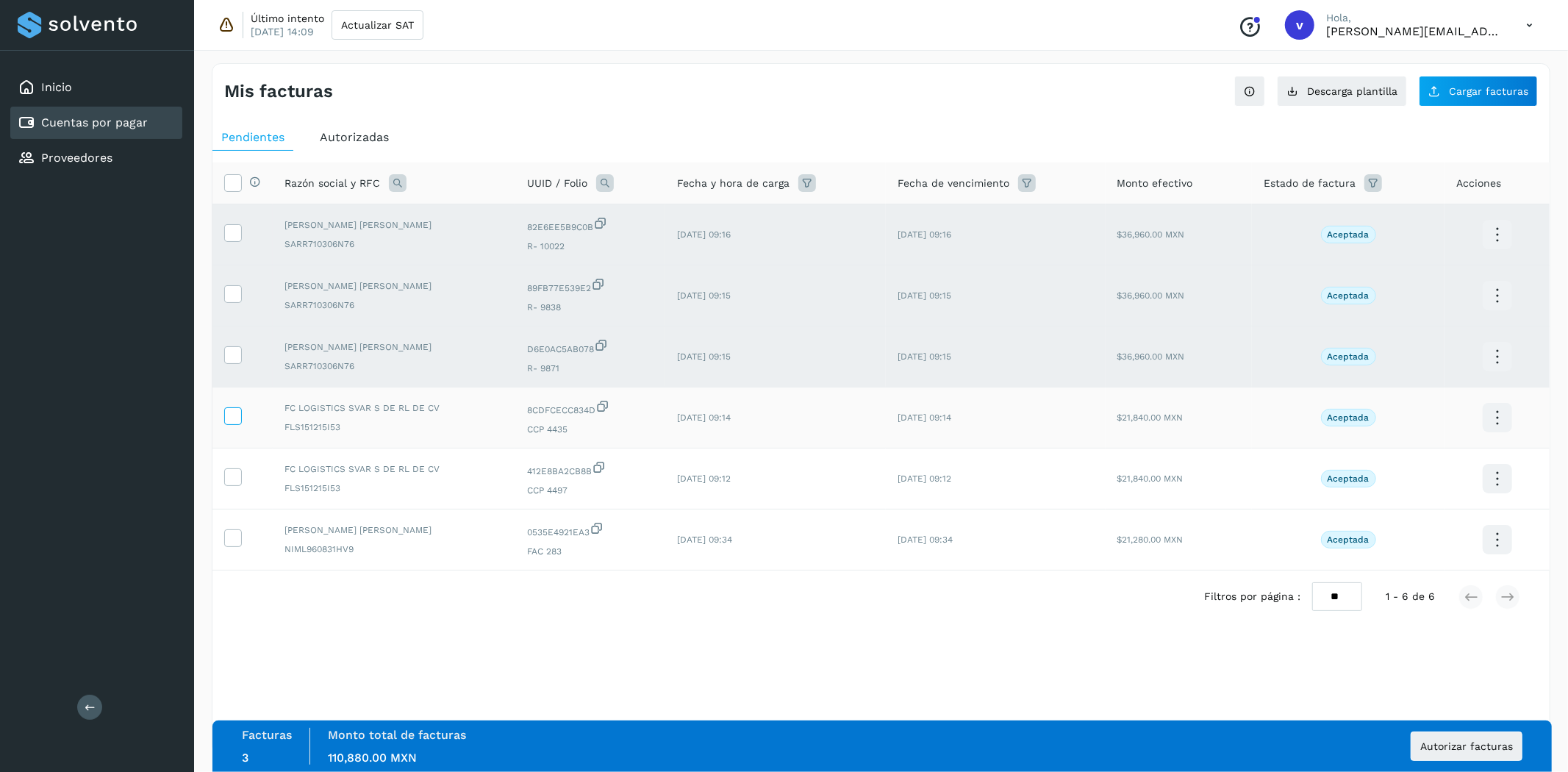
click at [236, 423] on icon at bounding box center [232, 415] width 16 height 16
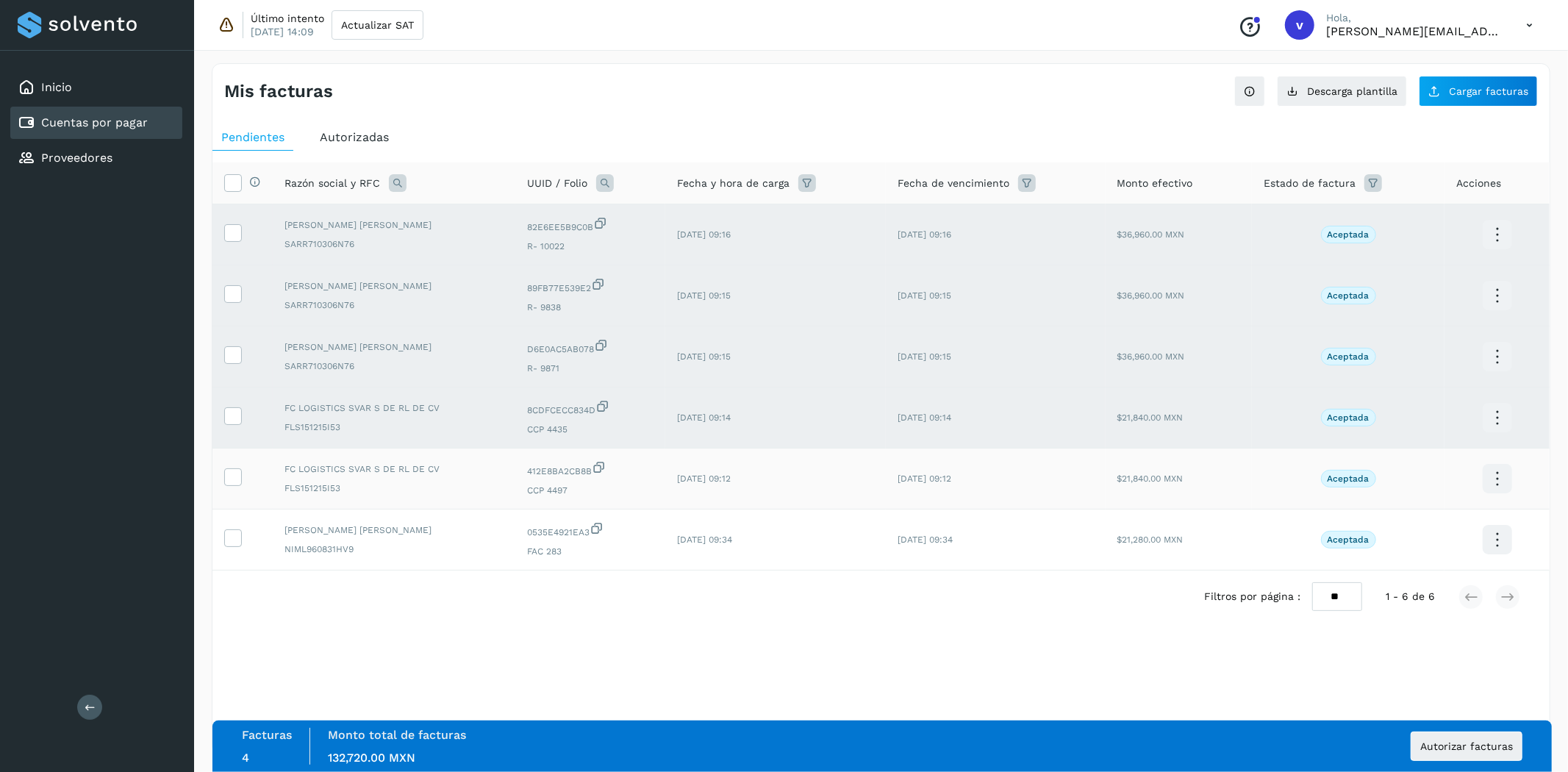
click at [237, 493] on td at bounding box center [243, 479] width 61 height 61
click at [241, 419] on label at bounding box center [232, 416] width 18 height 18
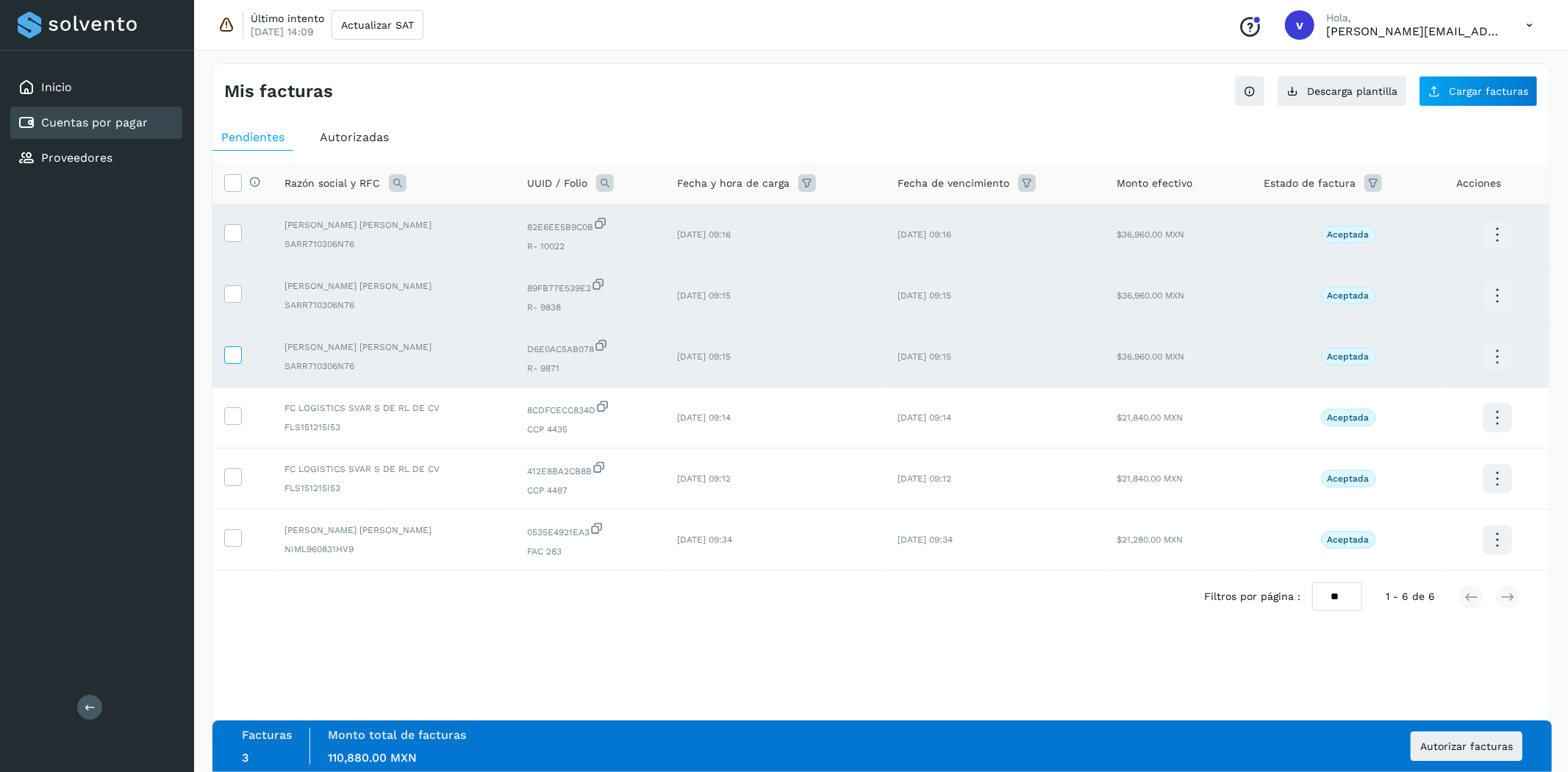
click at [229, 361] on icon at bounding box center [232, 354] width 16 height 16
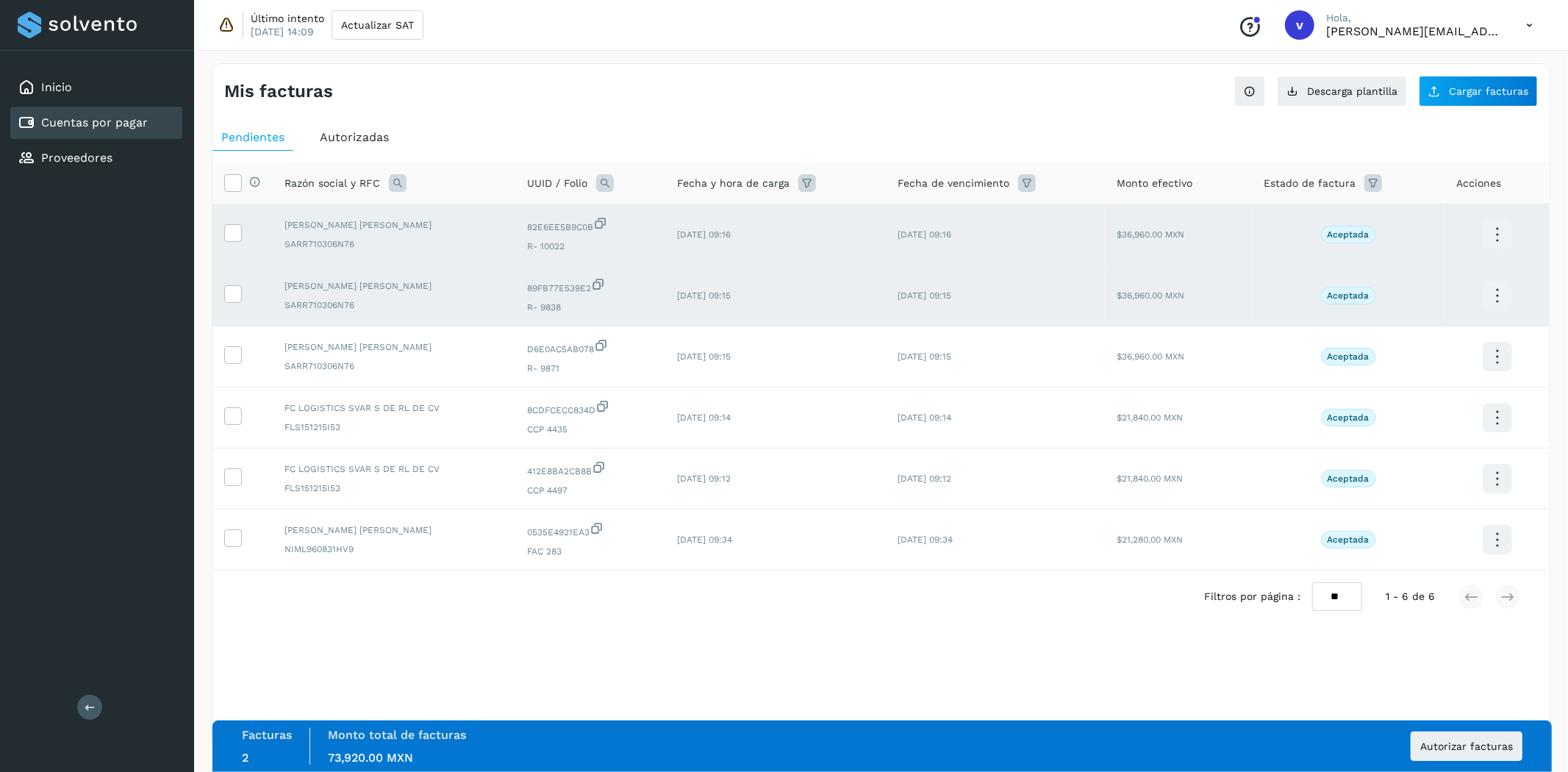
click at [229, 306] on td at bounding box center [243, 295] width 61 height 61
click at [228, 237] on icon at bounding box center [232, 232] width 16 height 16
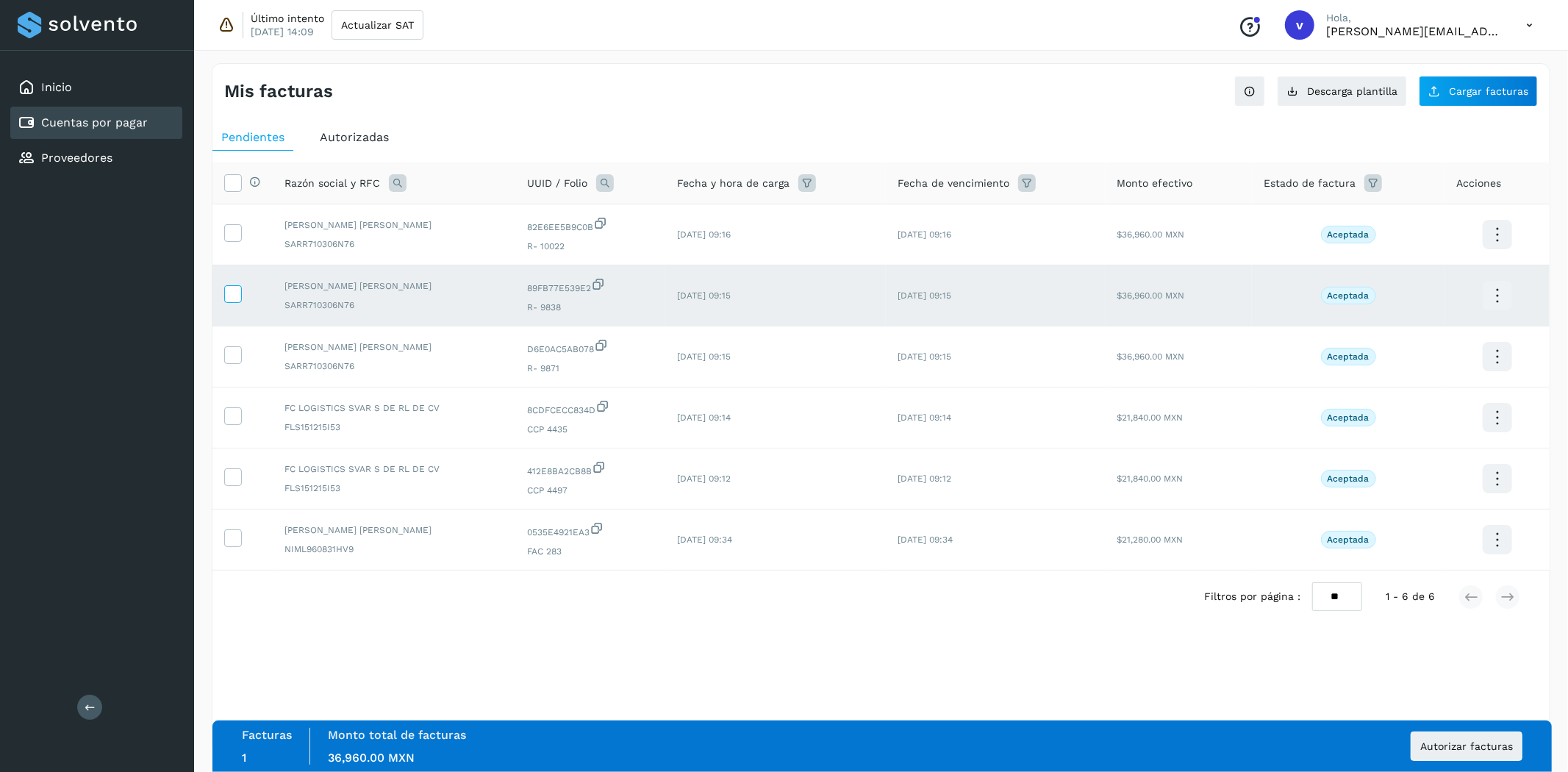
click at [230, 302] on span at bounding box center [232, 296] width 16 height 10
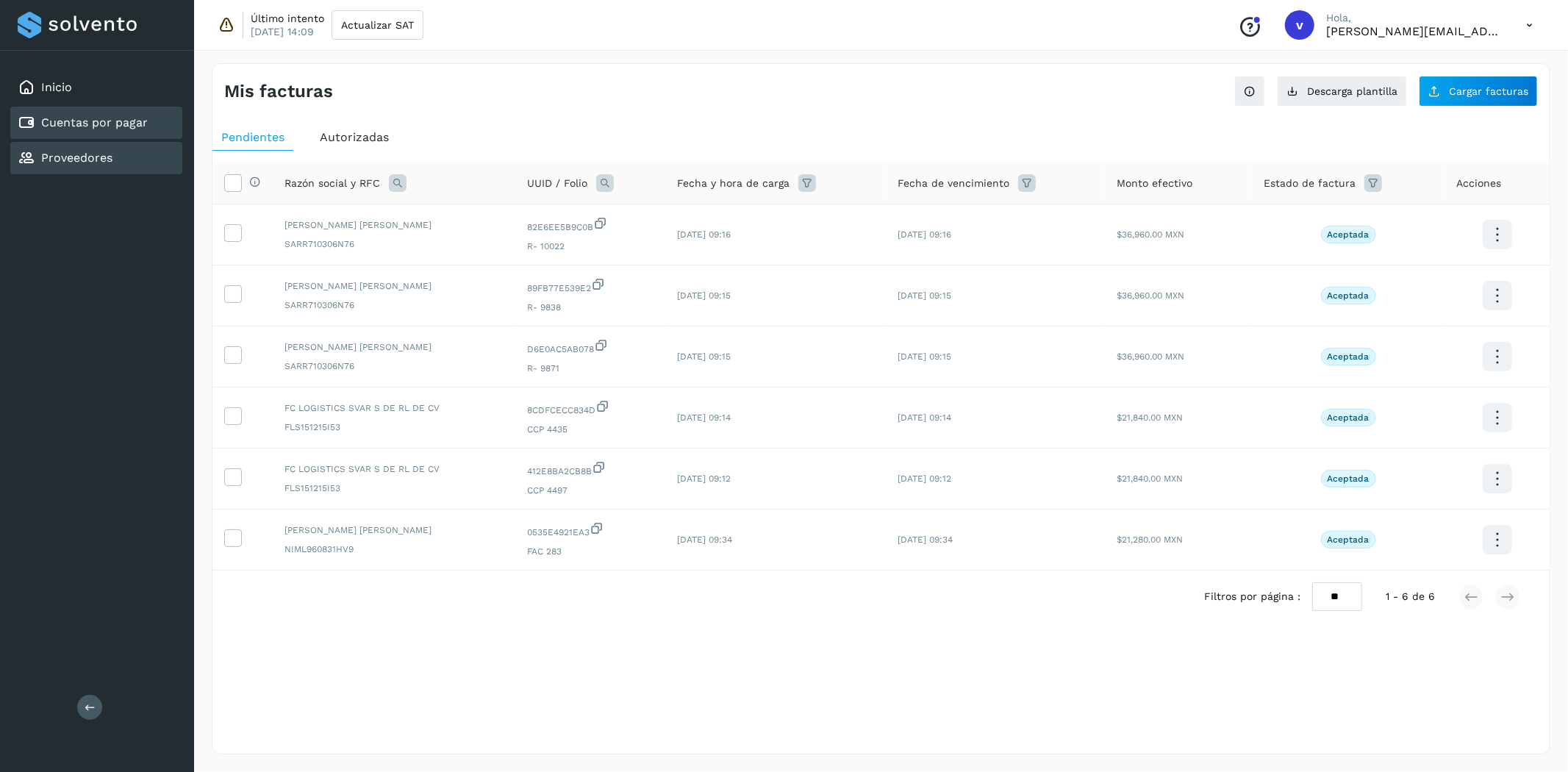
click at [46, 151] on link "Proveedores" at bounding box center [77, 158] width 72 height 14
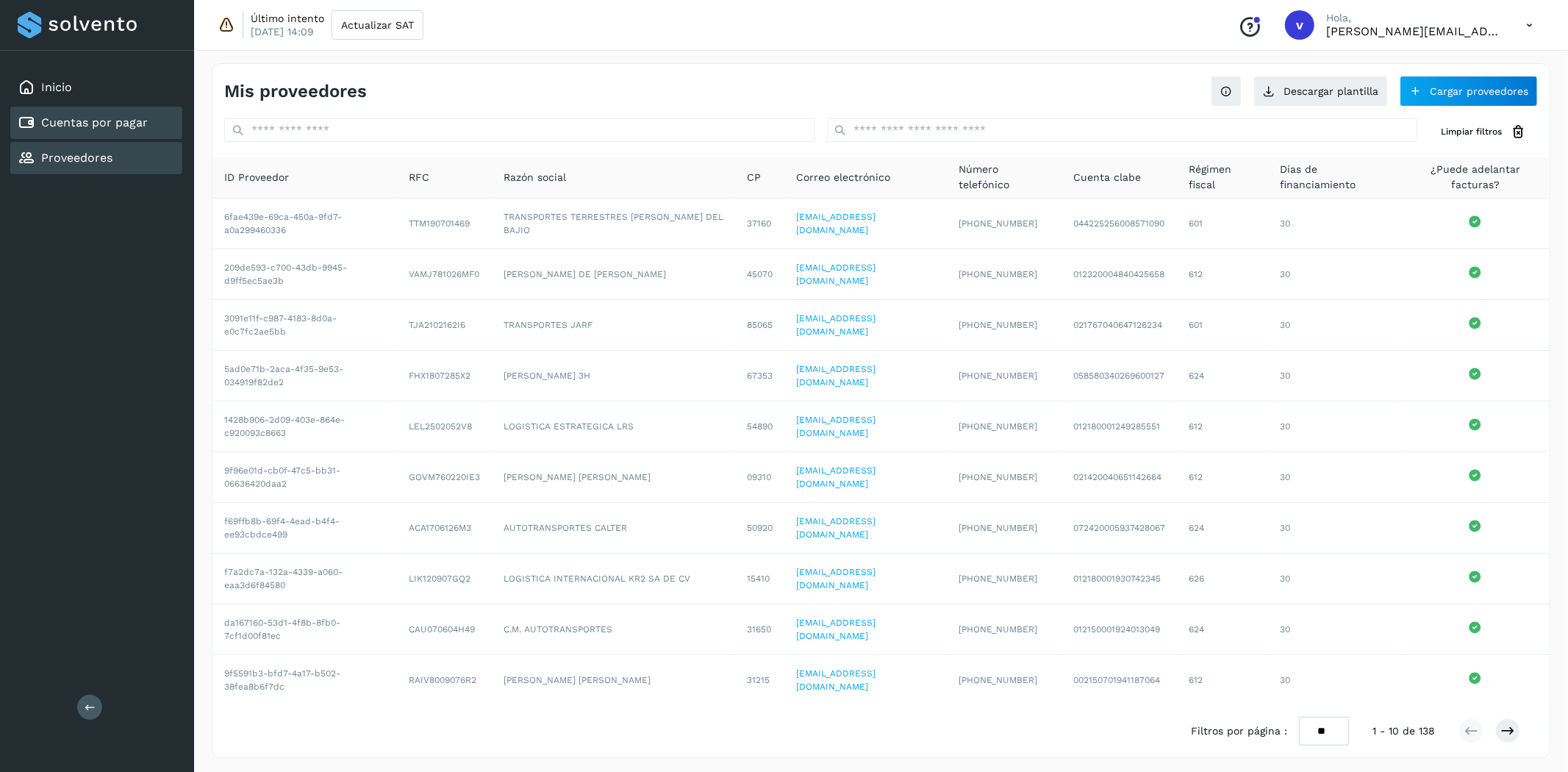
click at [64, 129] on div "Cuentas por pagar" at bounding box center [82, 123] width 130 height 18
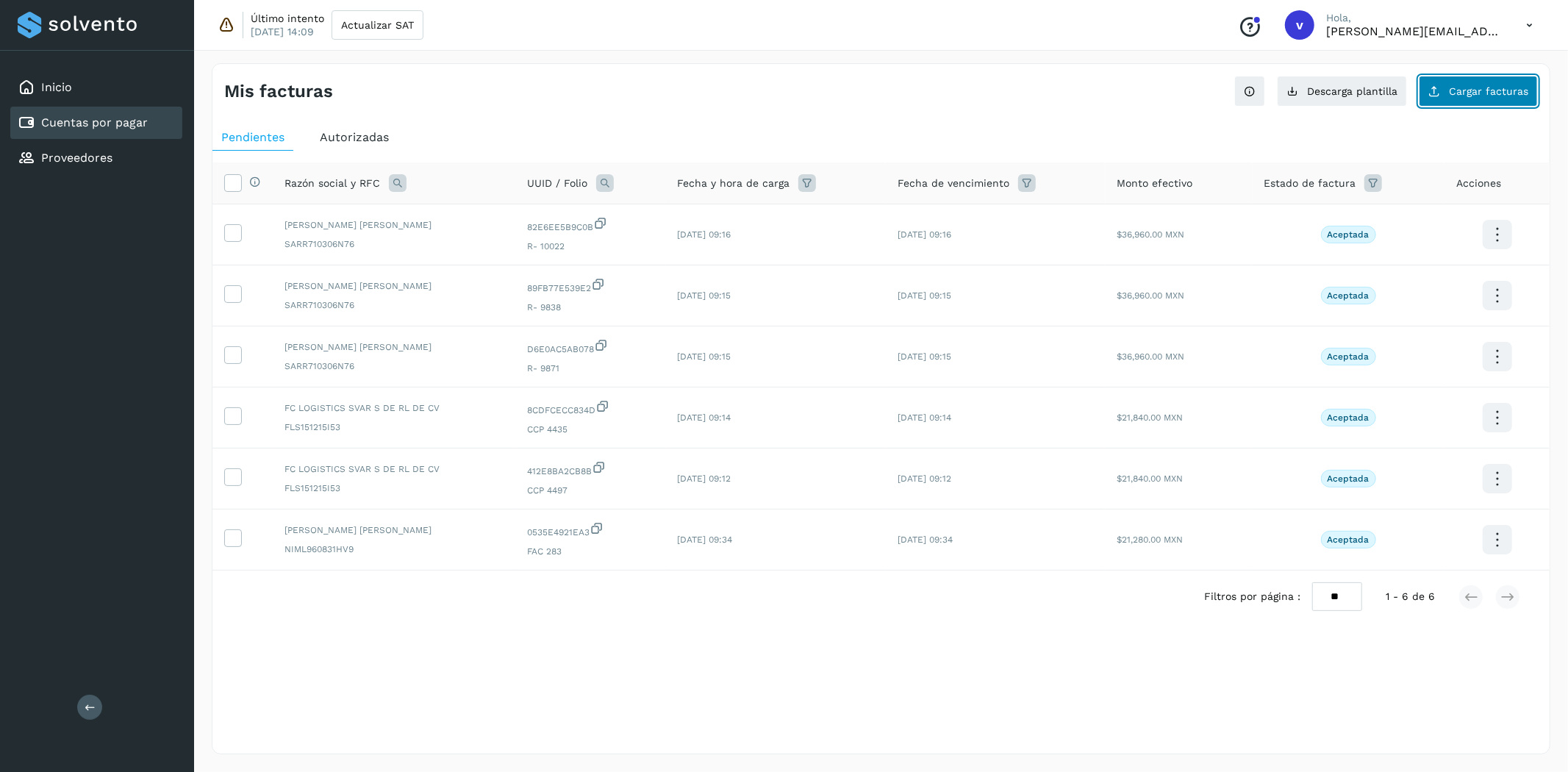
click at [1503, 92] on span "Cargar facturas" at bounding box center [1489, 91] width 79 height 10
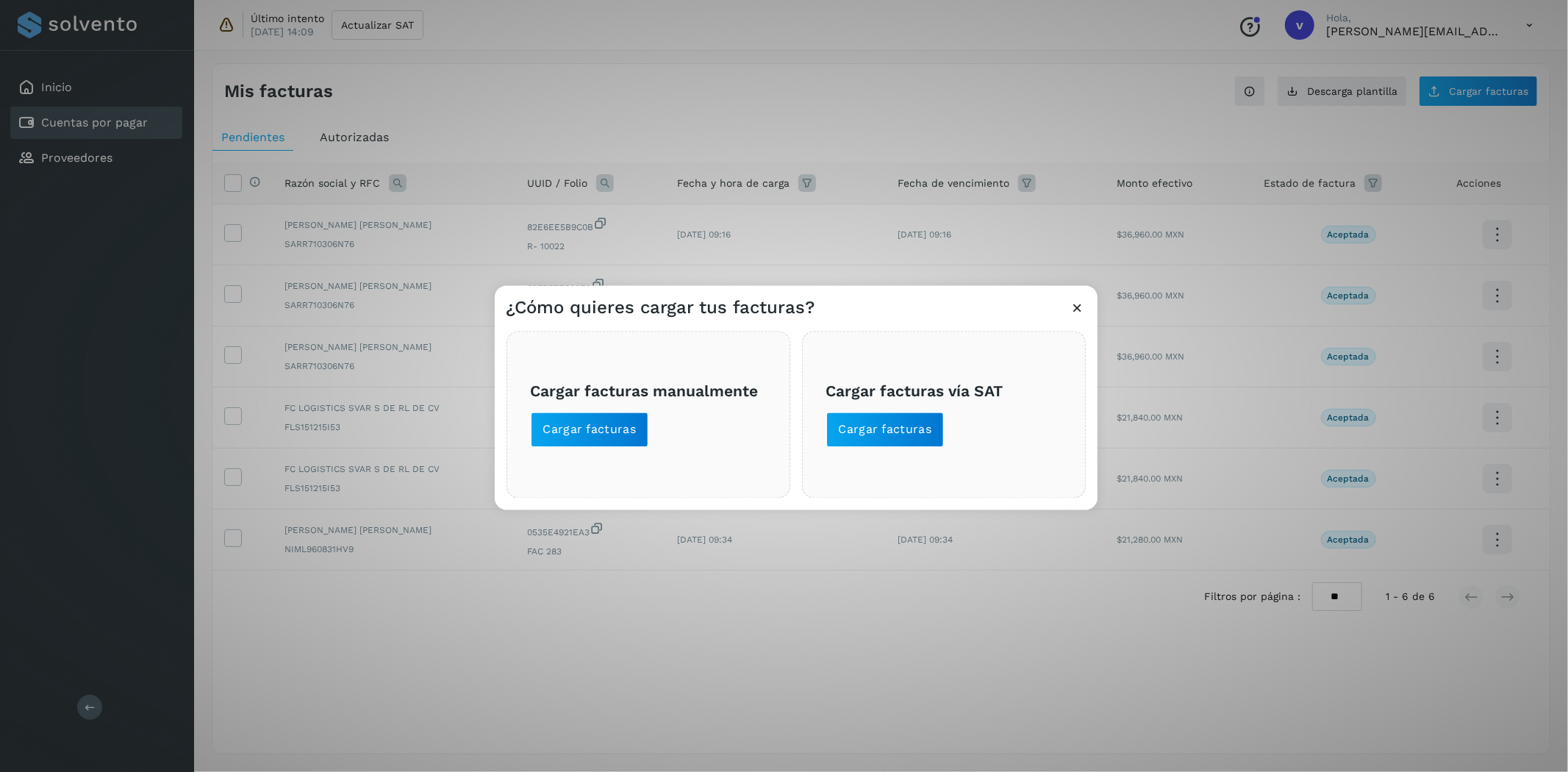
click at [916, 451] on div "Cargar facturas vía SAT Cargar facturas" at bounding box center [944, 415] width 284 height 167
click at [920, 432] on span "Cargar facturas" at bounding box center [885, 430] width 93 height 16
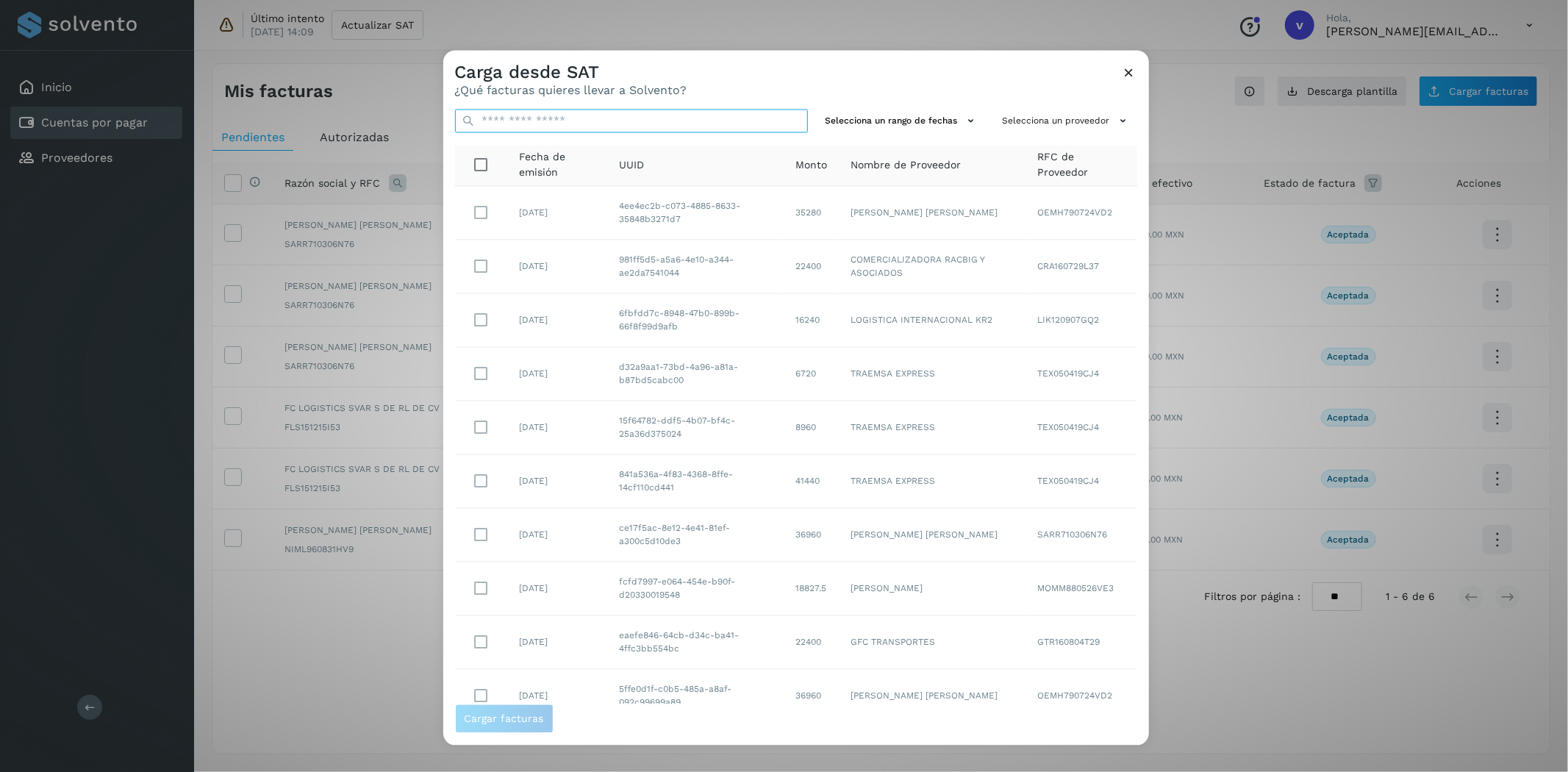
click at [508, 118] on input "text" at bounding box center [631, 121] width 353 height 23
paste input "**********"
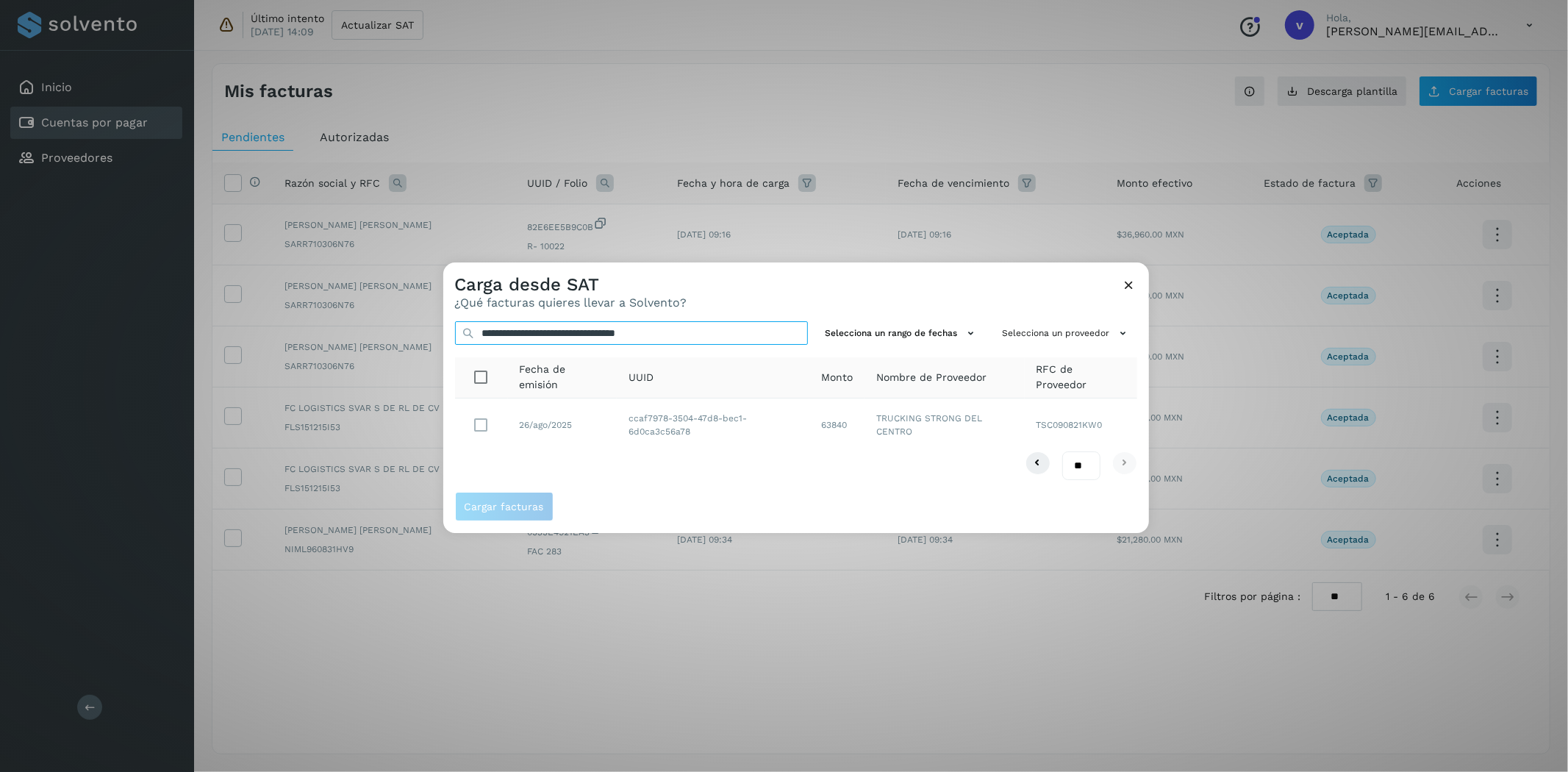
type input "**********"
click at [529, 512] on button "Cargar facturas" at bounding box center [504, 507] width 99 height 30
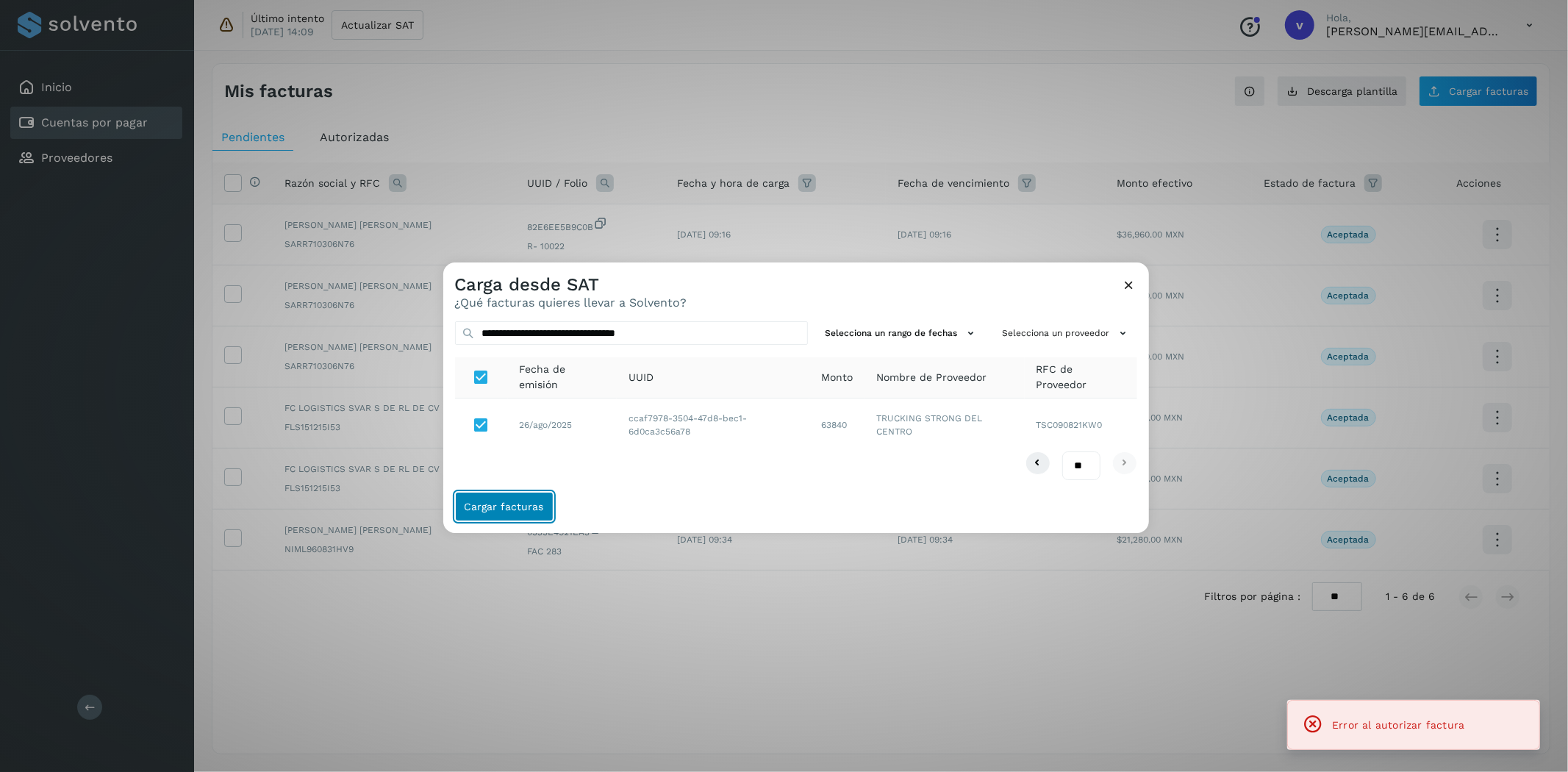
click at [540, 519] on button "Cargar facturas" at bounding box center [504, 507] width 99 height 30
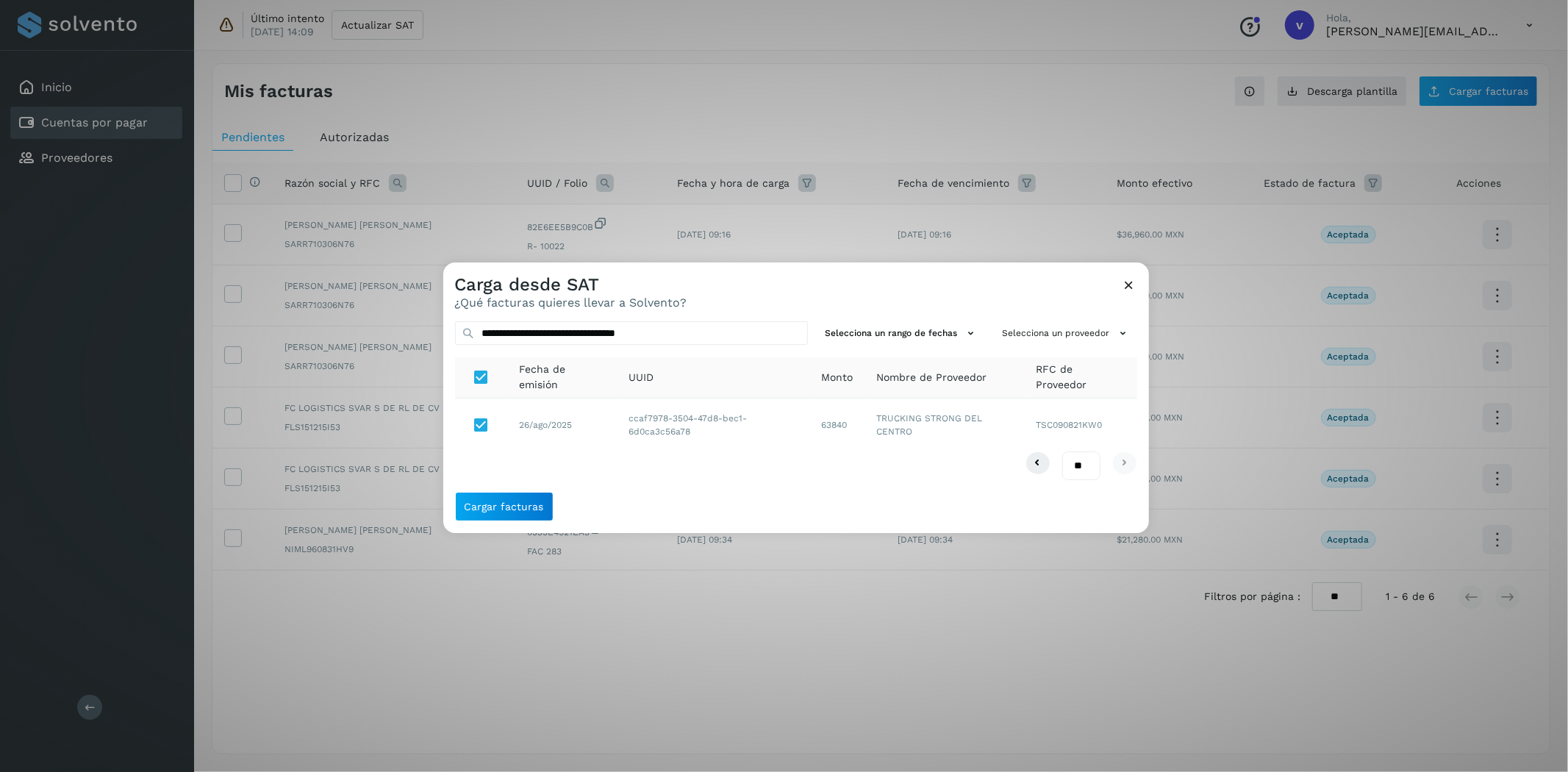
click at [1133, 285] on icon at bounding box center [1130, 285] width 16 height 16
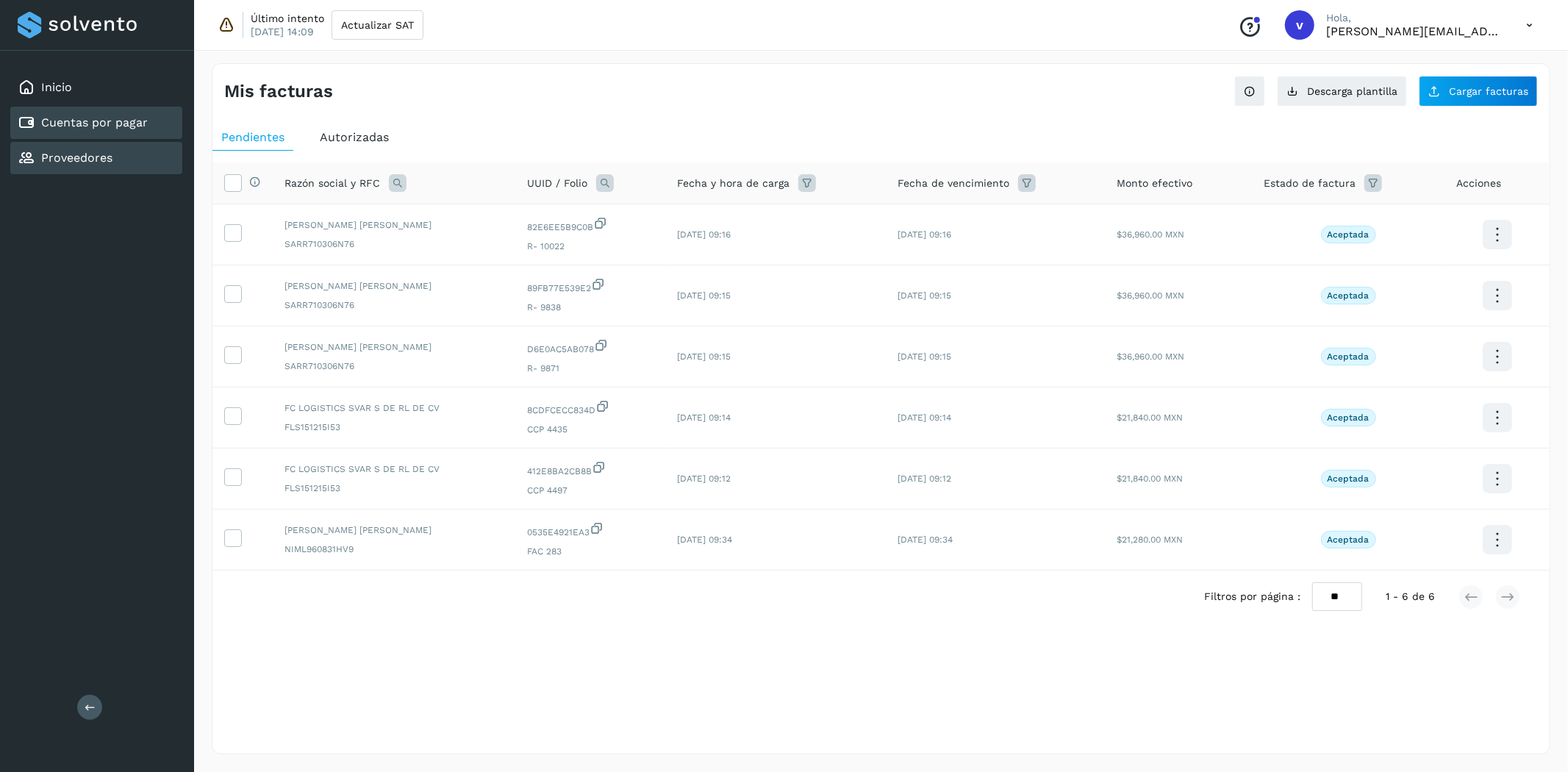
click at [77, 151] on link "Proveedores" at bounding box center [77, 158] width 72 height 14
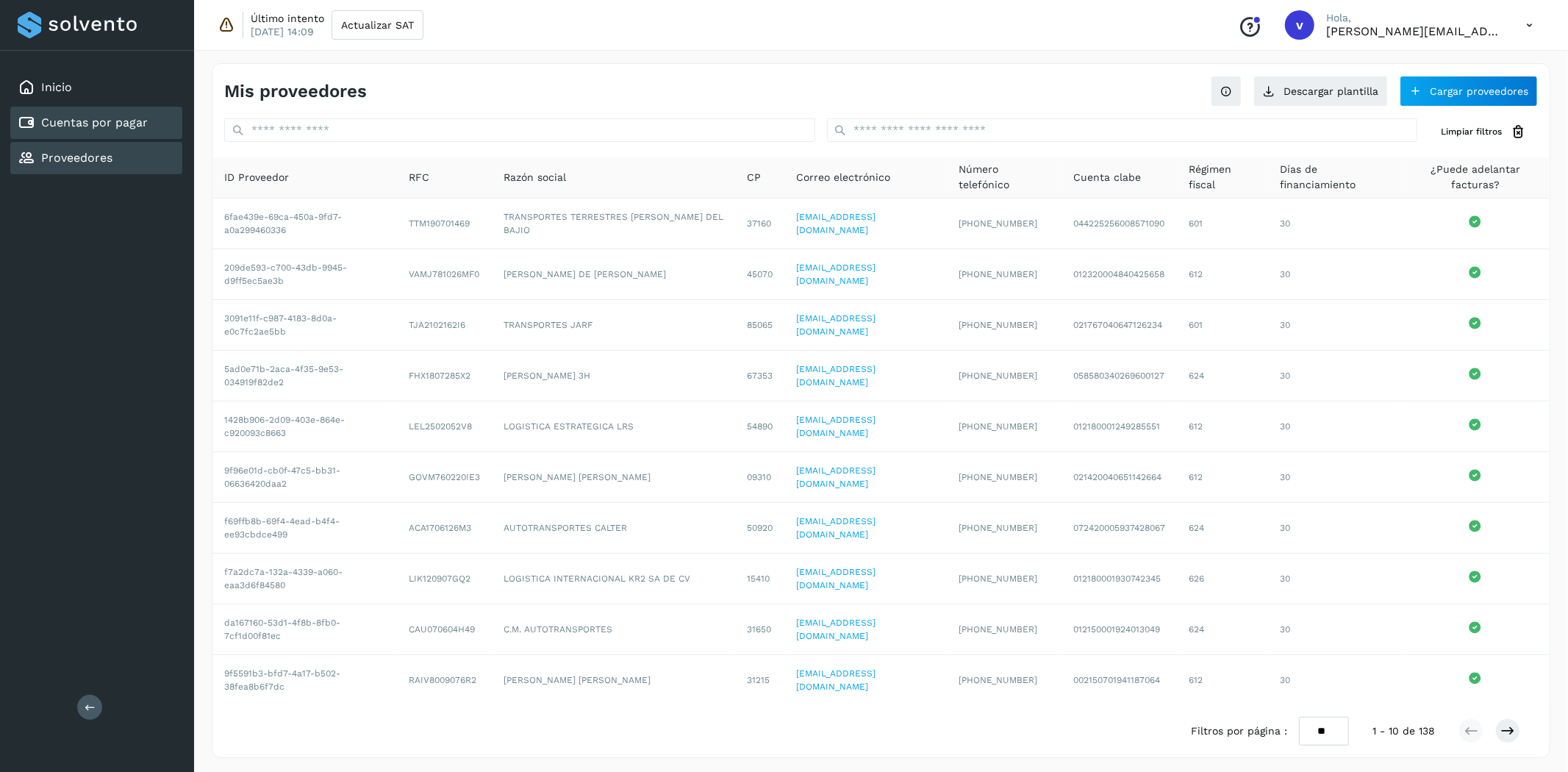
click at [89, 129] on div "Cuentas por pagar" at bounding box center [82, 123] width 130 height 18
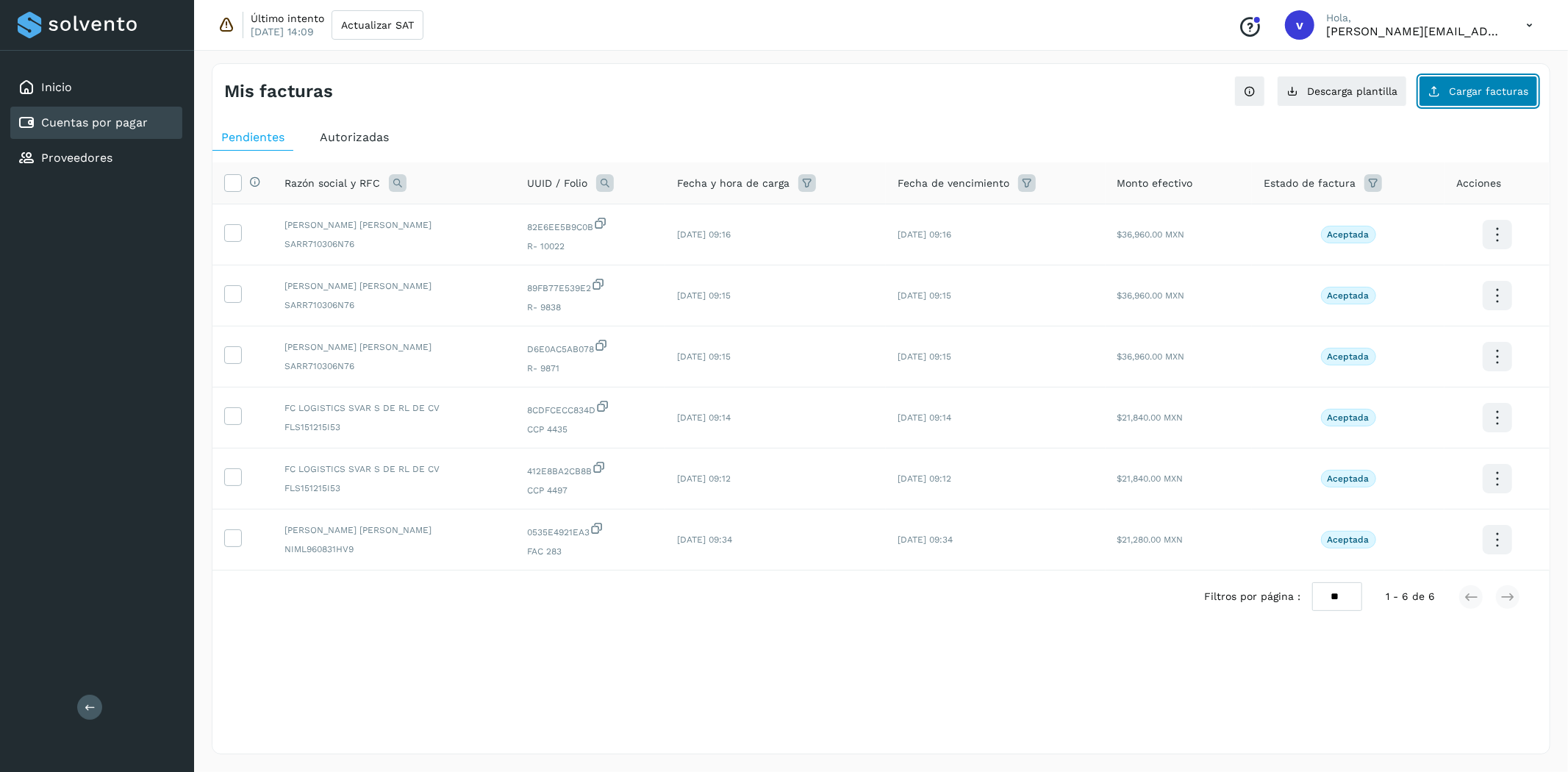
click at [1486, 86] on span "Cargar facturas" at bounding box center [1489, 91] width 79 height 10
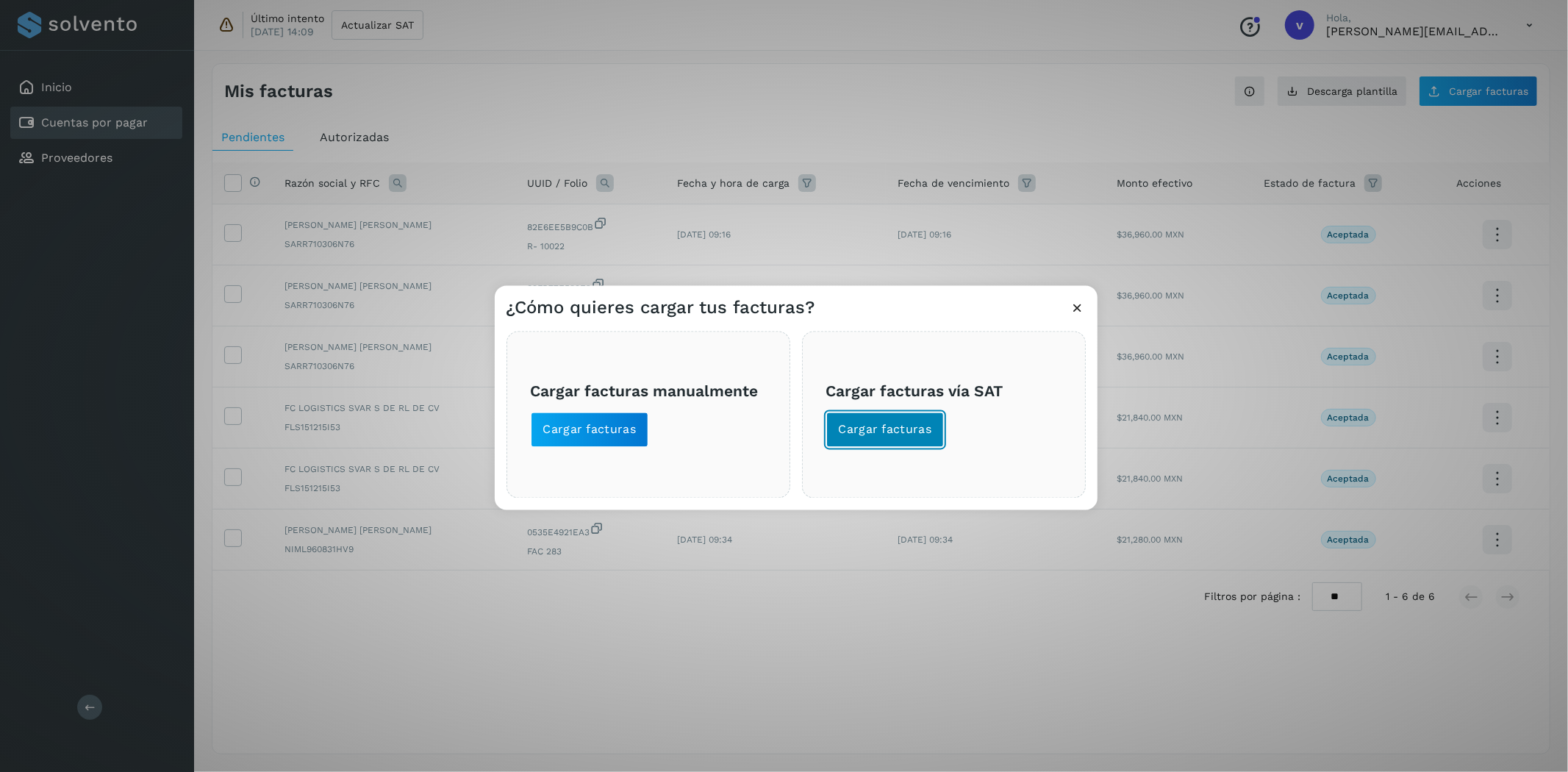
click at [854, 422] on button "Cargar facturas" at bounding box center [885, 430] width 118 height 35
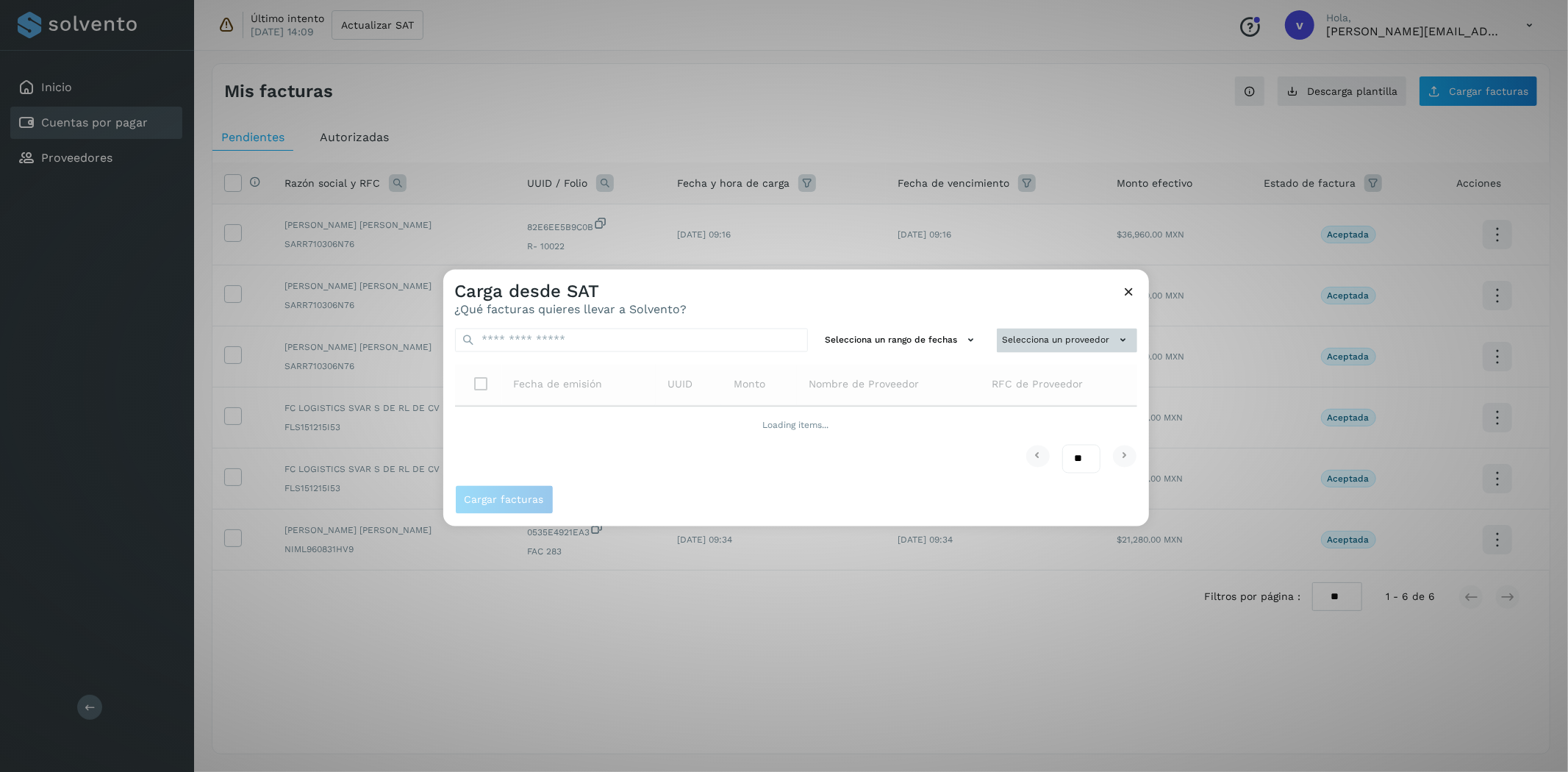
click at [1017, 341] on button "Selecciona un proveedor" at bounding box center [1067, 341] width 141 height 24
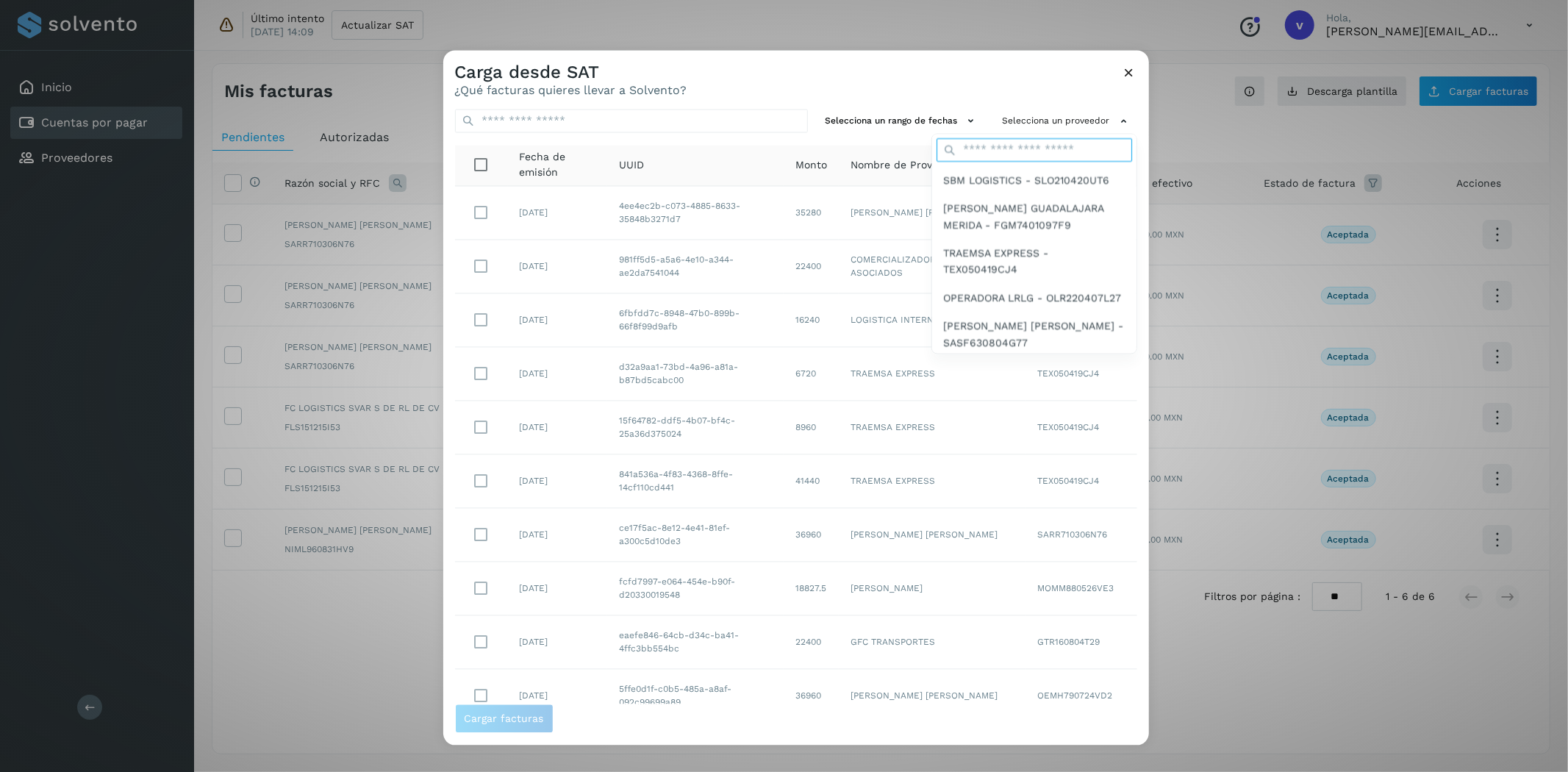
click at [983, 148] on input "text" at bounding box center [1035, 150] width 196 height 23
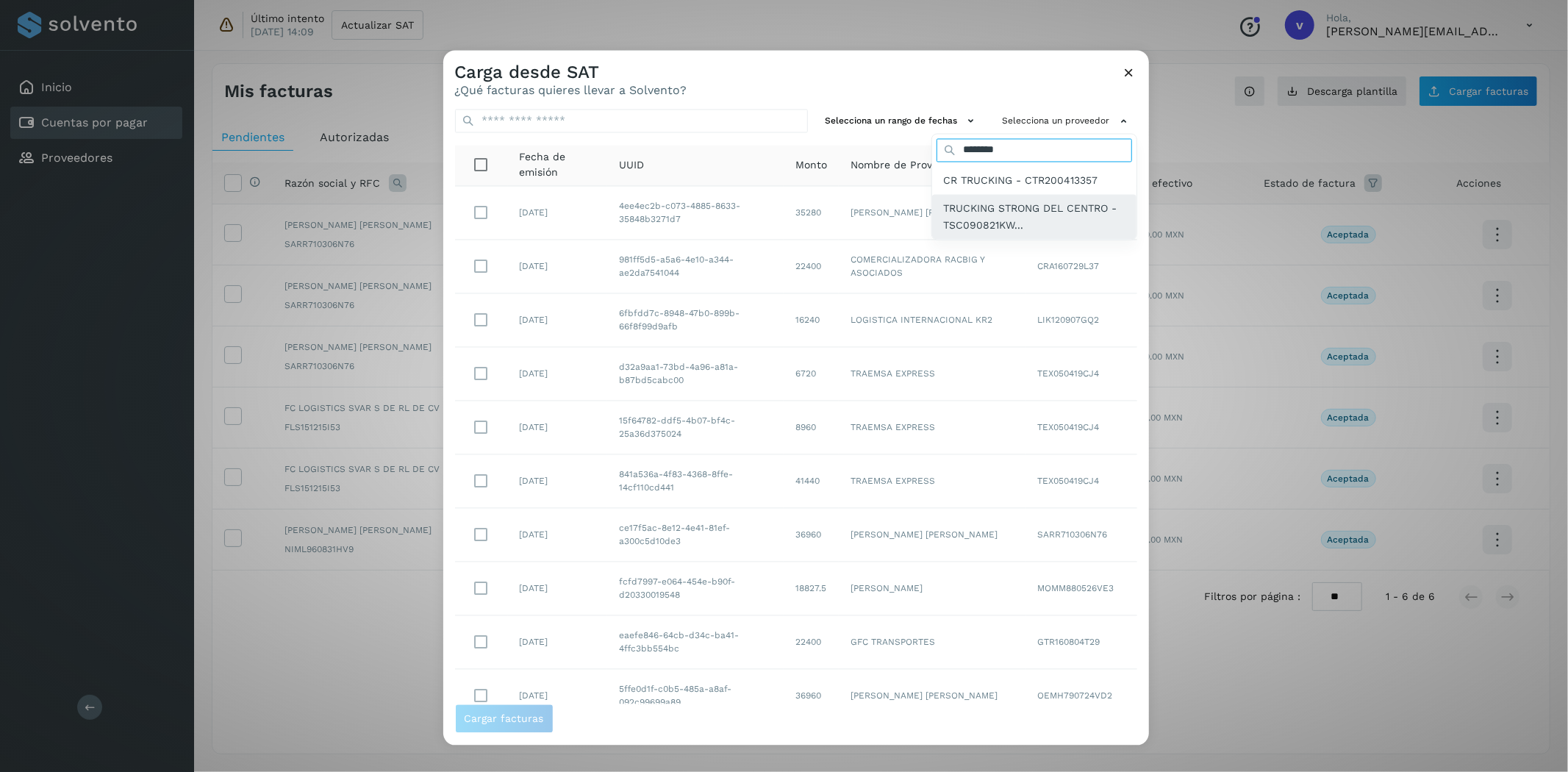
type input "********"
click at [965, 206] on span "TRUCKING STRONG DEL CENTRO - TSC090821KW..." at bounding box center [1034, 217] width 181 height 33
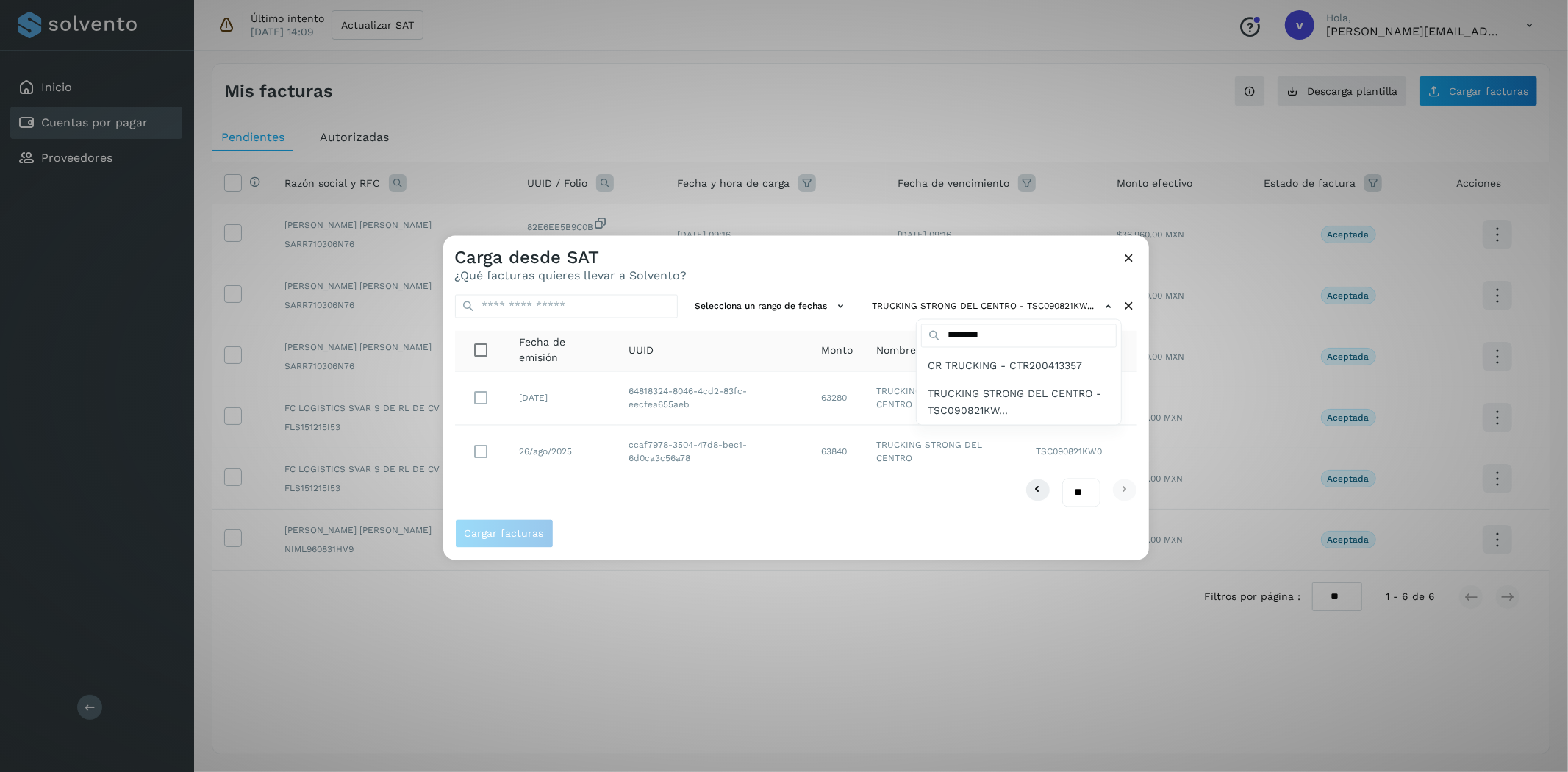
click at [500, 444] on div at bounding box center [1227, 622] width 1568 height 772
click at [510, 554] on div "Cargar facturas" at bounding box center [796, 539] width 706 height 41
click at [517, 540] on button "Cargar facturas" at bounding box center [504, 533] width 99 height 30
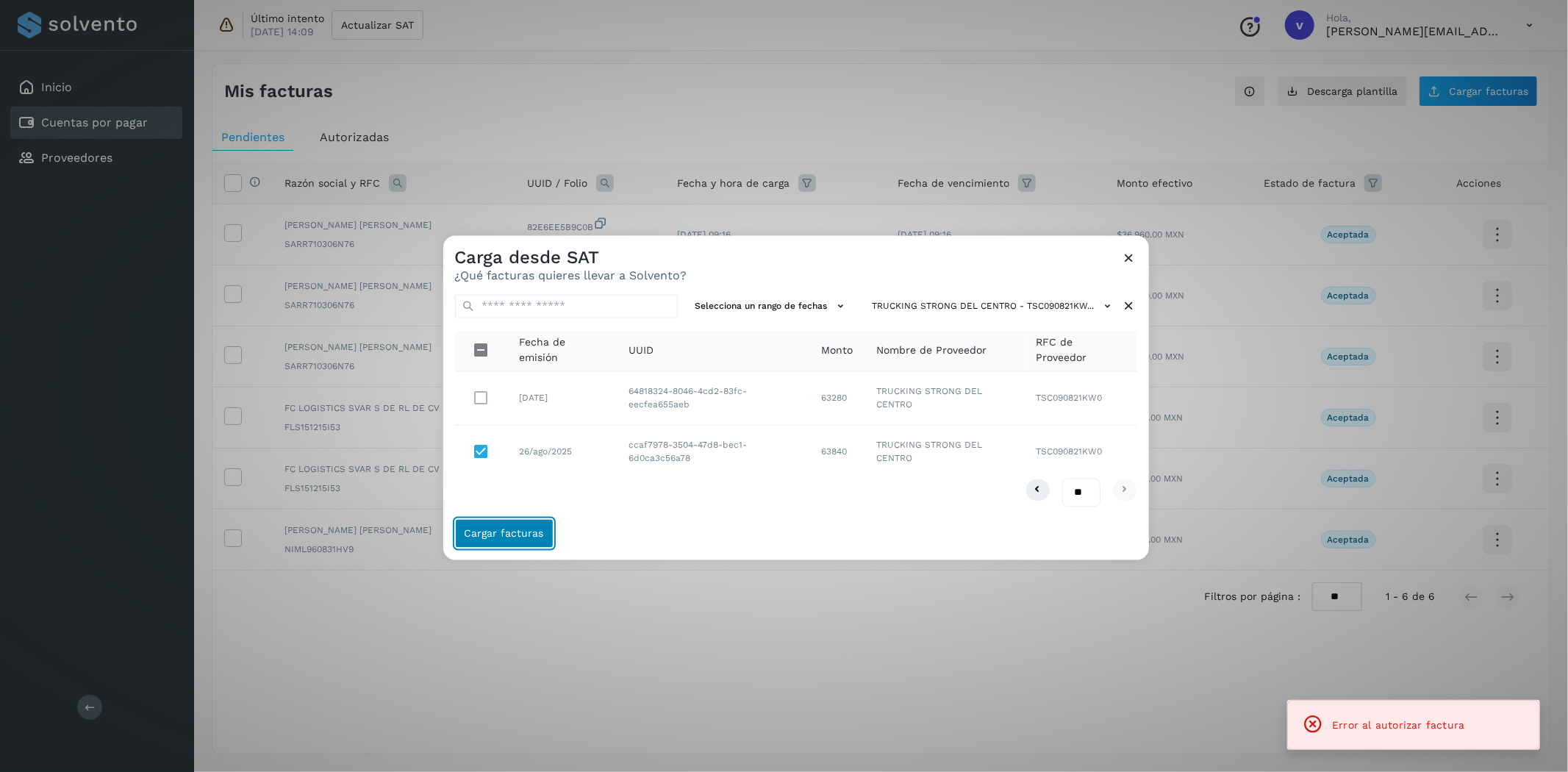
click at [517, 540] on button "Cargar facturas" at bounding box center [504, 533] width 99 height 30
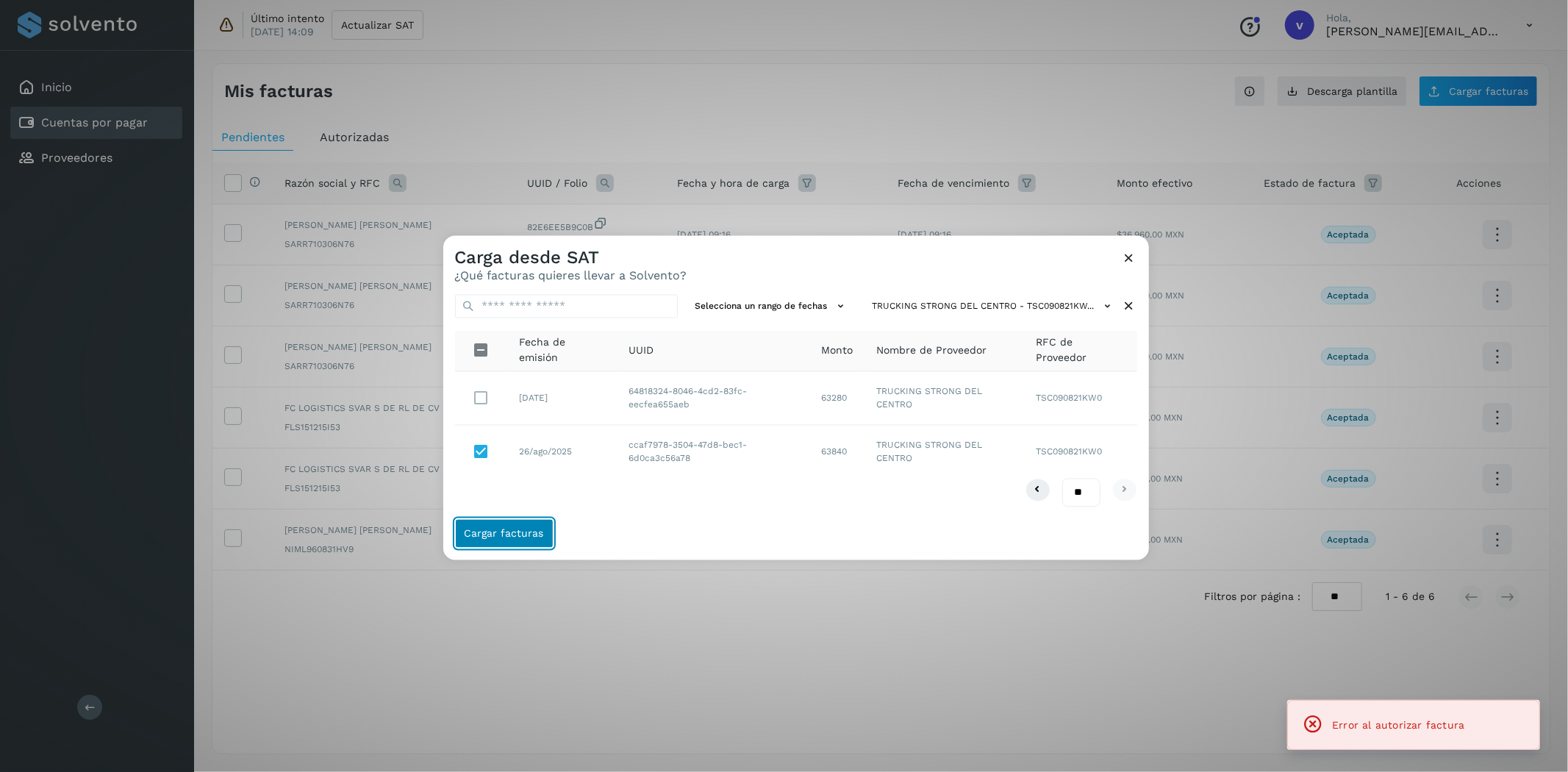
click at [517, 540] on button "Cargar facturas" at bounding box center [504, 533] width 99 height 30
click at [1133, 251] on icon at bounding box center [1130, 259] width 16 height 16
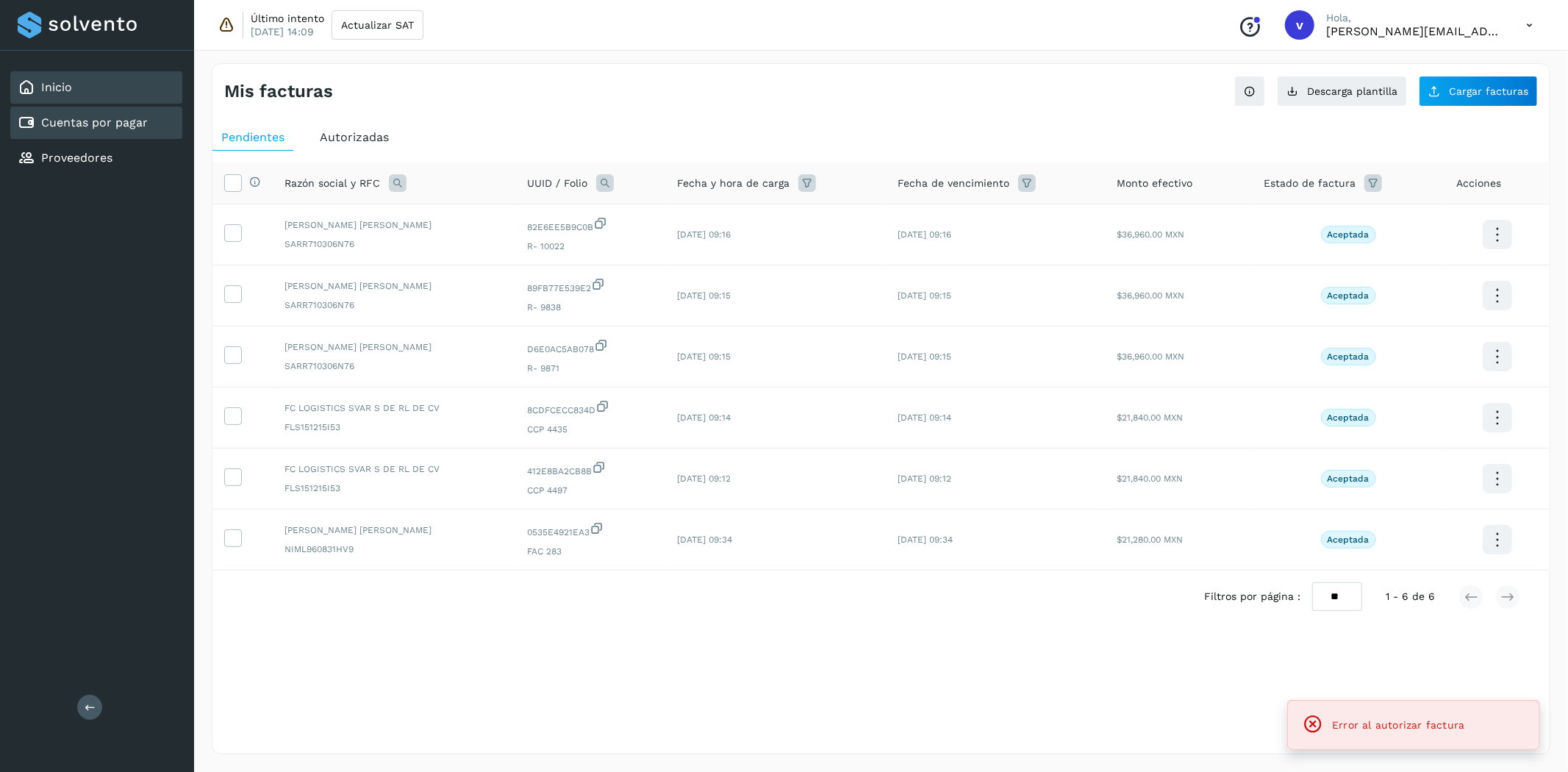
click at [88, 92] on div "Inicio" at bounding box center [96, 88] width 172 height 33
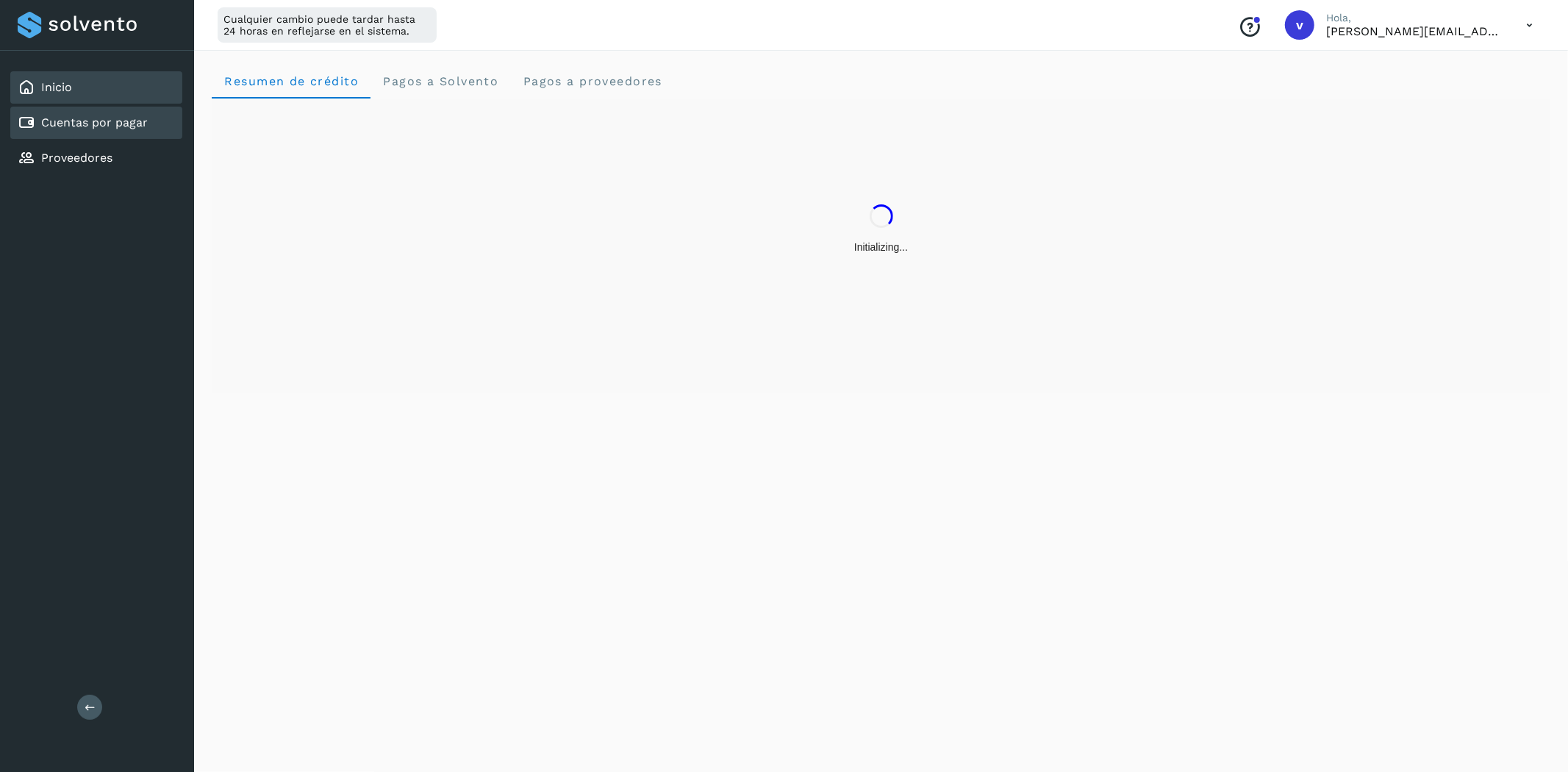
click at [98, 116] on link "Cuentas por pagar" at bounding box center [94, 122] width 107 height 14
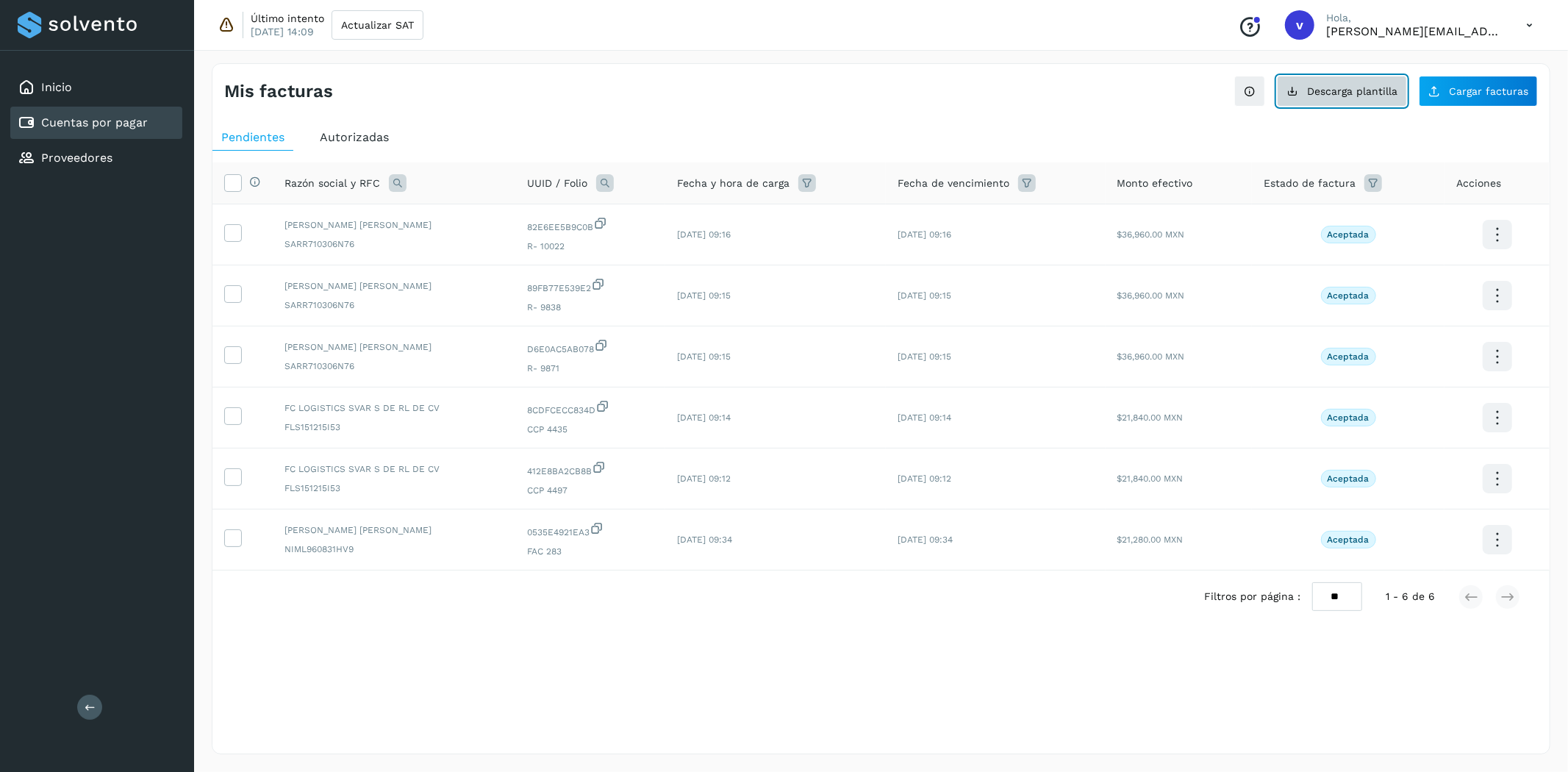
click at [1380, 97] on button "Descarga plantilla" at bounding box center [1342, 91] width 130 height 31
click at [1508, 86] on span "Cargar facturas" at bounding box center [1489, 91] width 79 height 10
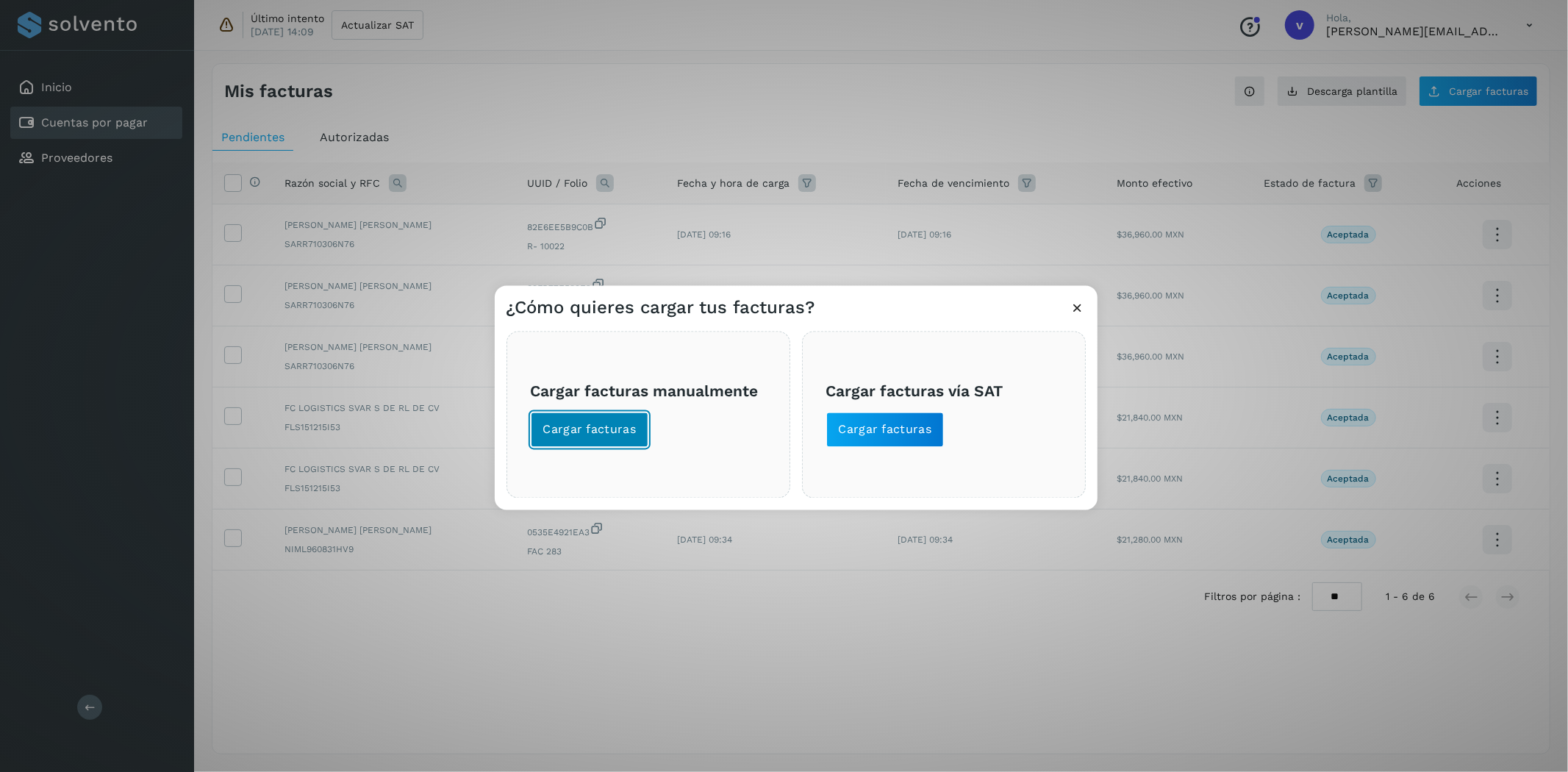
click at [610, 434] on span "Cargar facturas" at bounding box center [590, 430] width 93 height 16
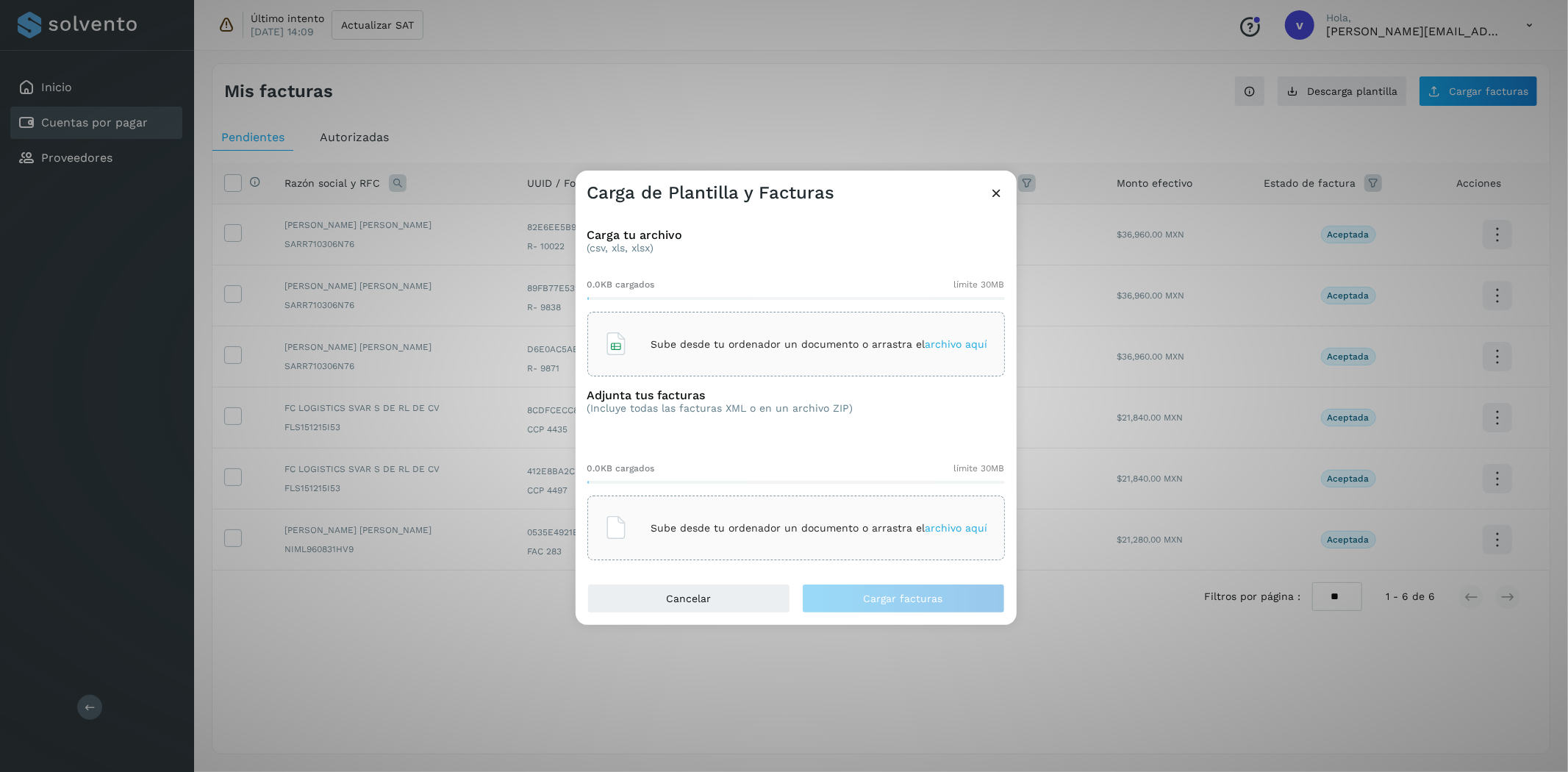
click at [722, 341] on p "Sube desde tu ordenador un documento o arrastra el archivo aquí" at bounding box center [819, 344] width 337 height 12
click at [825, 522] on p "Sube desde tu ordenador un documento o arrastra el archivo aquí" at bounding box center [819, 529] width 337 height 12
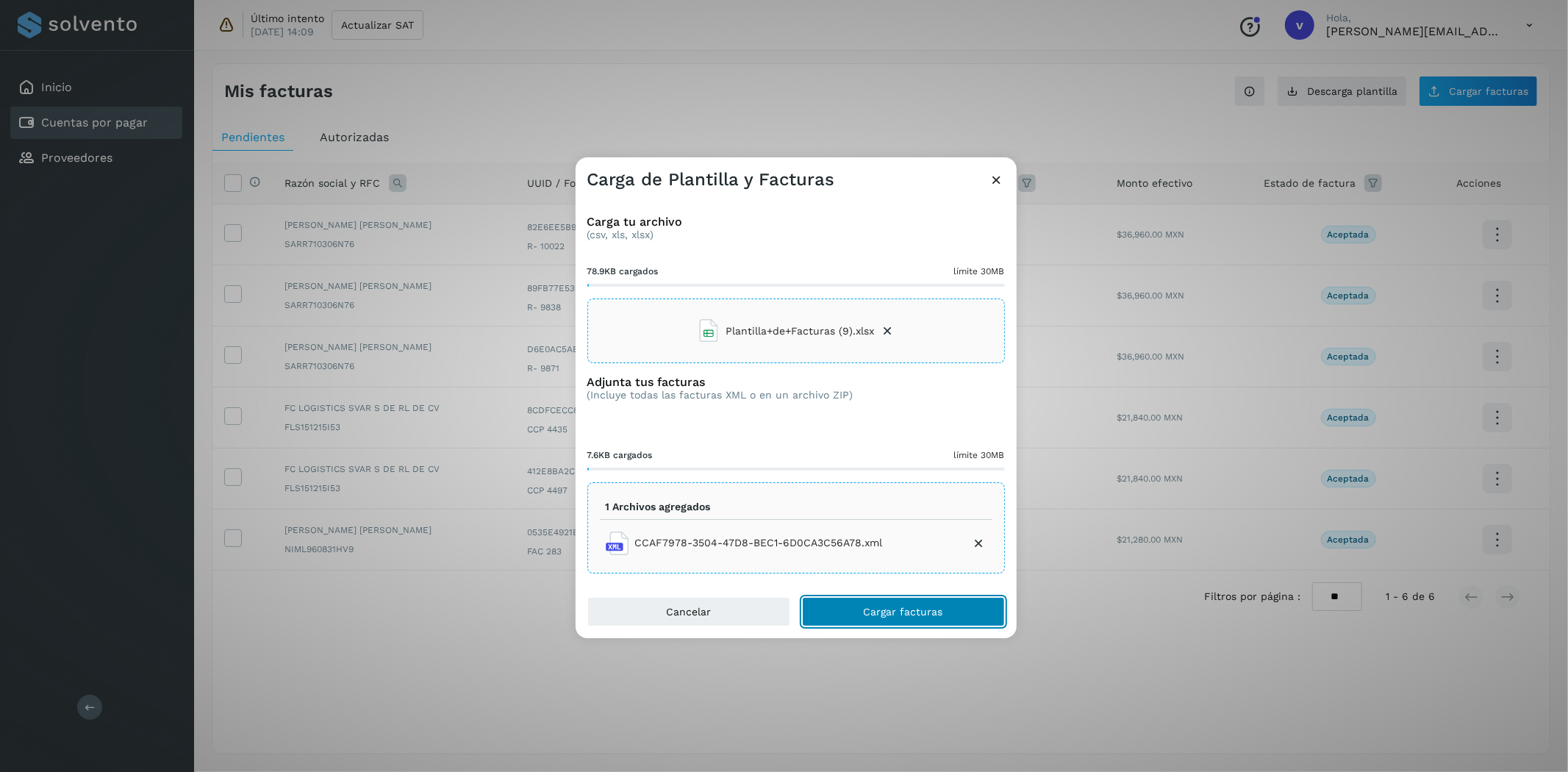
click at [885, 608] on span "Cargar facturas" at bounding box center [903, 611] width 79 height 10
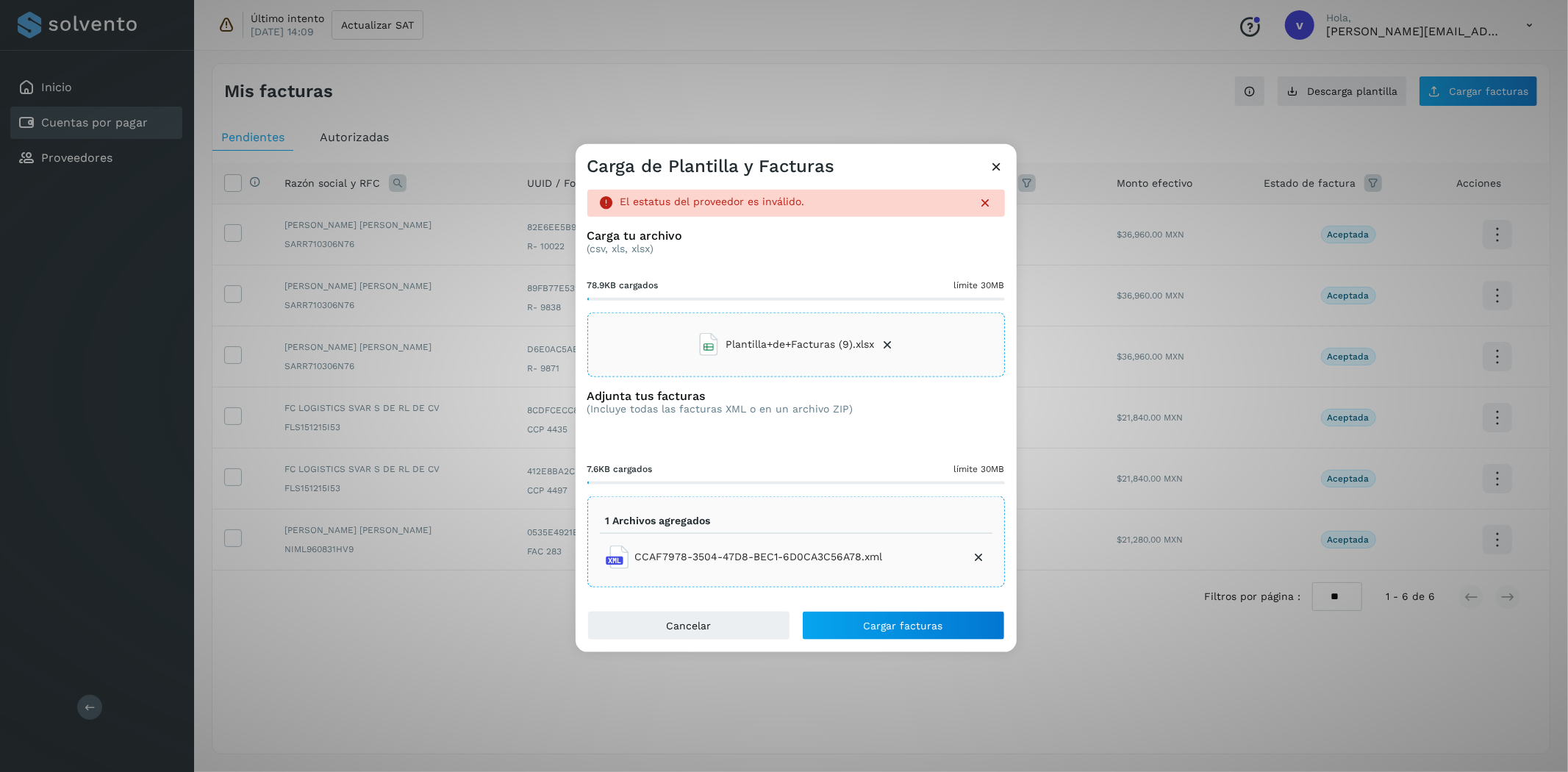
click at [884, 348] on icon at bounding box center [888, 344] width 15 height 15
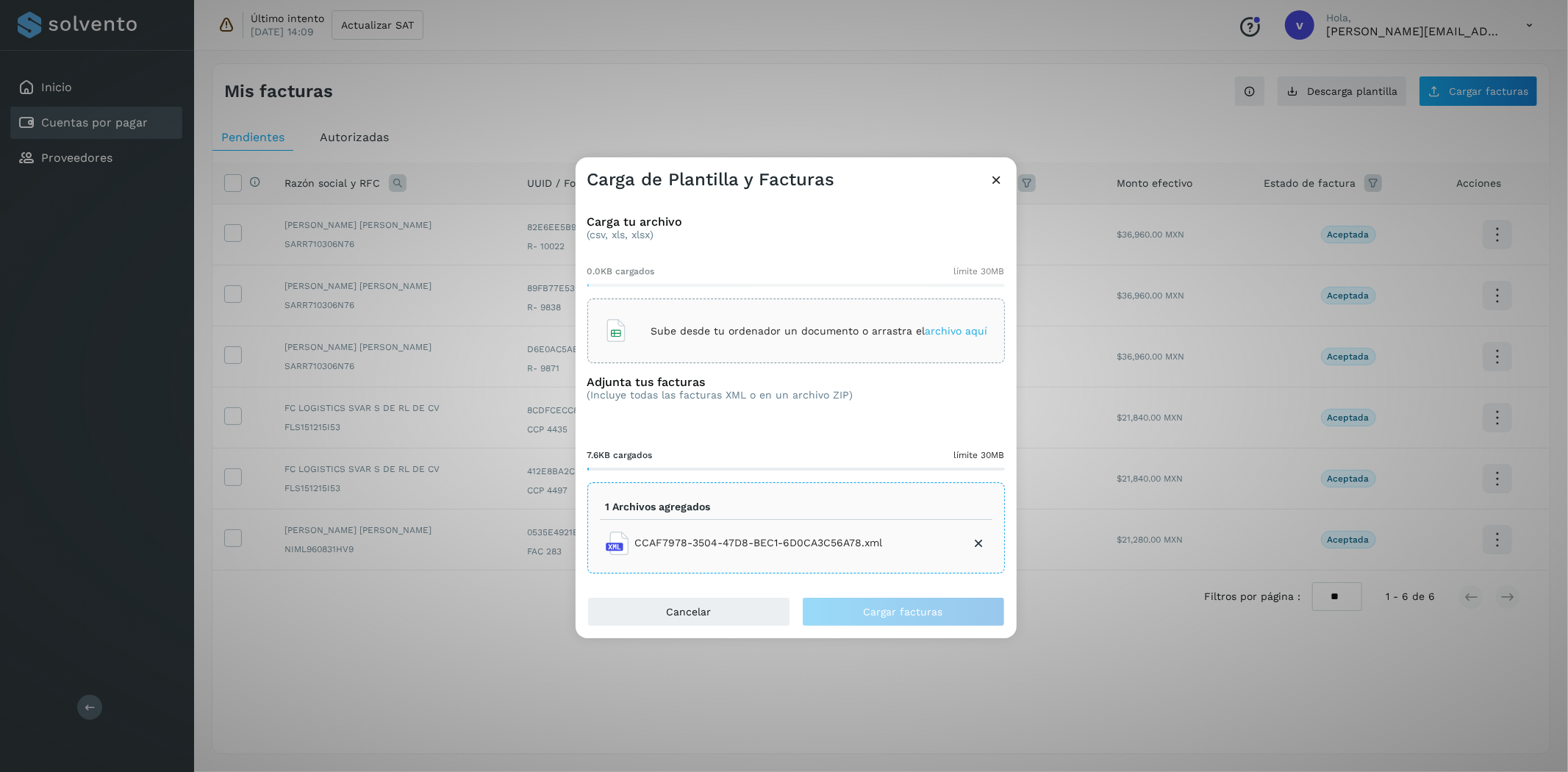
click at [976, 547] on icon at bounding box center [979, 543] width 15 height 15
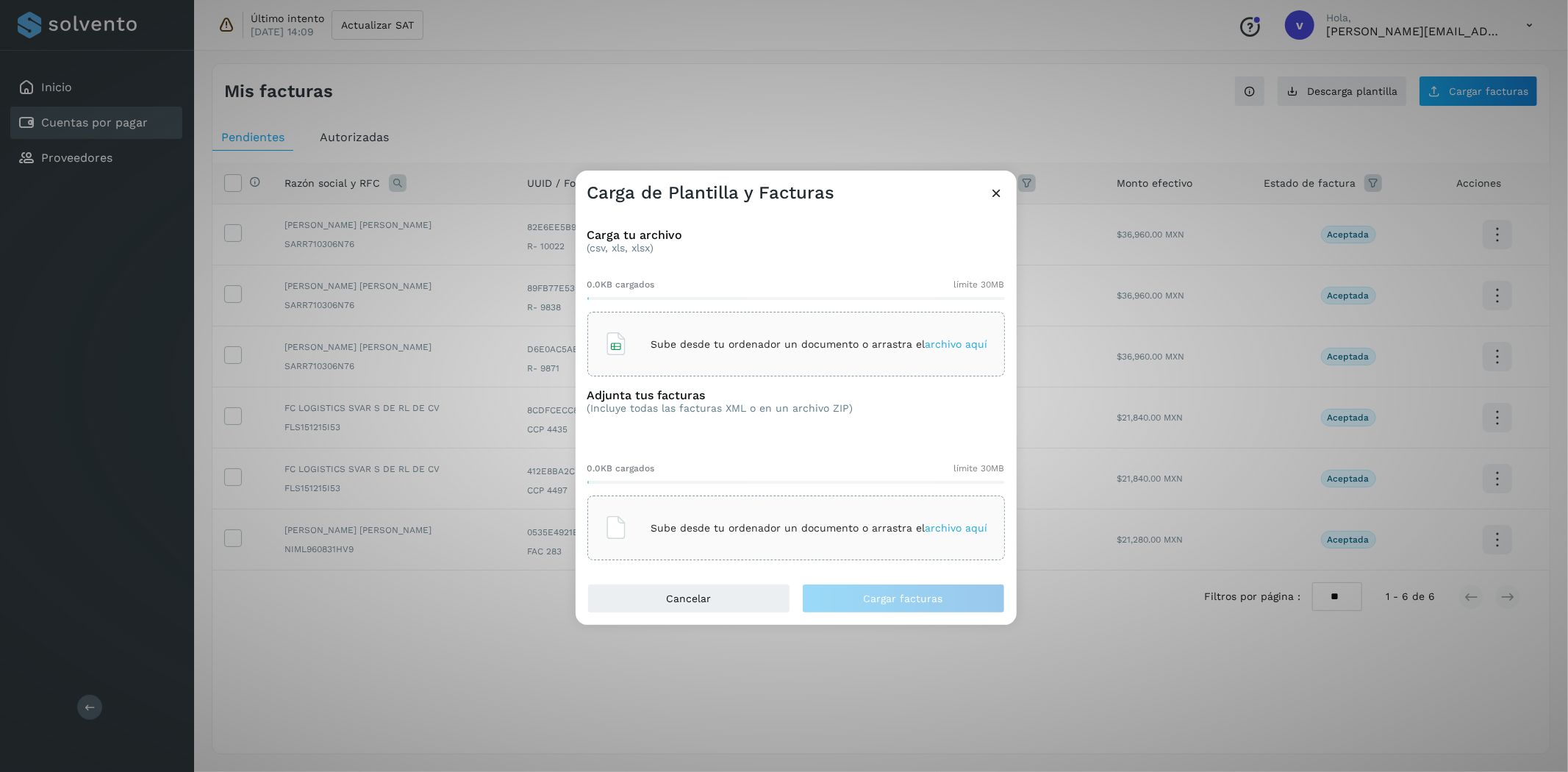
click at [991, 192] on icon at bounding box center [997, 193] width 16 height 16
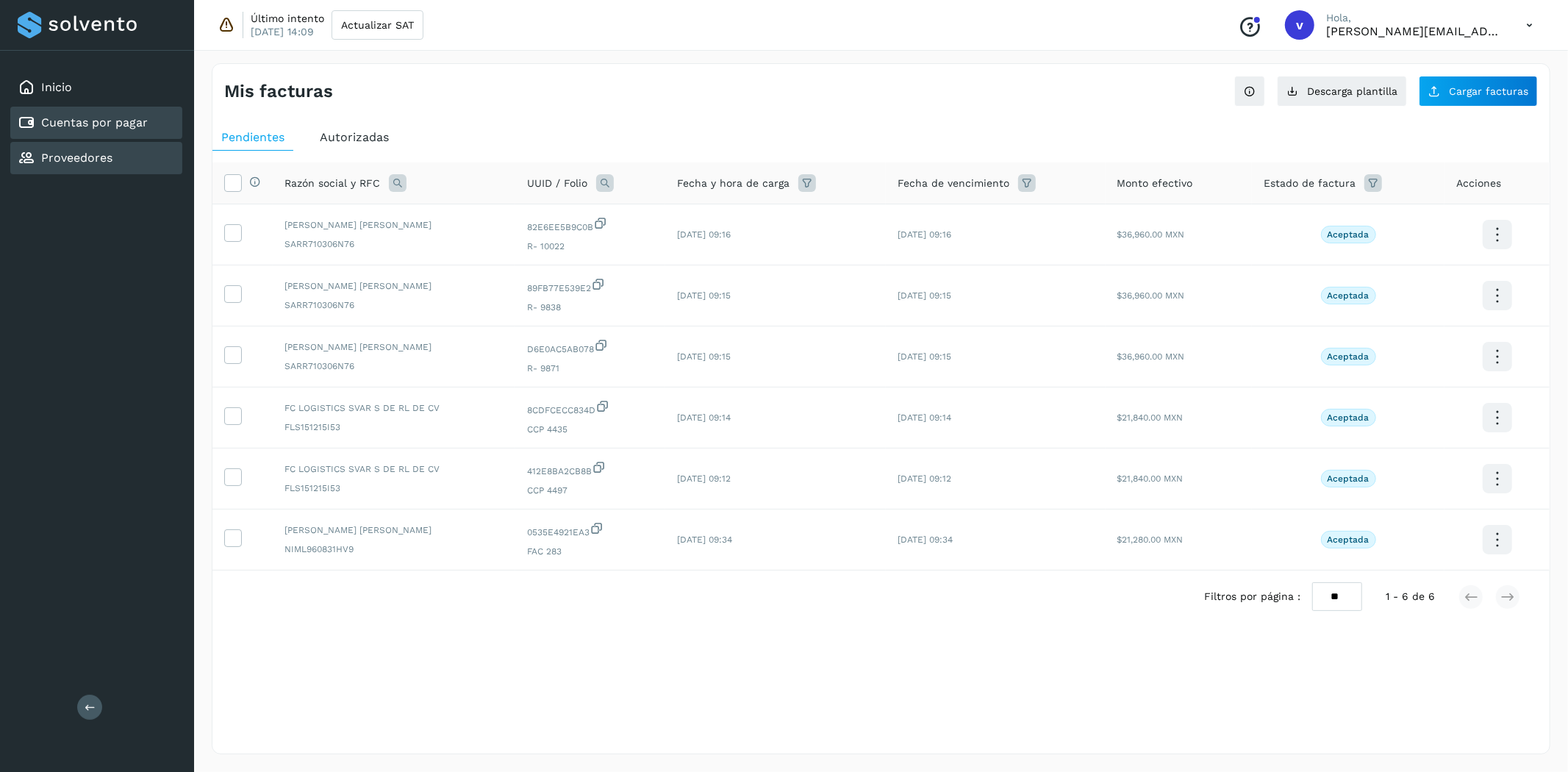
click at [113, 147] on div "Proveedores" at bounding box center [96, 159] width 172 height 33
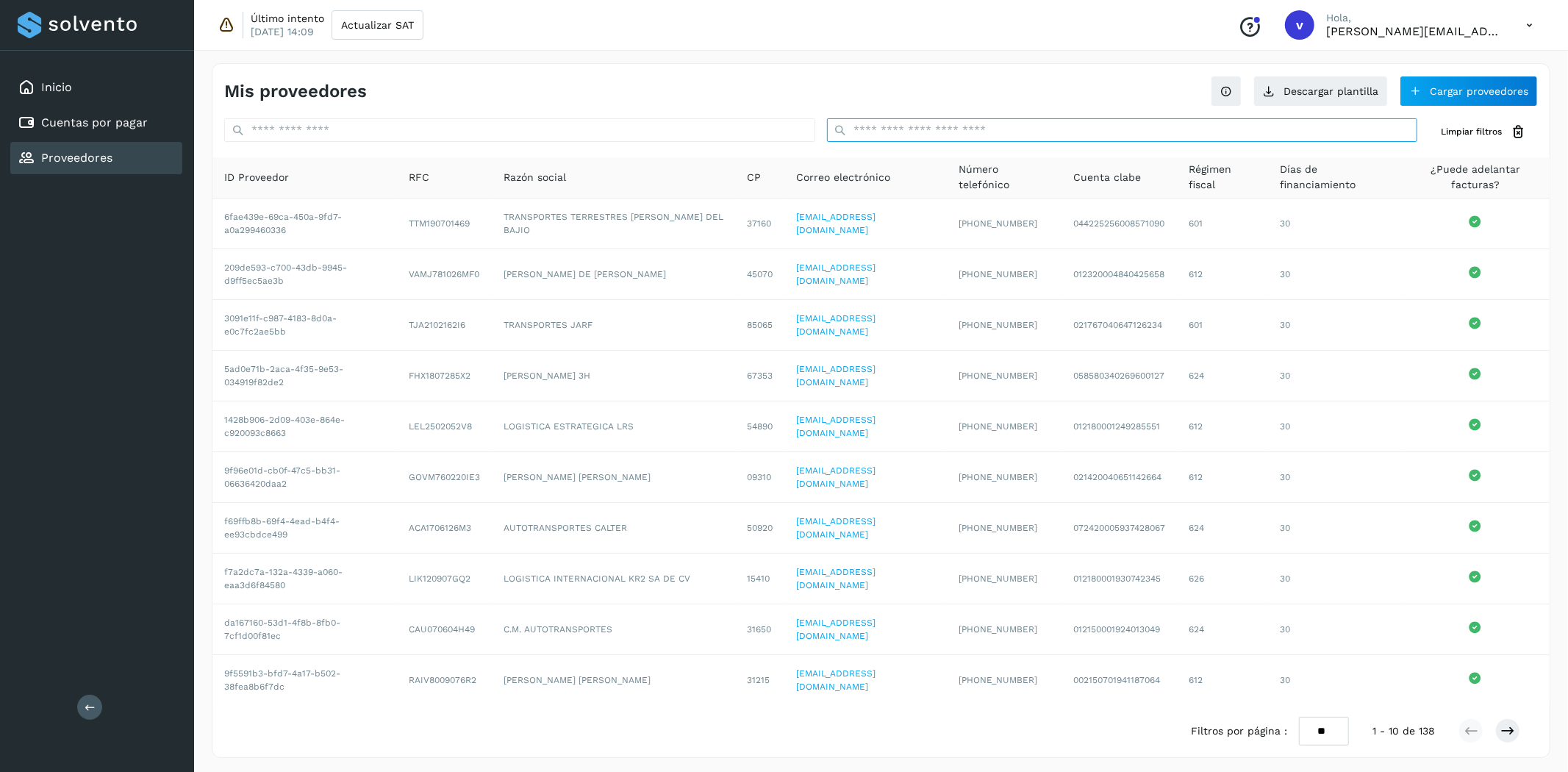
click at [1041, 130] on input "text" at bounding box center [1123, 130] width 591 height 23
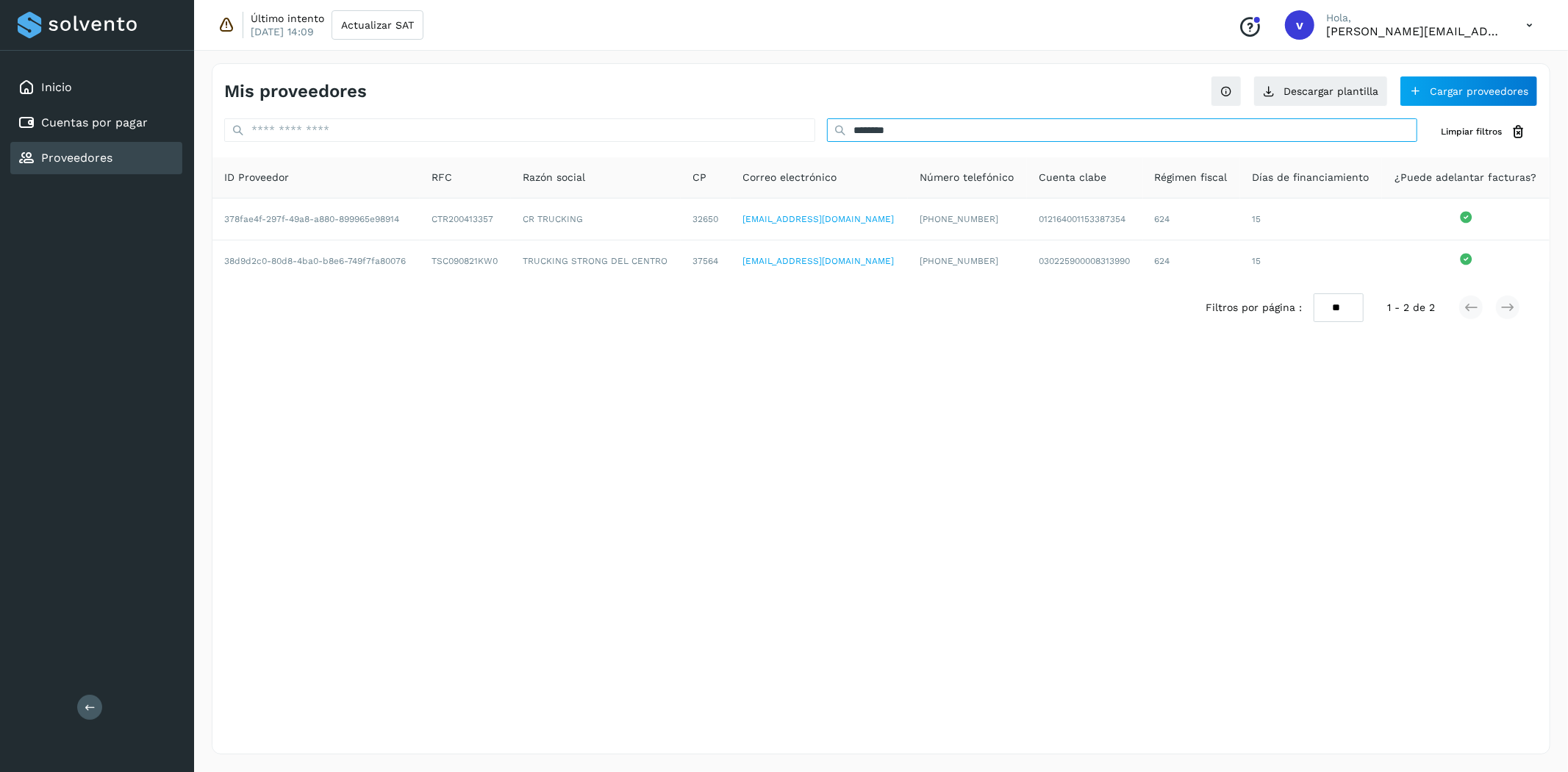
type input "********"
drag, startPoint x: 600, startPoint y: 435, endPoint x: 611, endPoint y: 429, distance: 12.5
click at [600, 435] on div "Mis proveedores Descargar plantilla Cargar proveedores ******** Limpiar filtros…" at bounding box center [881, 408] width 1339 height 691
click at [1133, 363] on div "Mis proveedores Descargar plantilla Cargar proveedores ******** Limpiar filtros…" at bounding box center [881, 408] width 1339 height 691
click at [42, 120] on link "Cuentas por pagar" at bounding box center [94, 122] width 107 height 14
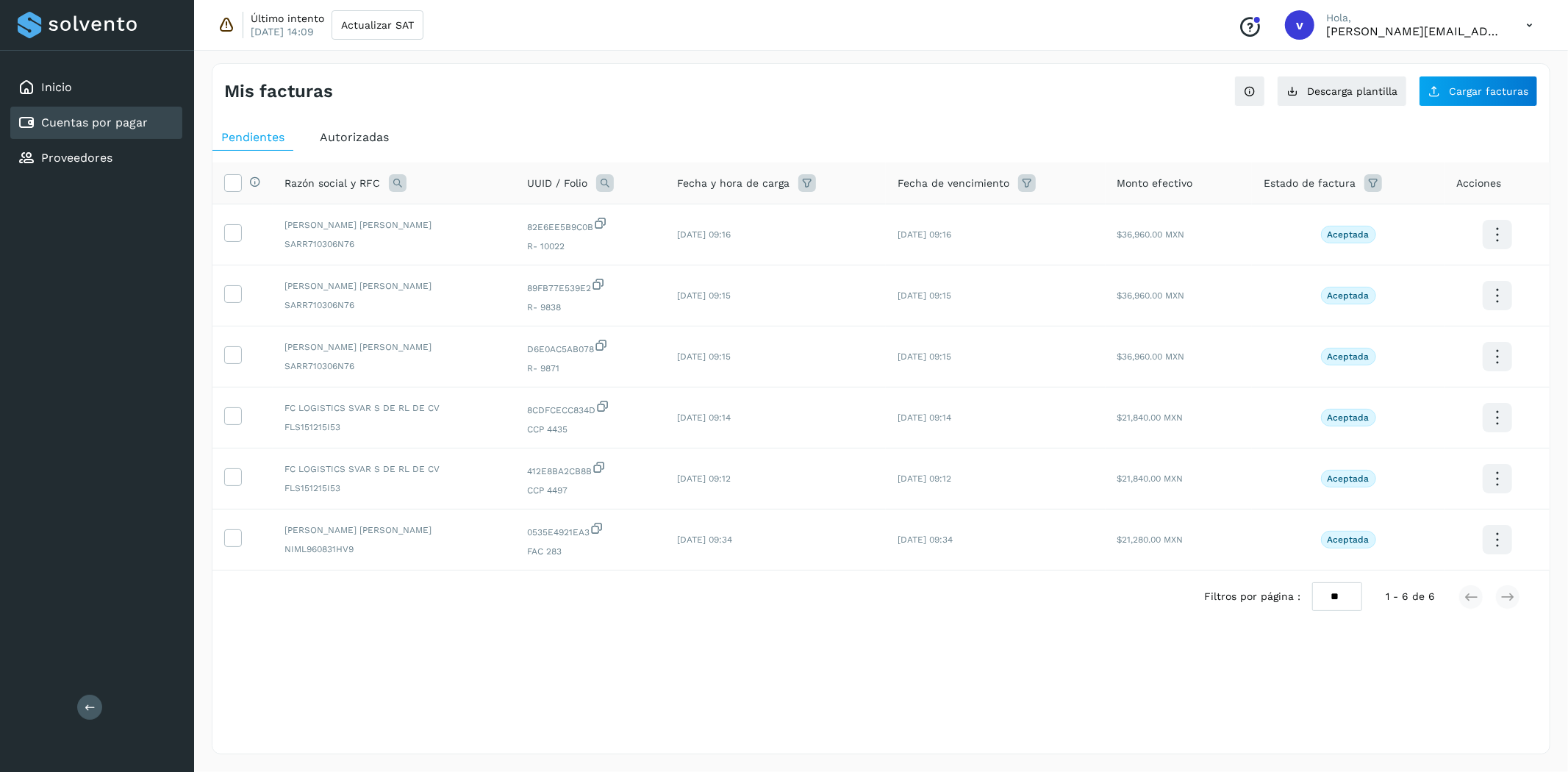
click at [1123, 683] on div "Mis facturas Ver instrucciones para cargar Facturas Descarga plantilla Cargar f…" at bounding box center [881, 408] width 1339 height 691
drag, startPoint x: 83, startPoint y: 158, endPoint x: 141, endPoint y: 166, distance: 58.5
click at [83, 158] on link "Proveedores" at bounding box center [77, 158] width 72 height 14
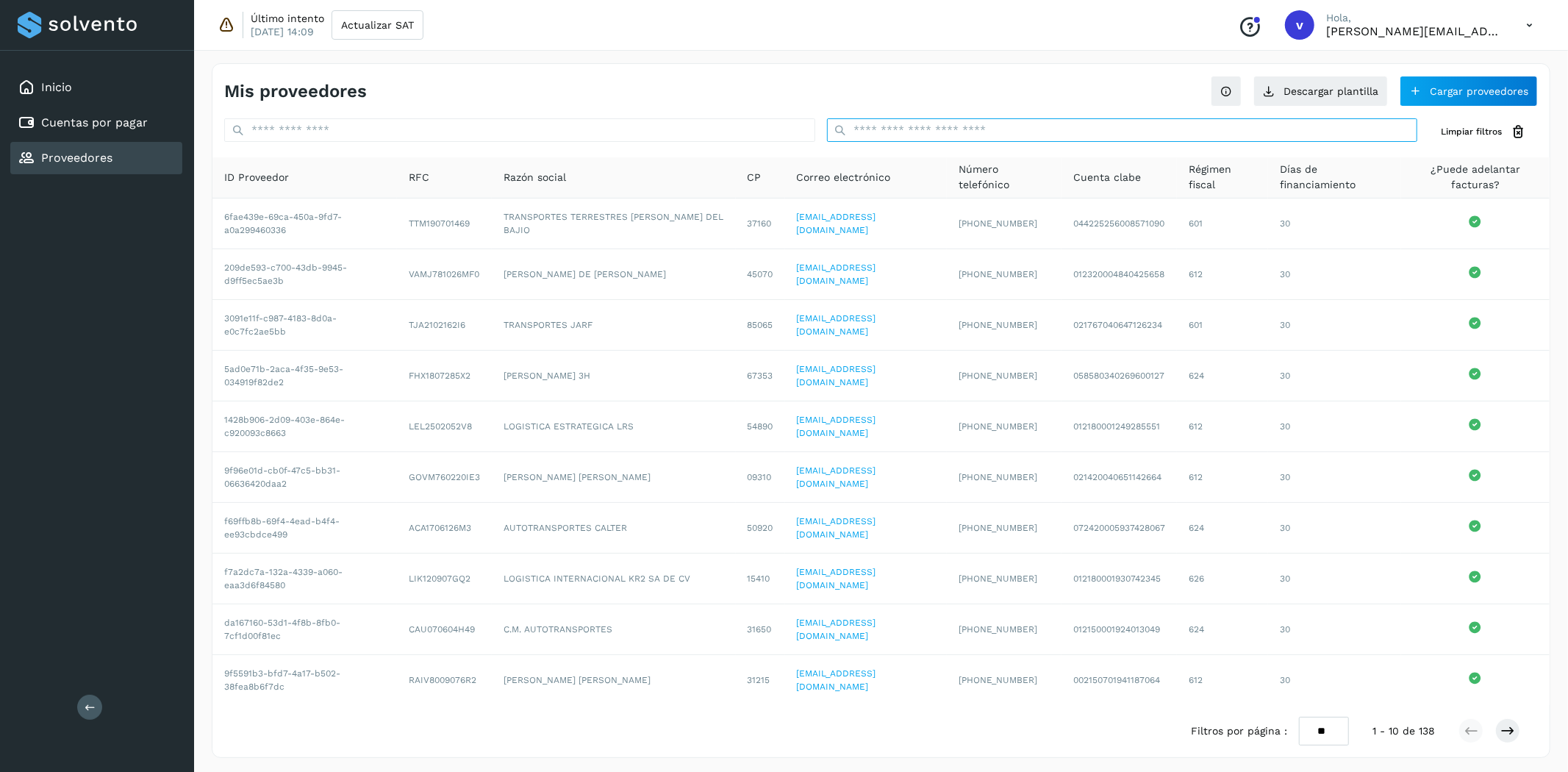
click at [903, 128] on input "text" at bounding box center [1123, 130] width 591 height 23
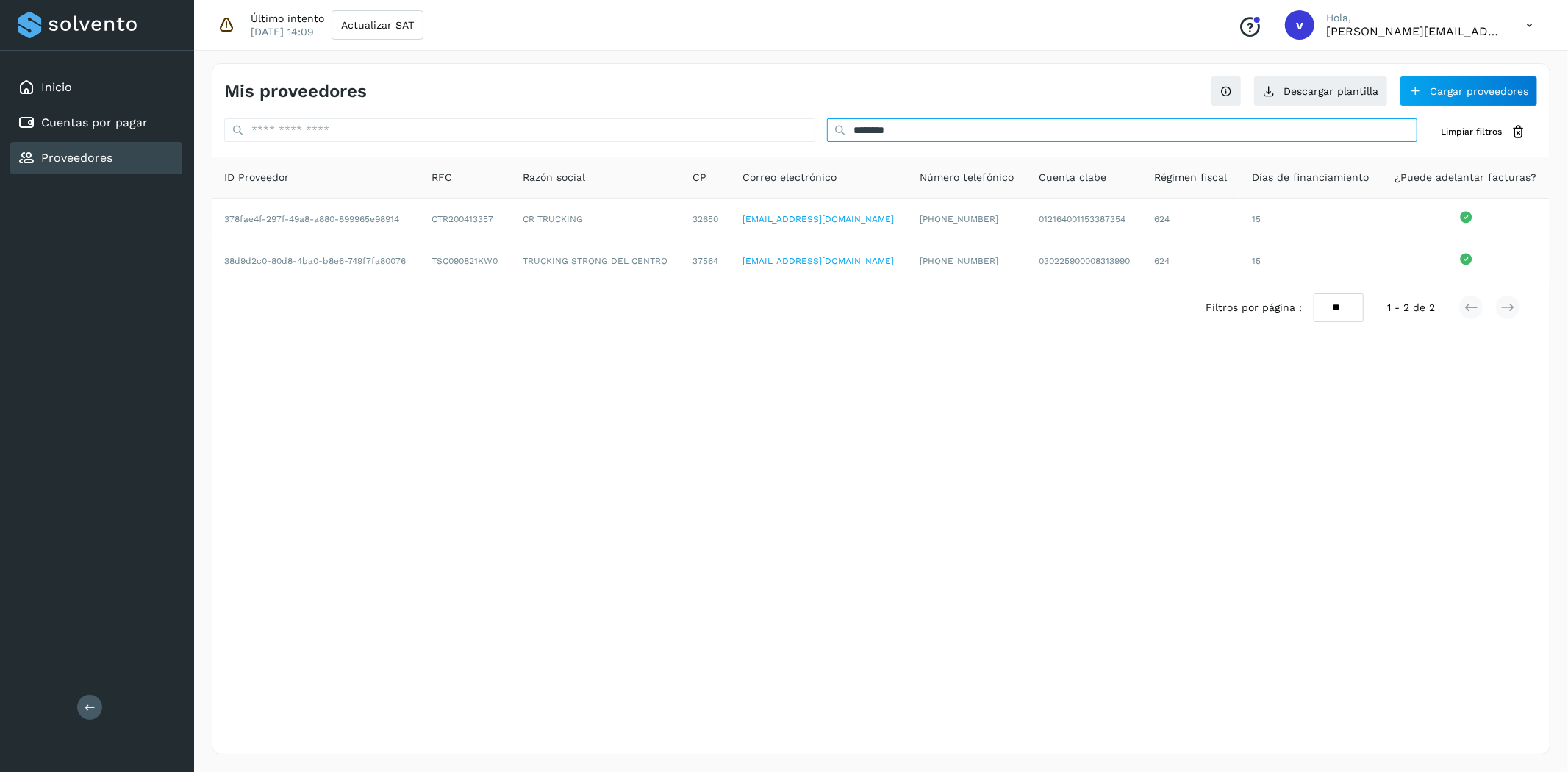
type input "********"
click at [945, 460] on div "Mis proveedores Descargar plantilla Cargar proveedores ******** Limpiar filtros…" at bounding box center [881, 408] width 1339 height 691
click at [77, 123] on link "Cuentas por pagar" at bounding box center [94, 122] width 107 height 14
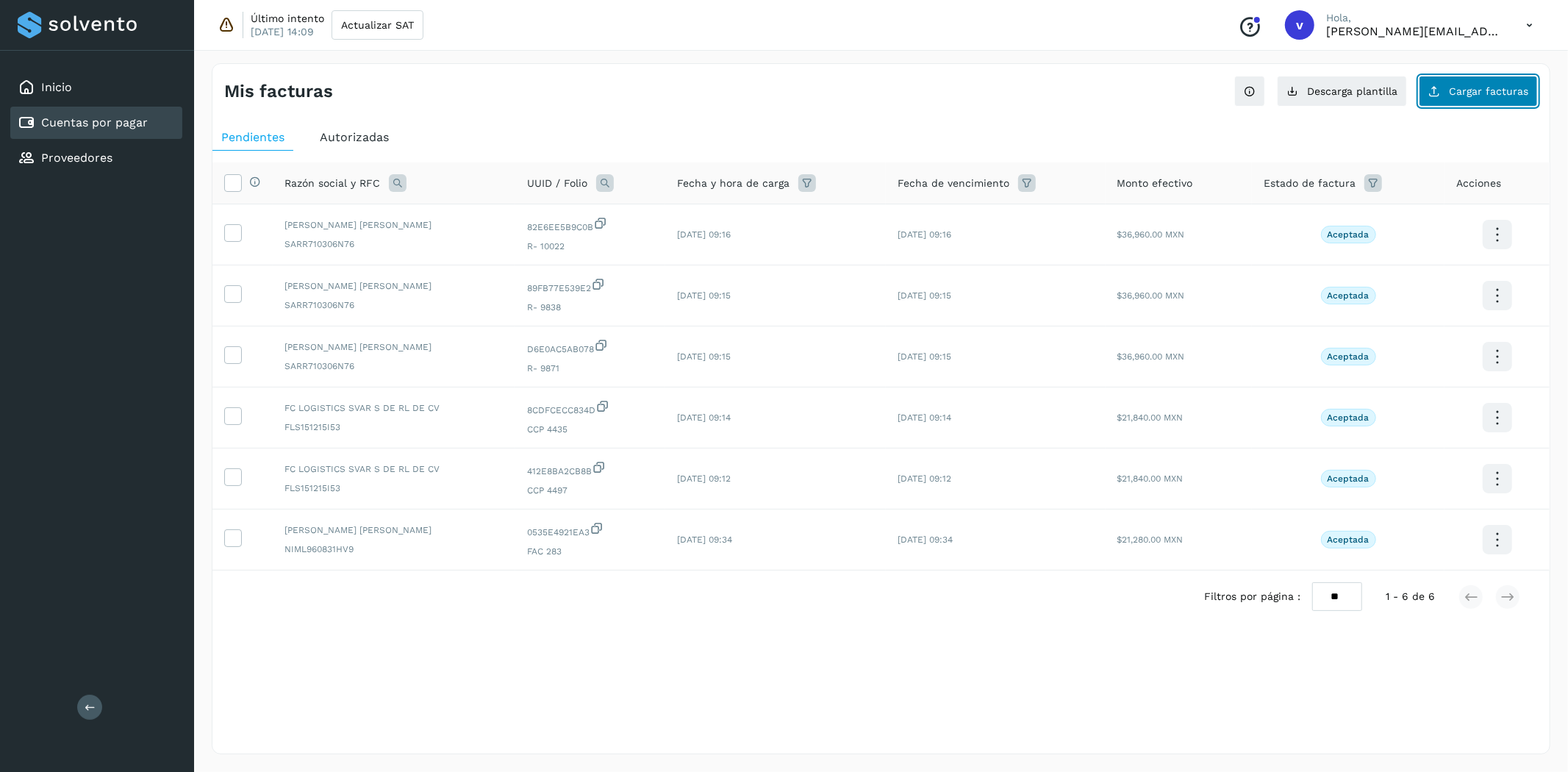
click at [1473, 91] on span "Cargar facturas" at bounding box center [1489, 91] width 79 height 10
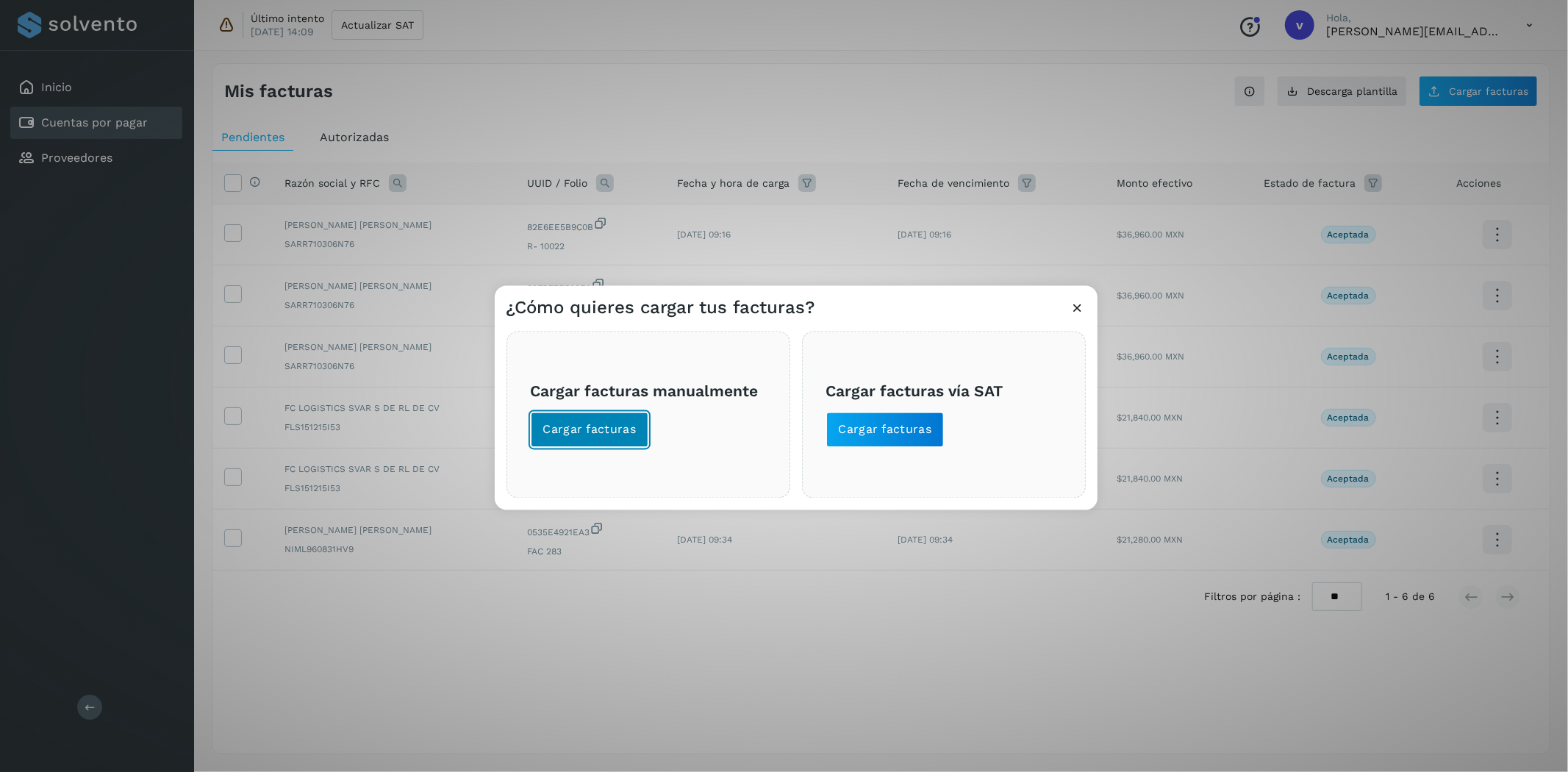
click at [599, 425] on span "Cargar facturas" at bounding box center [590, 430] width 93 height 16
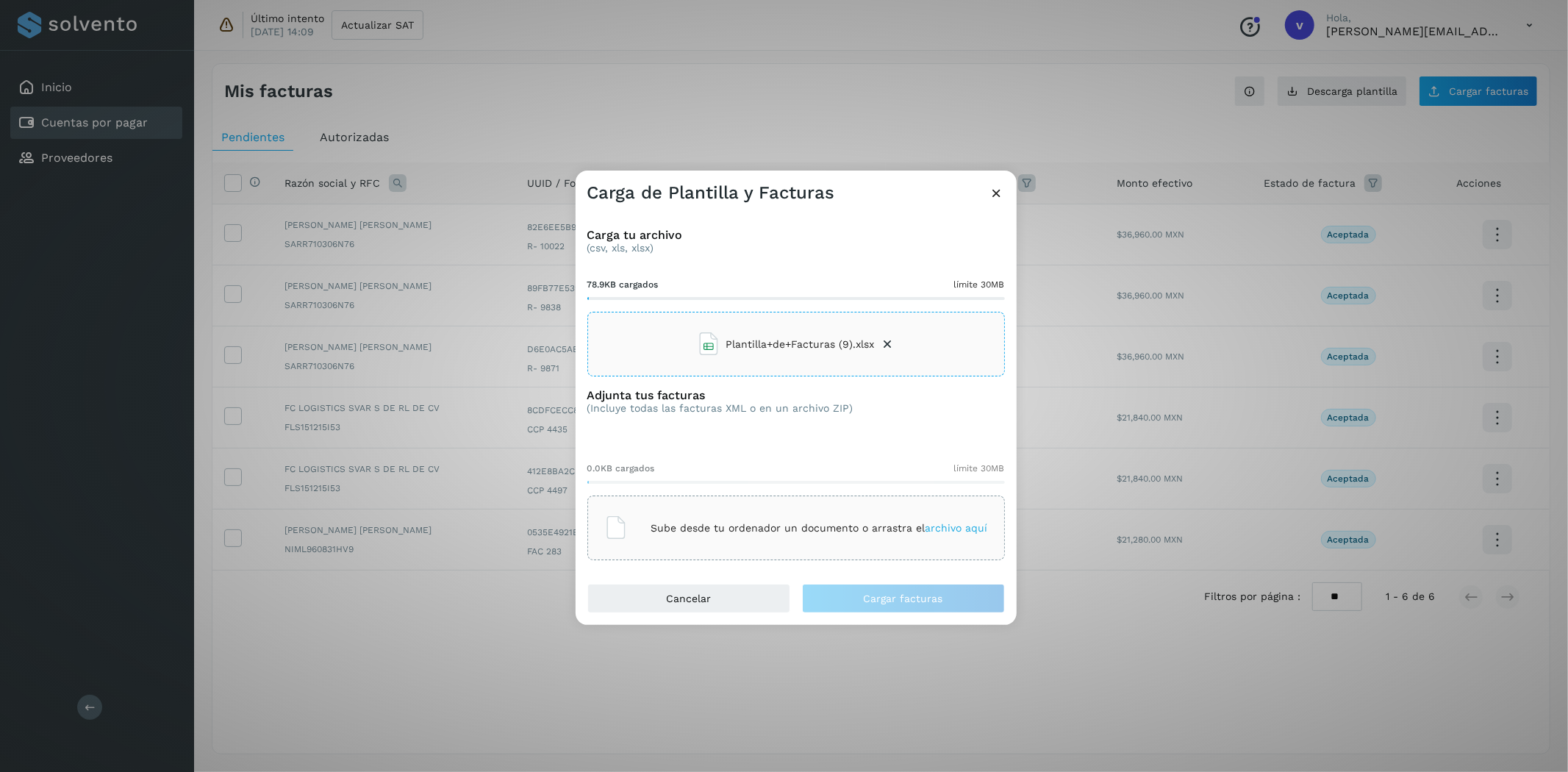
click at [823, 530] on p "Sube desde tu ordenador un documento o arrastra el archivo aquí" at bounding box center [819, 529] width 337 height 12
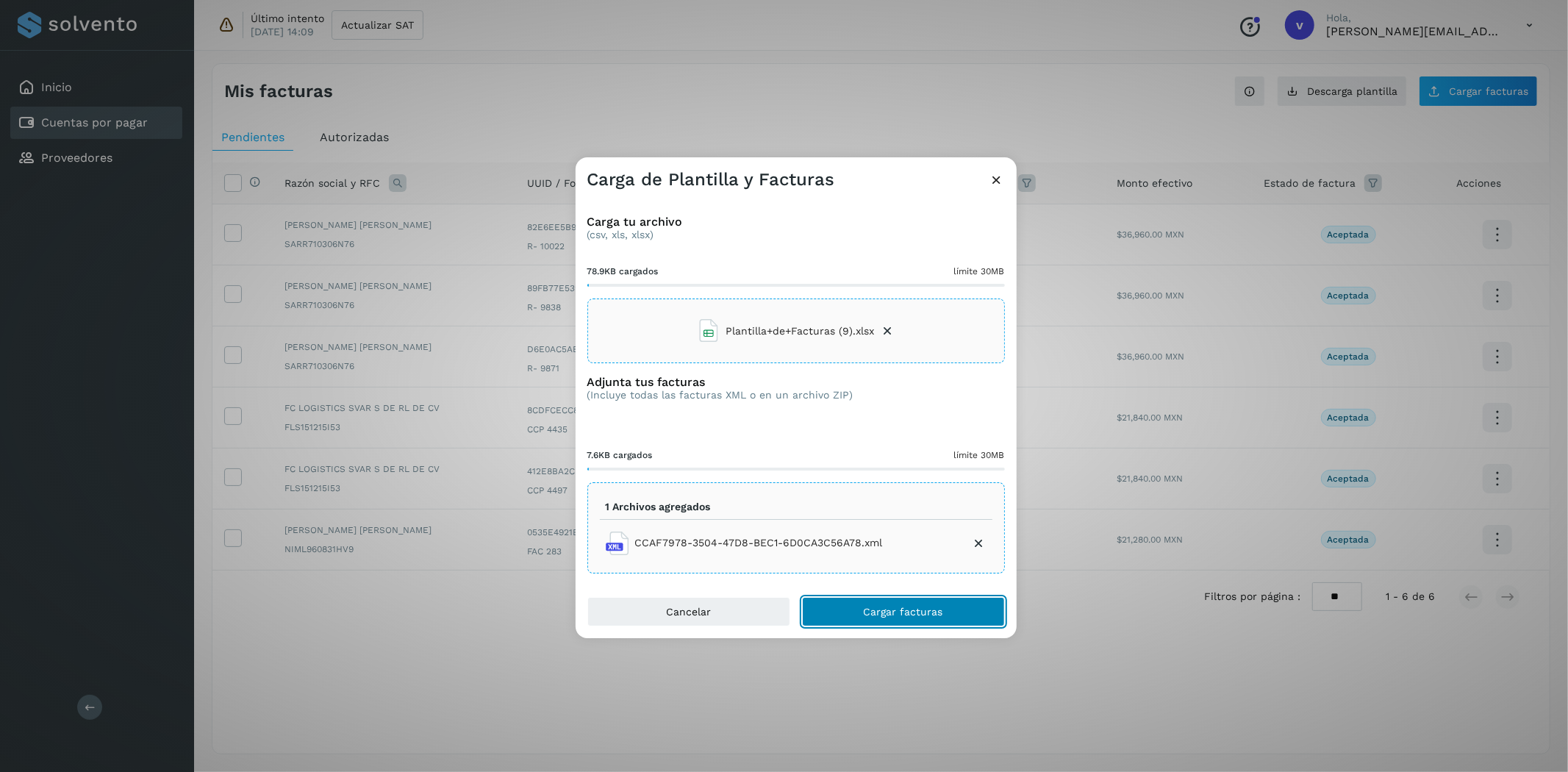
click at [906, 616] on span "Cargar facturas" at bounding box center [903, 611] width 79 height 10
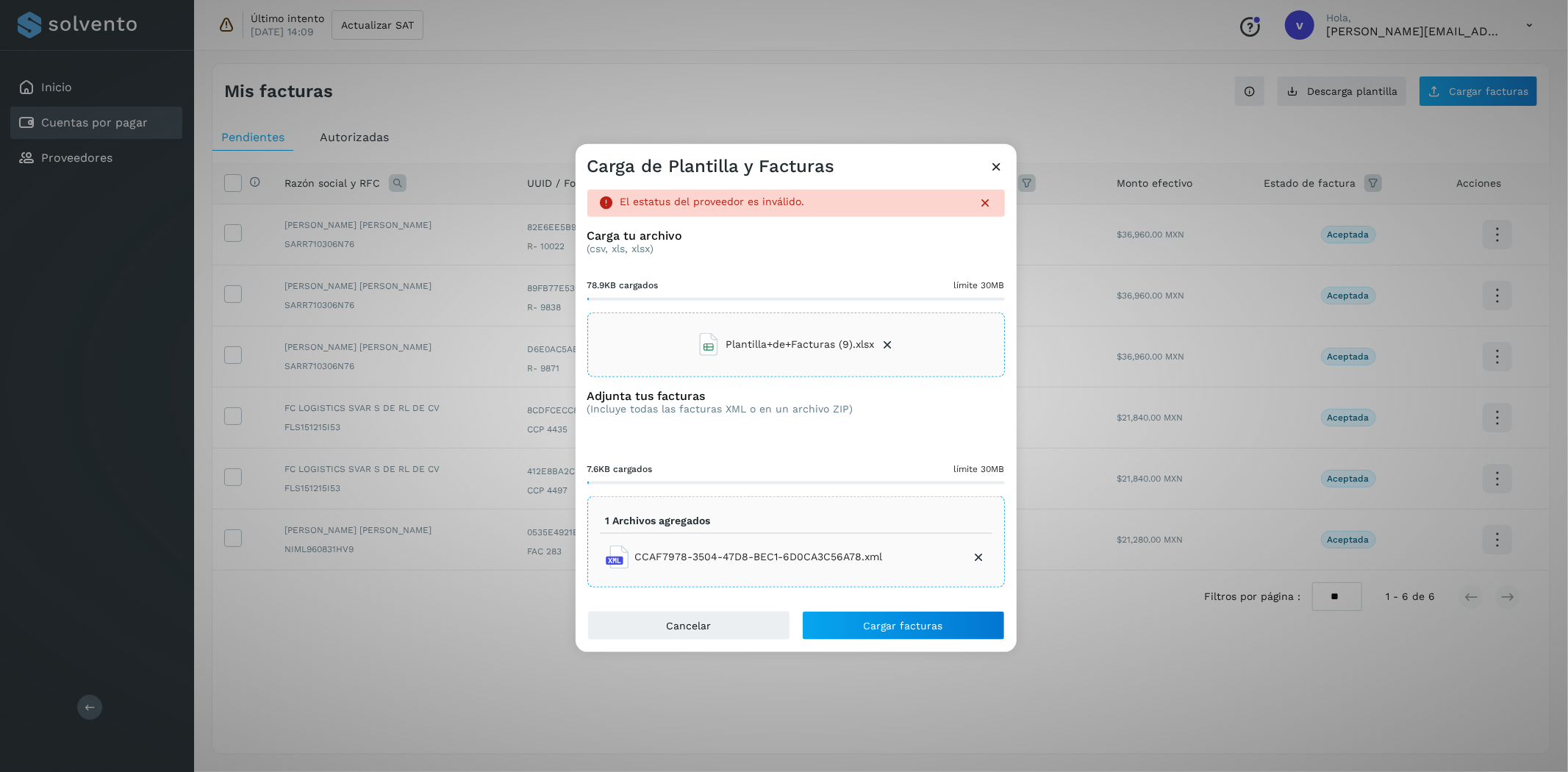
click at [993, 172] on icon at bounding box center [997, 166] width 16 height 16
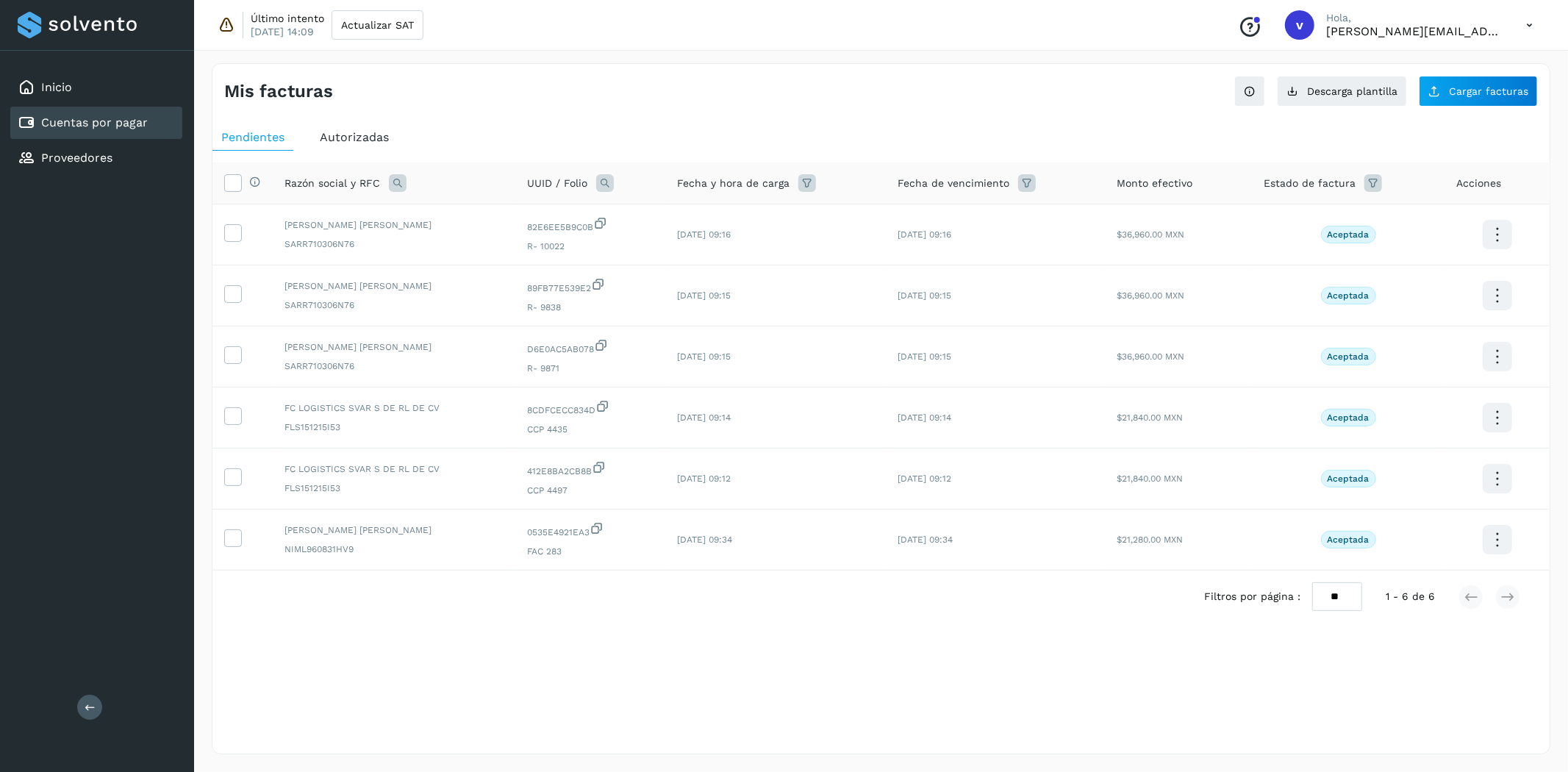
click at [353, 626] on div "Selecciona una fecha" at bounding box center [881, 634] width 1337 height 24
click at [232, 481] on icon at bounding box center [232, 476] width 16 height 16
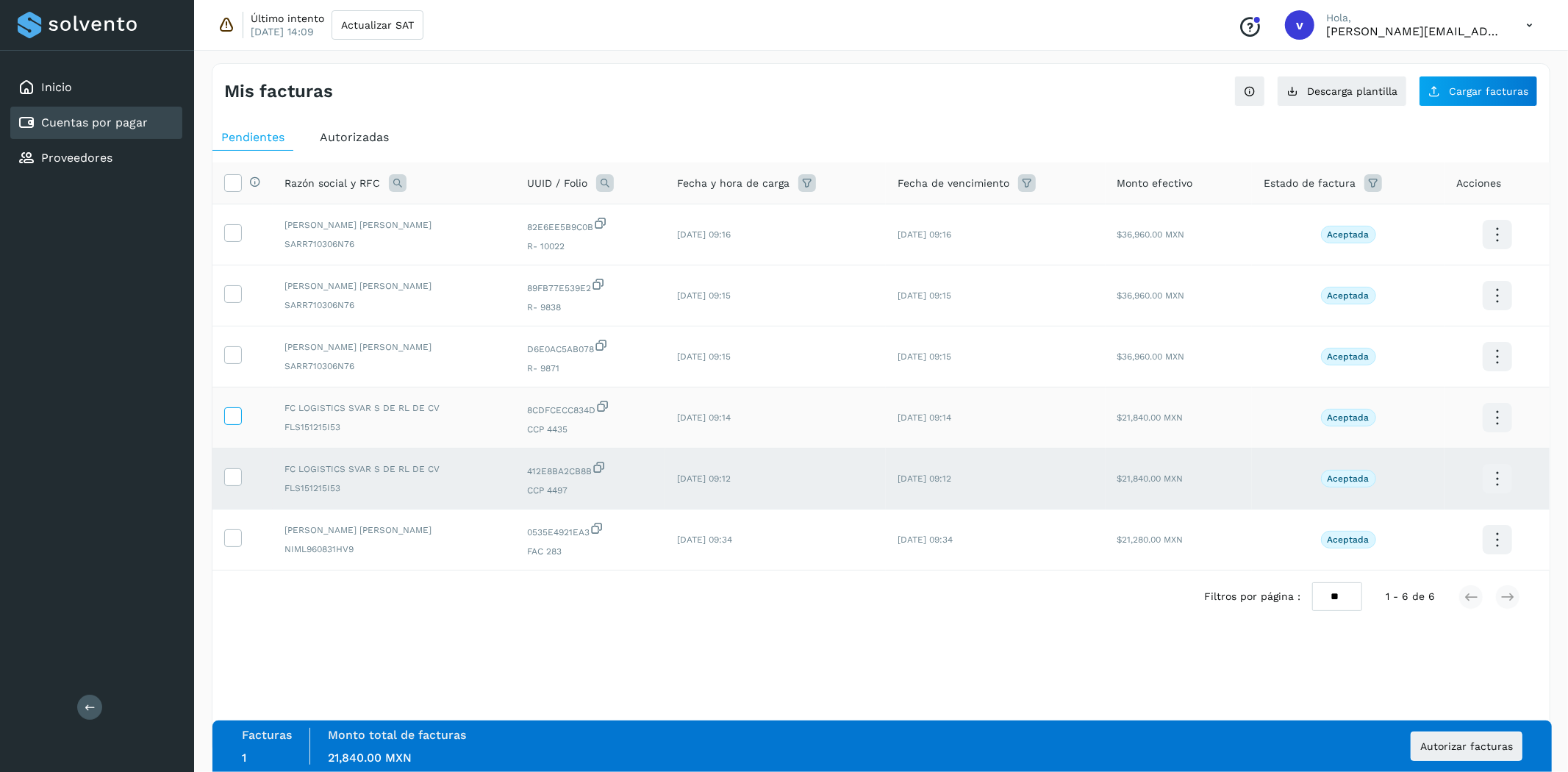
click at [234, 421] on icon at bounding box center [232, 415] width 16 height 16
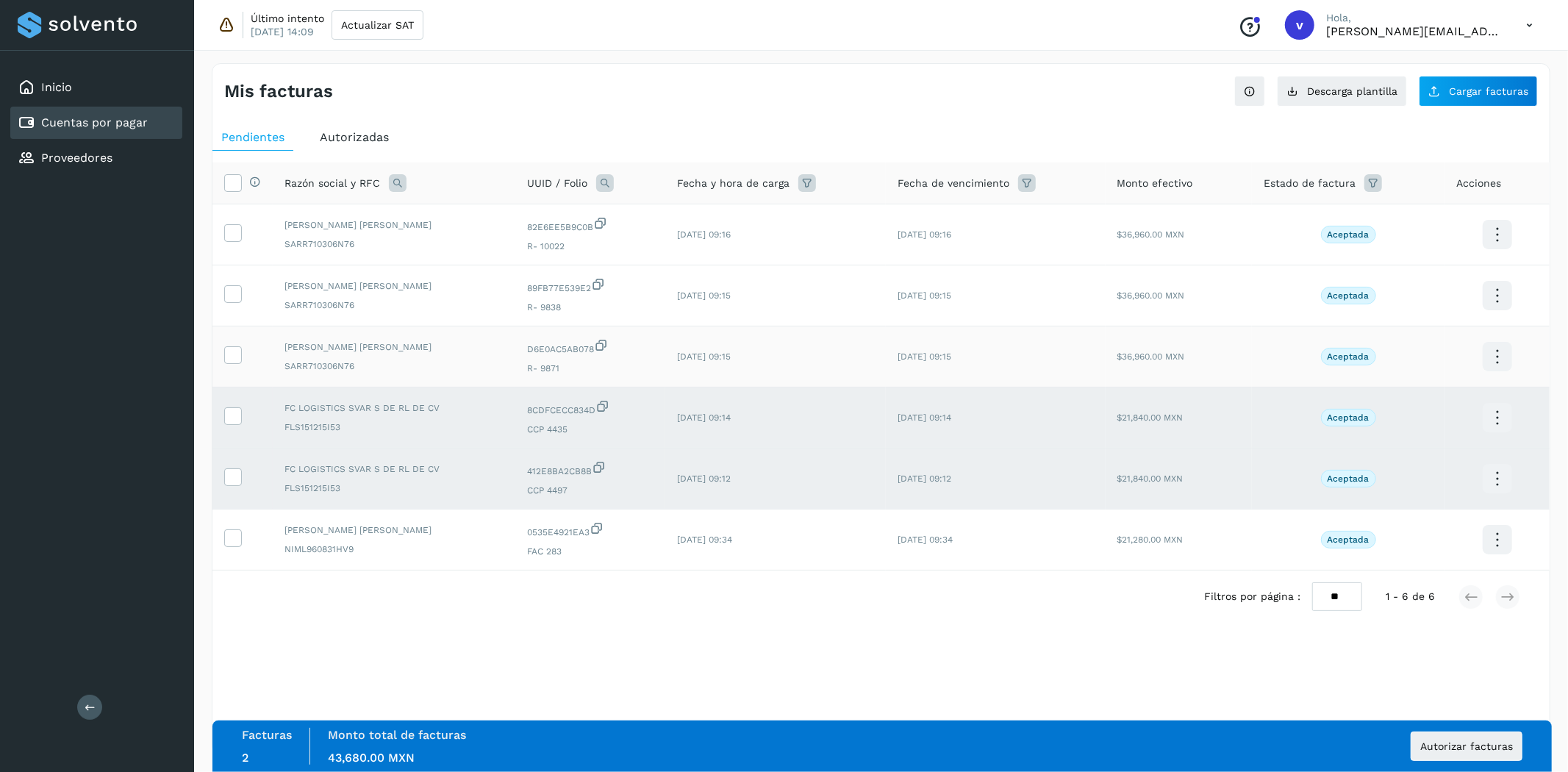
click at [236, 346] on td at bounding box center [243, 357] width 61 height 61
click at [236, 354] on icon at bounding box center [232, 354] width 16 height 16
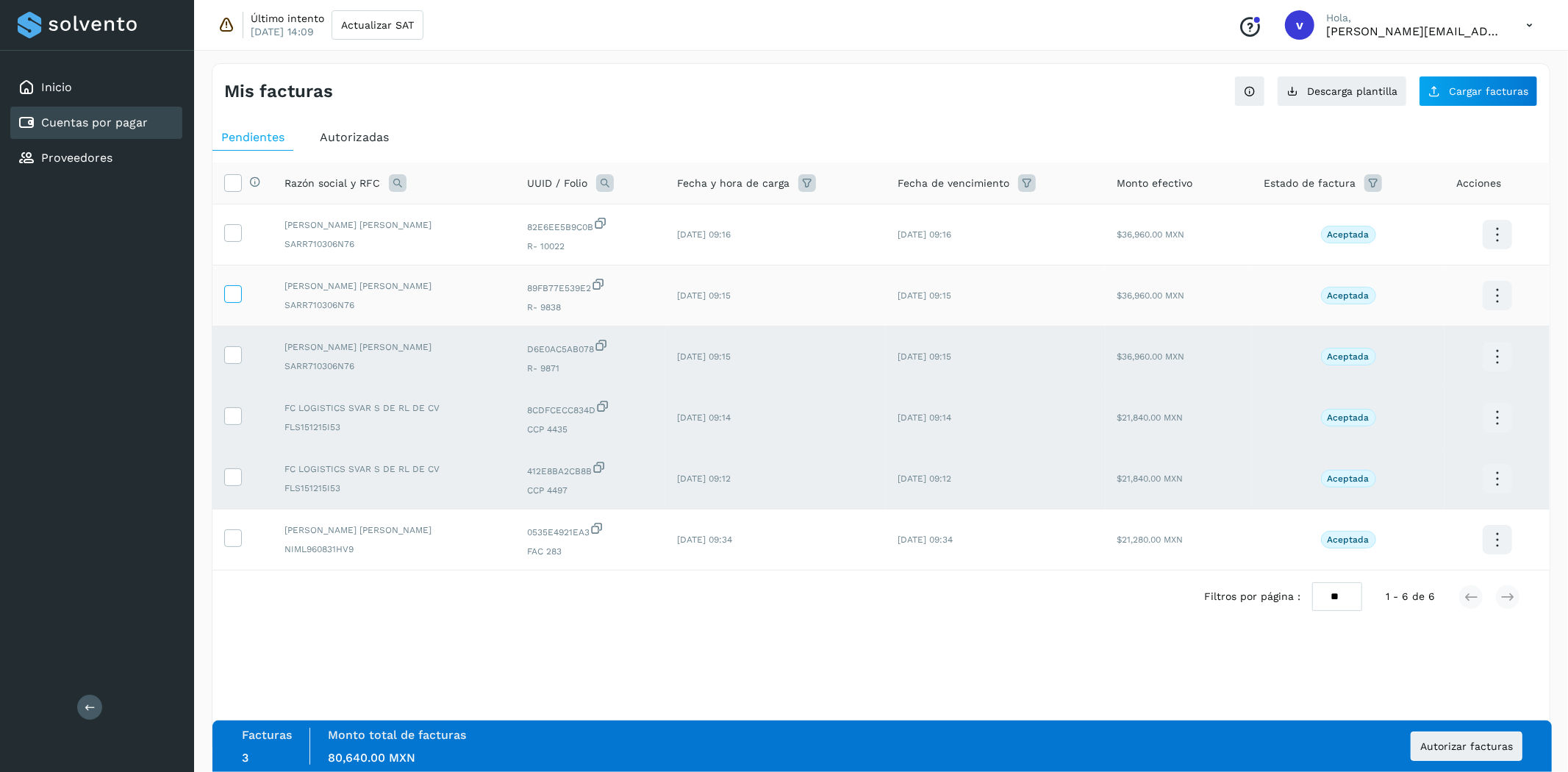
drag, startPoint x: 228, startPoint y: 297, endPoint x: 228, endPoint y: 285, distance: 12.0
click at [228, 297] on icon at bounding box center [232, 293] width 16 height 16
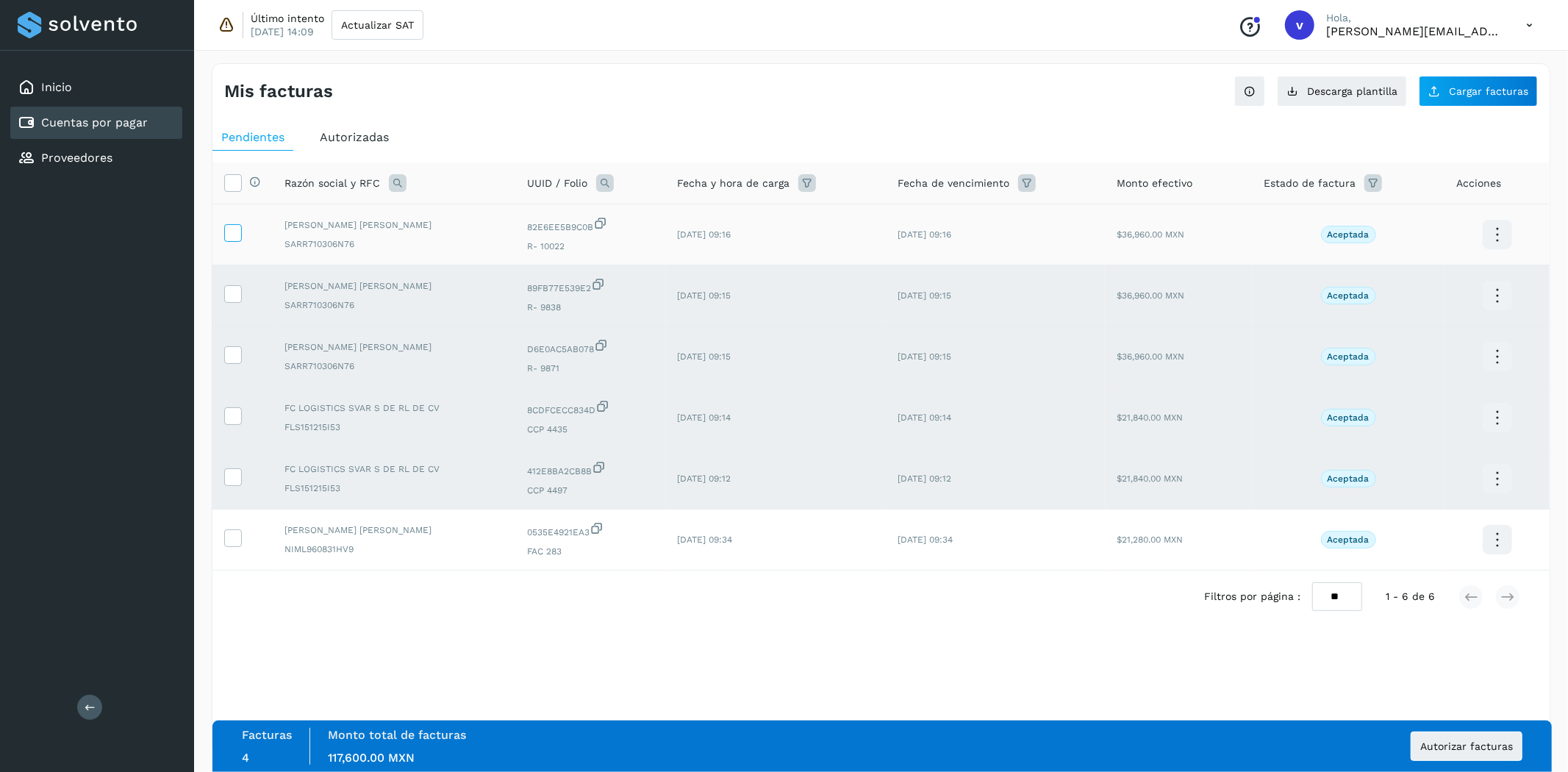
click at [238, 230] on icon at bounding box center [232, 232] width 16 height 16
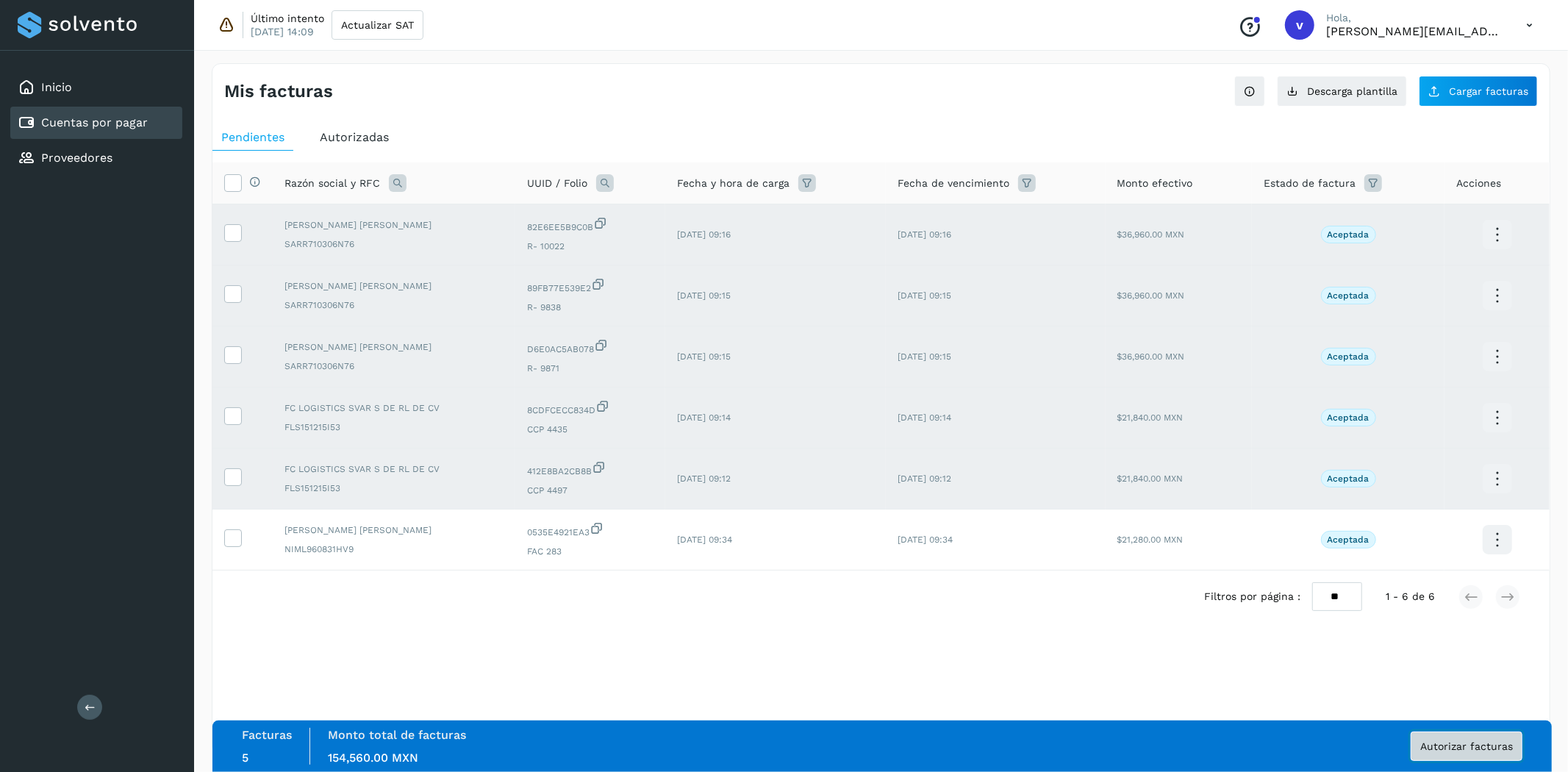
click at [1424, 743] on span "Autorizar facturas" at bounding box center [1466, 746] width 93 height 10
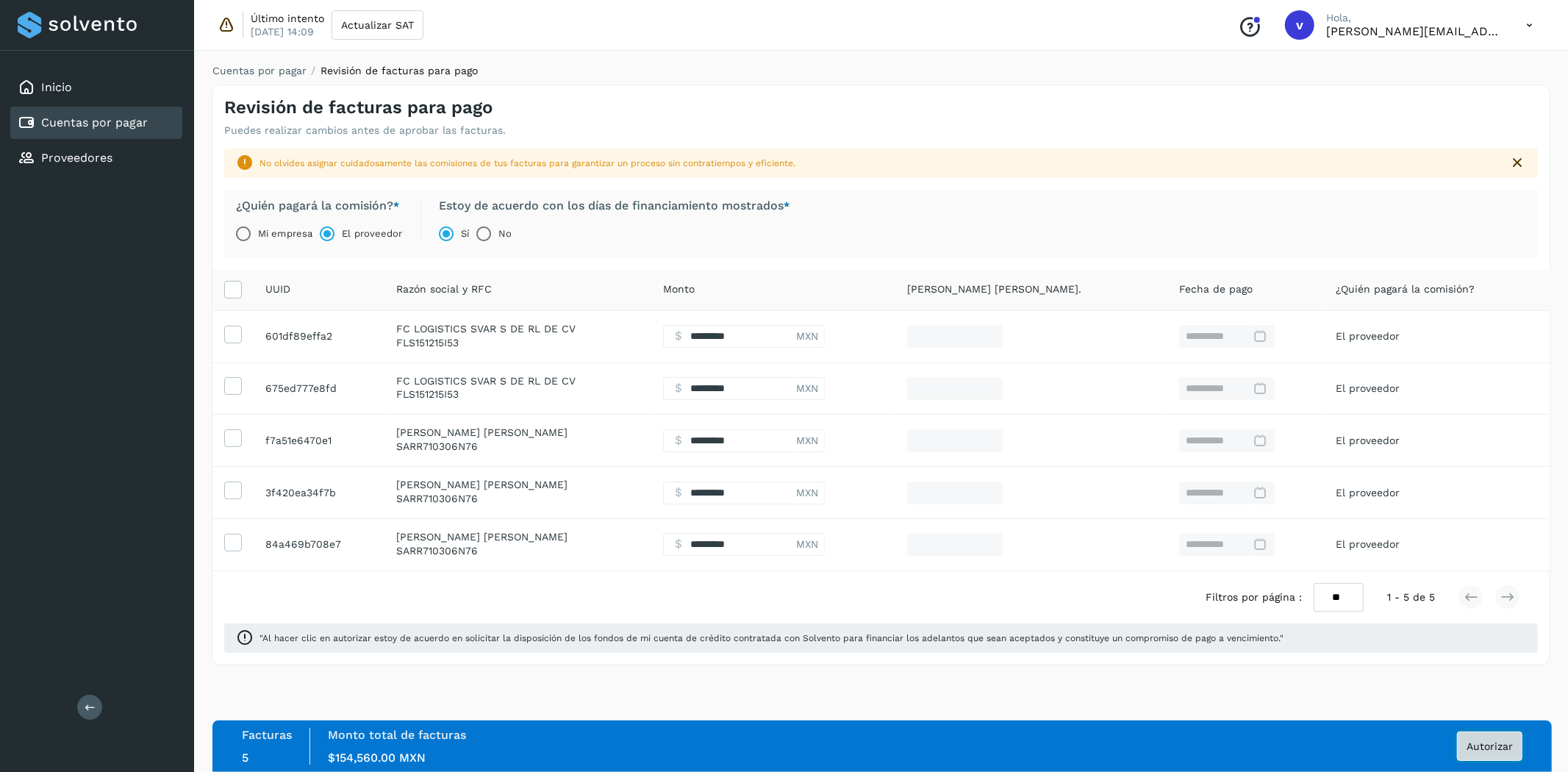
click at [1500, 741] on span "Autorizar" at bounding box center [1490, 746] width 47 height 10
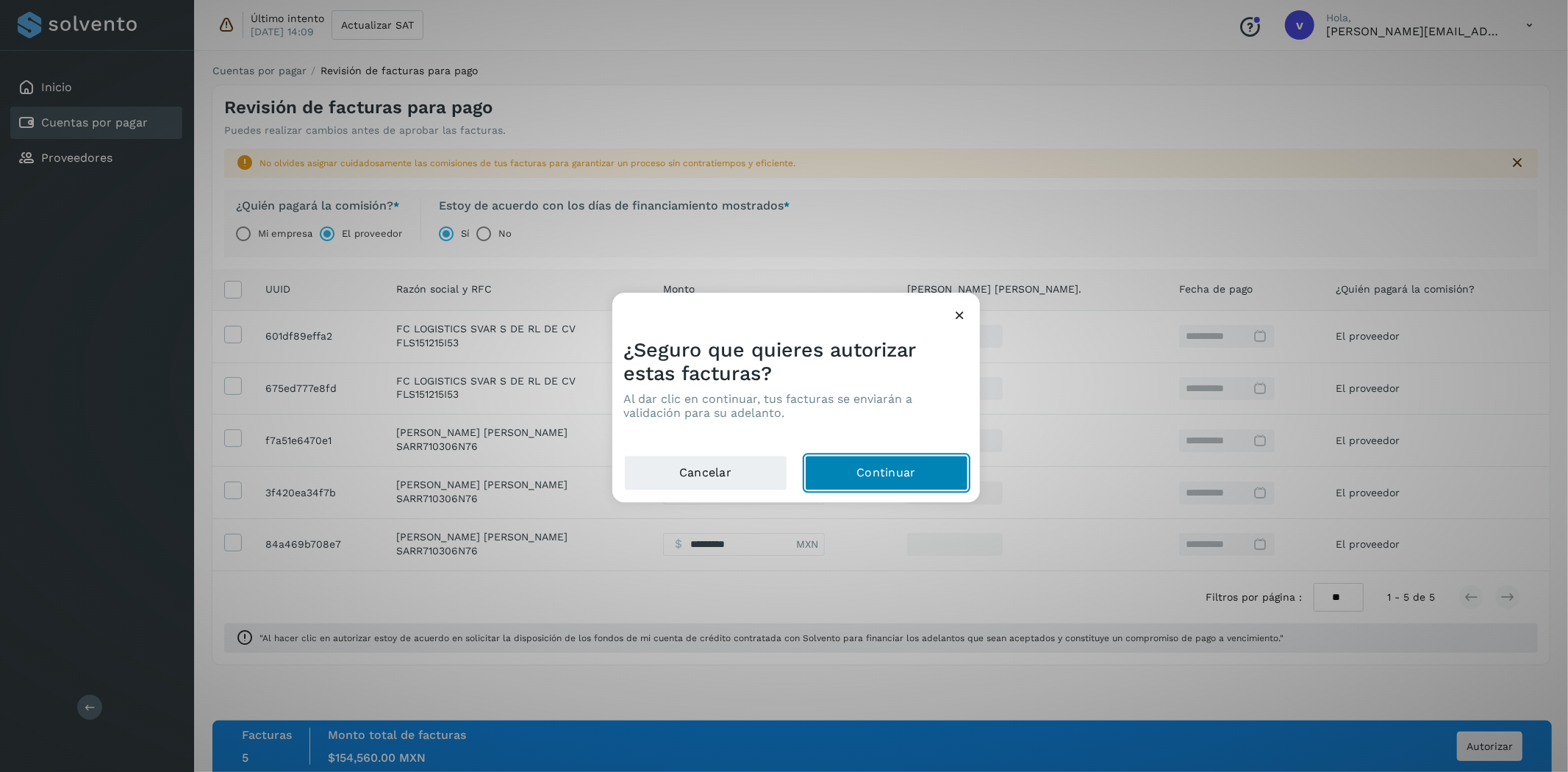
click at [872, 477] on button "Continuar" at bounding box center [887, 473] width 163 height 35
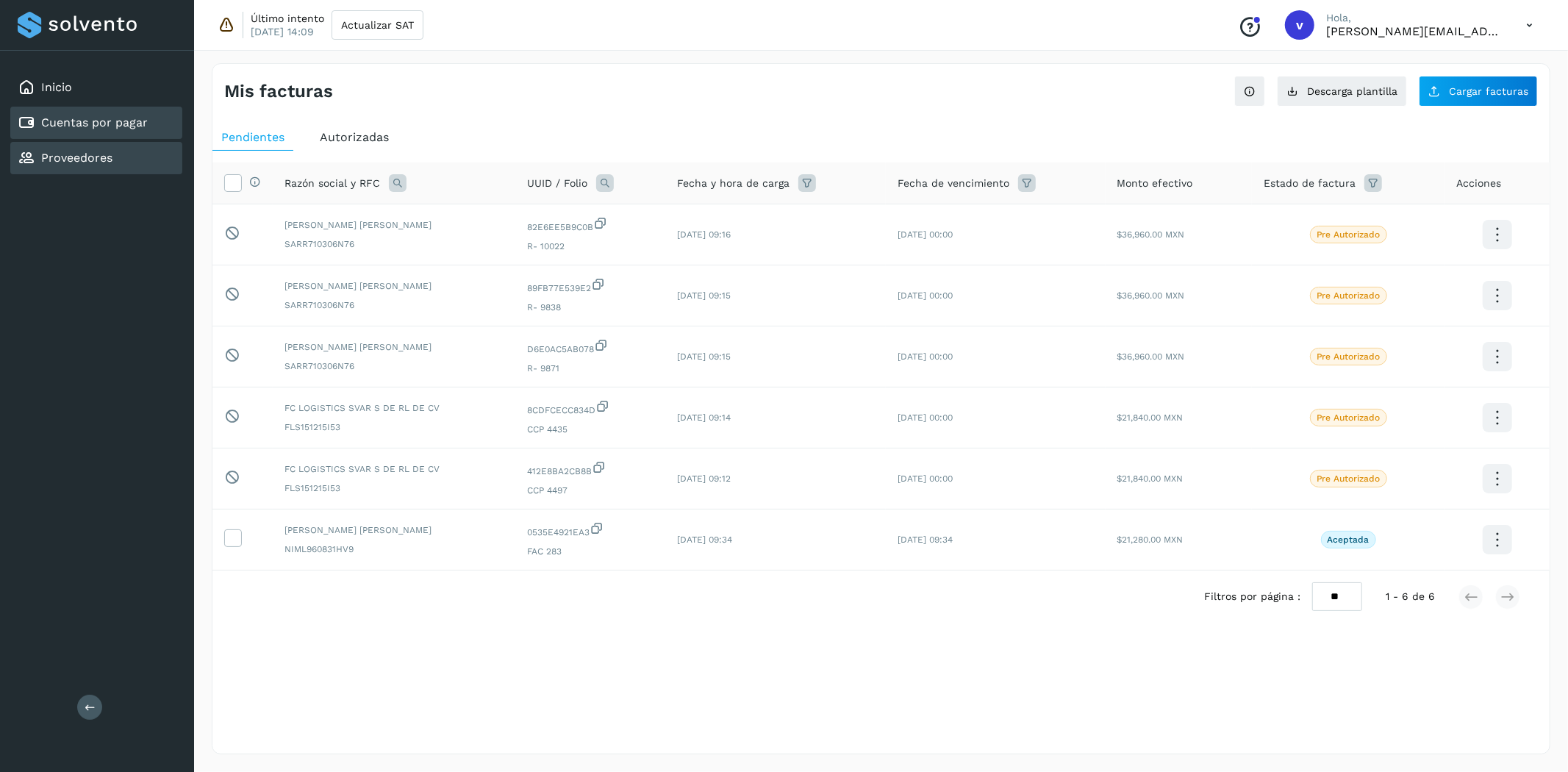
click at [93, 159] on link "Proveedores" at bounding box center [77, 158] width 72 height 14
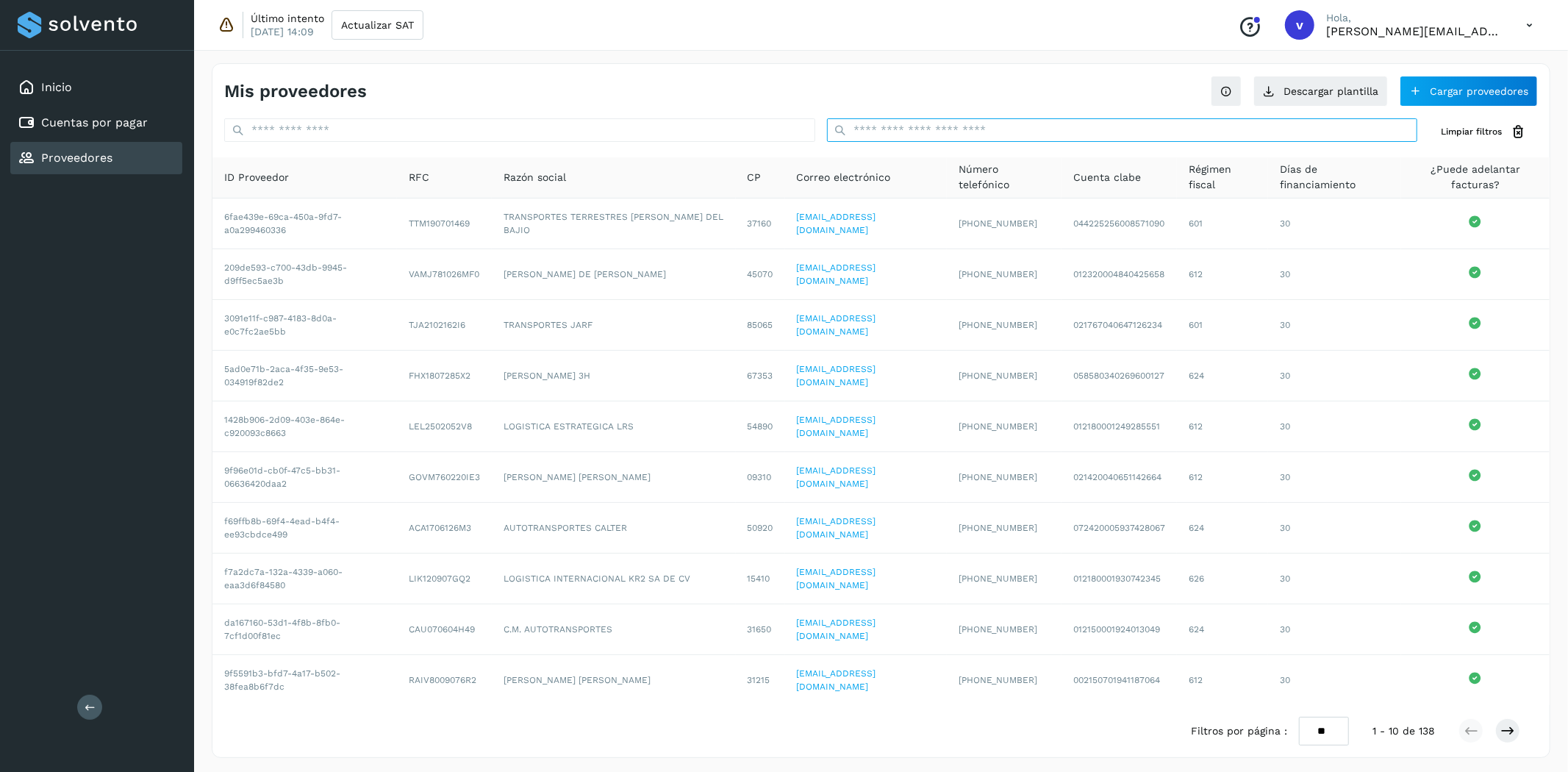
click at [966, 132] on input "text" at bounding box center [1123, 130] width 591 height 23
click at [88, 118] on link "Cuentas por pagar" at bounding box center [94, 122] width 107 height 14
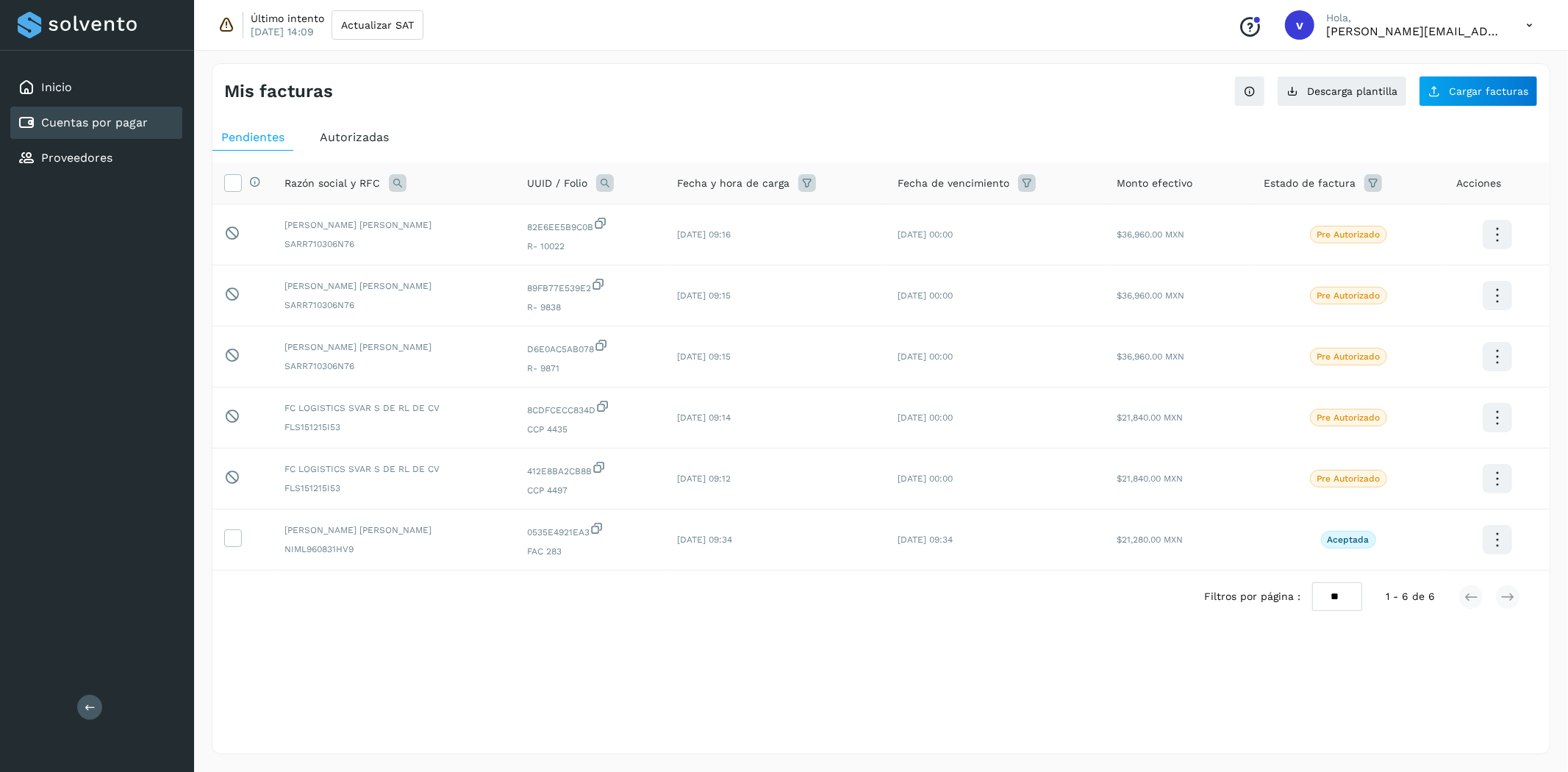
click at [361, 141] on span "Autorizadas" at bounding box center [354, 137] width 69 height 14
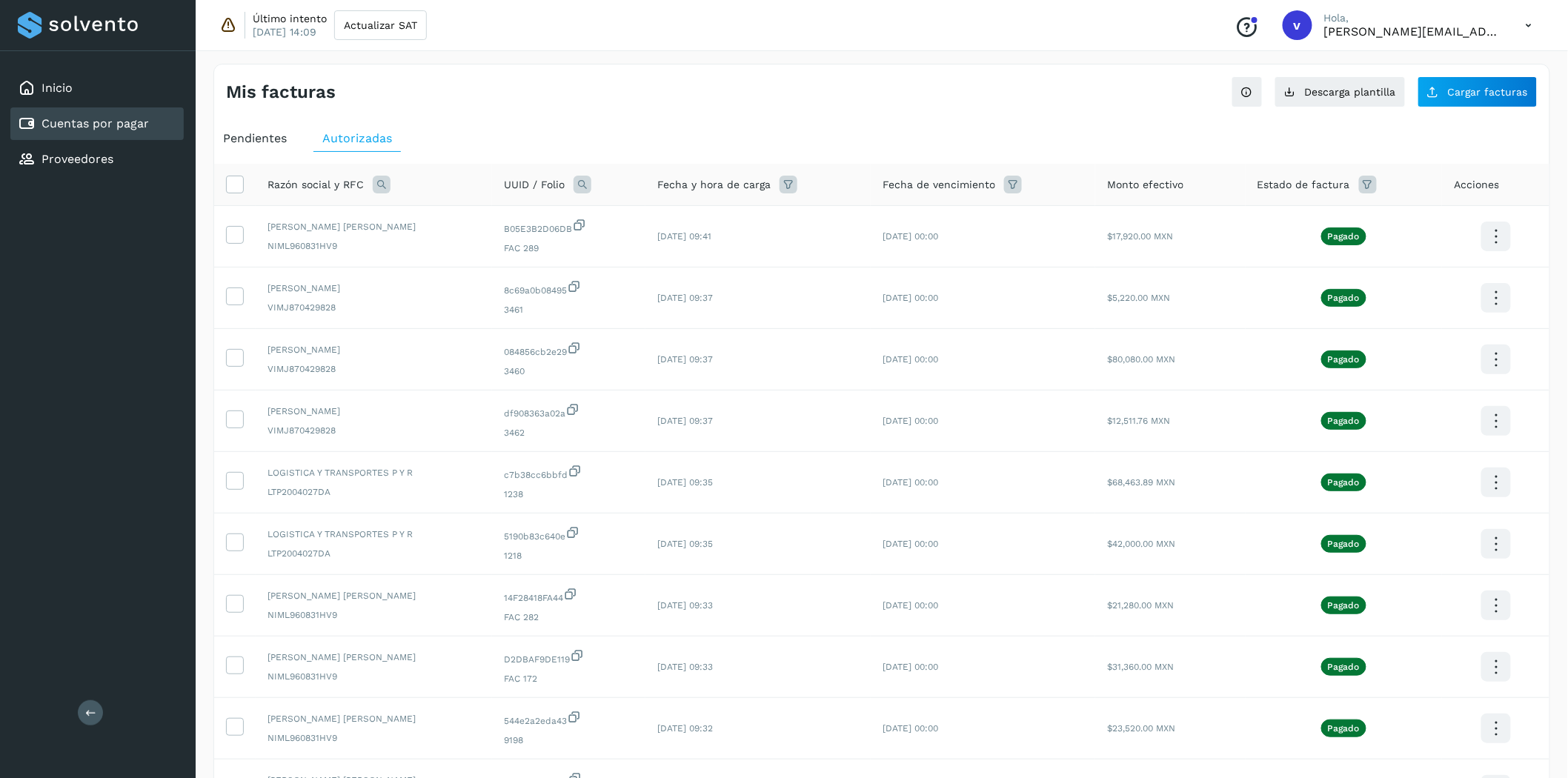
click at [580, 183] on icon at bounding box center [582, 184] width 18 height 18
click at [378, 186] on icon at bounding box center [382, 184] width 18 height 18
click at [487, 255] on input "text" at bounding box center [479, 247] width 183 height 24
type input "*****"
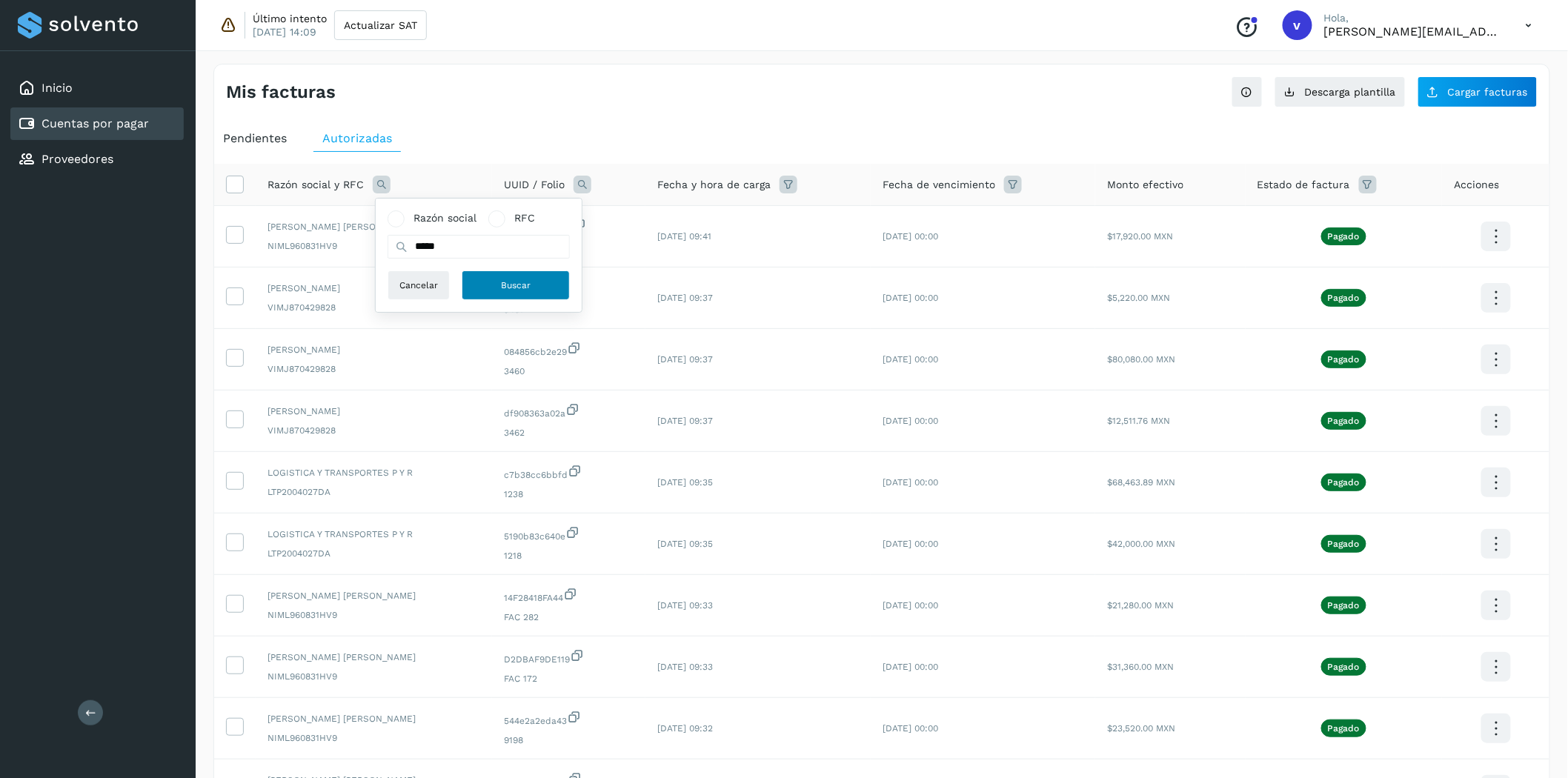
click at [499, 298] on button "Buscar" at bounding box center [516, 285] width 108 height 30
